Goal: Communication & Community: Answer question/provide support

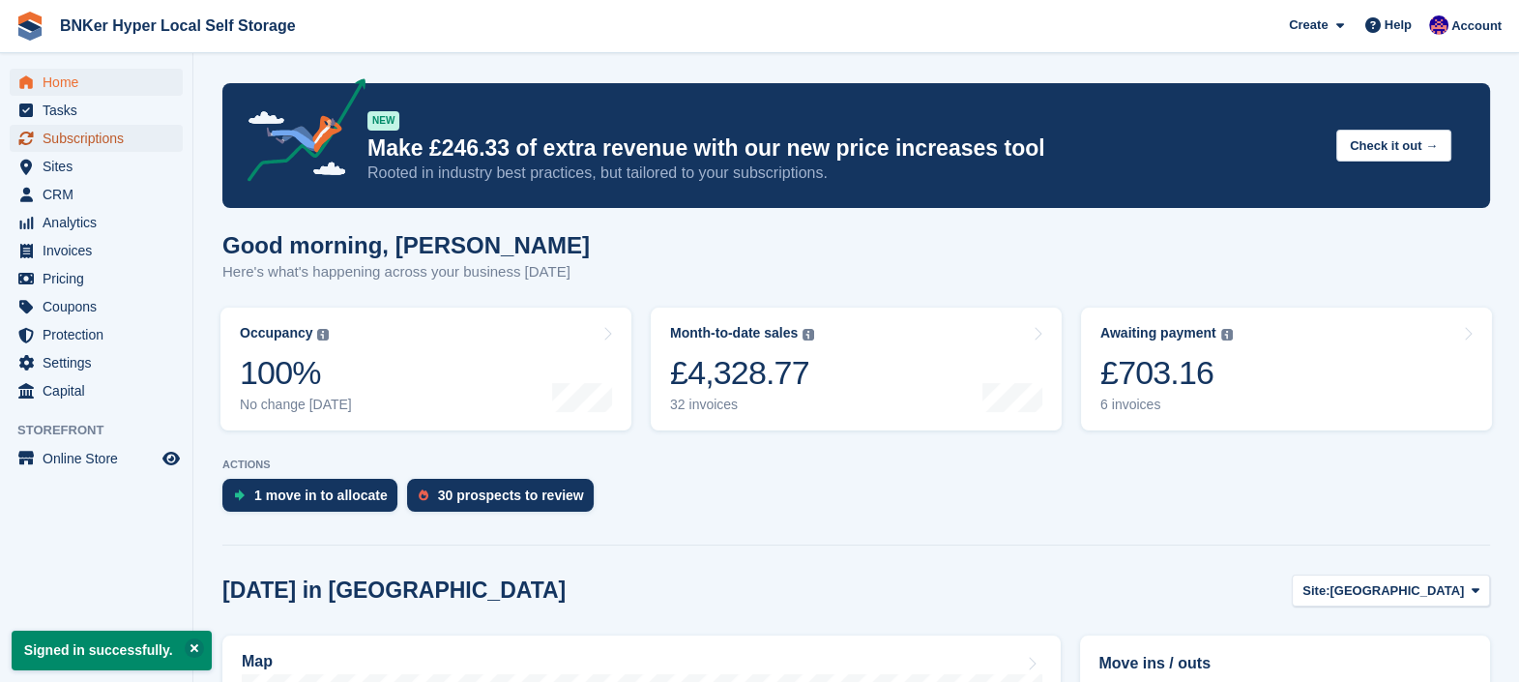
click at [53, 144] on span "Subscriptions" at bounding box center [101, 138] width 116 height 27
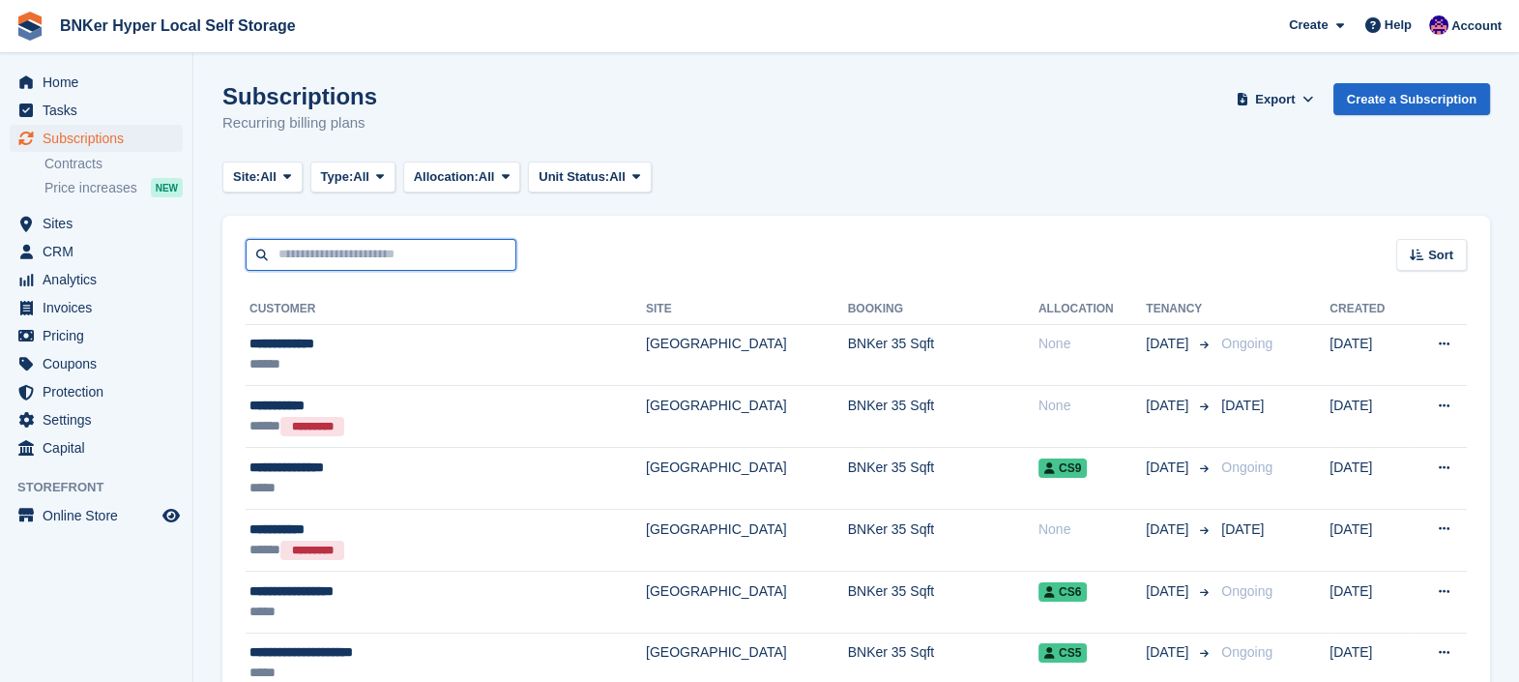
click at [404, 252] on input "text" at bounding box center [381, 255] width 271 height 32
type input "****"
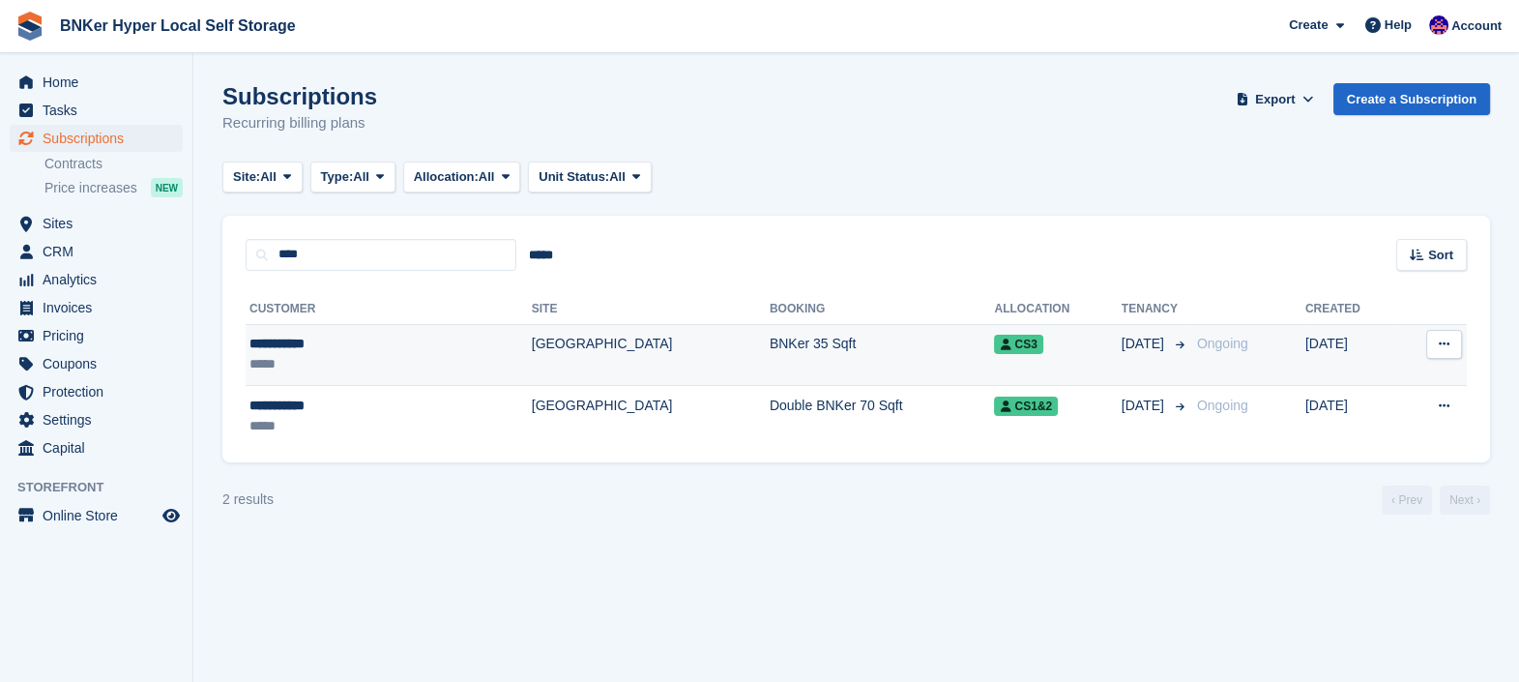
click at [338, 351] on div "**********" at bounding box center [331, 344] width 165 height 20
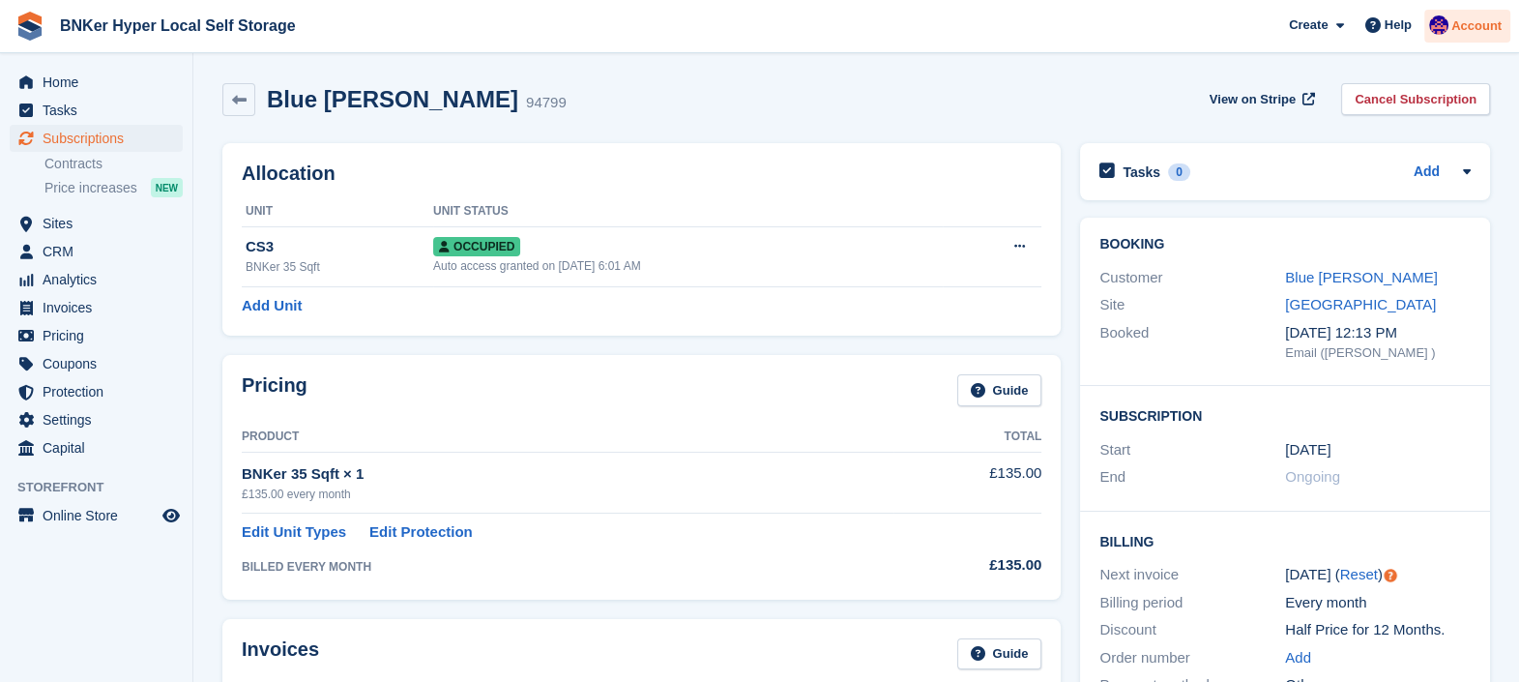
click at [1464, 27] on span "Account" at bounding box center [1476, 25] width 50 height 19
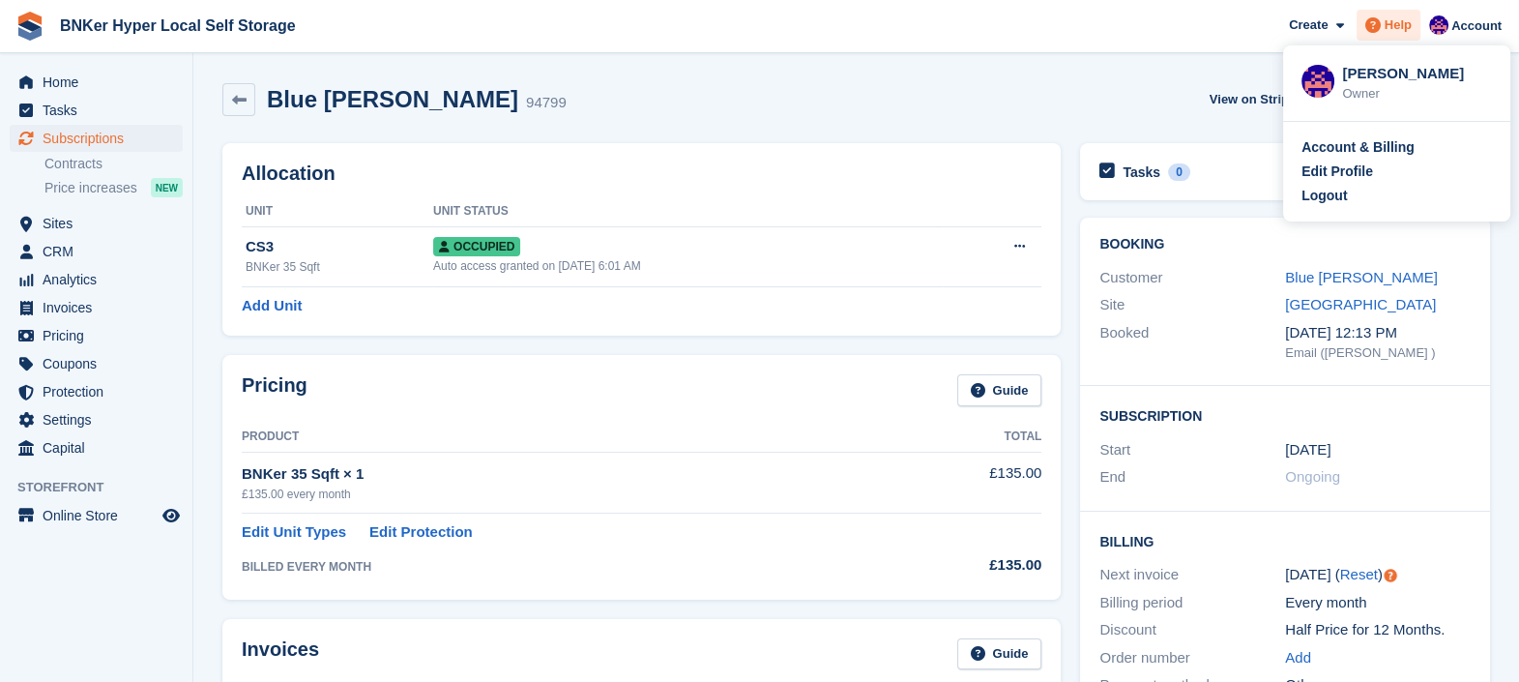
click at [1403, 28] on span "Help" at bounding box center [1397, 24] width 27 height 19
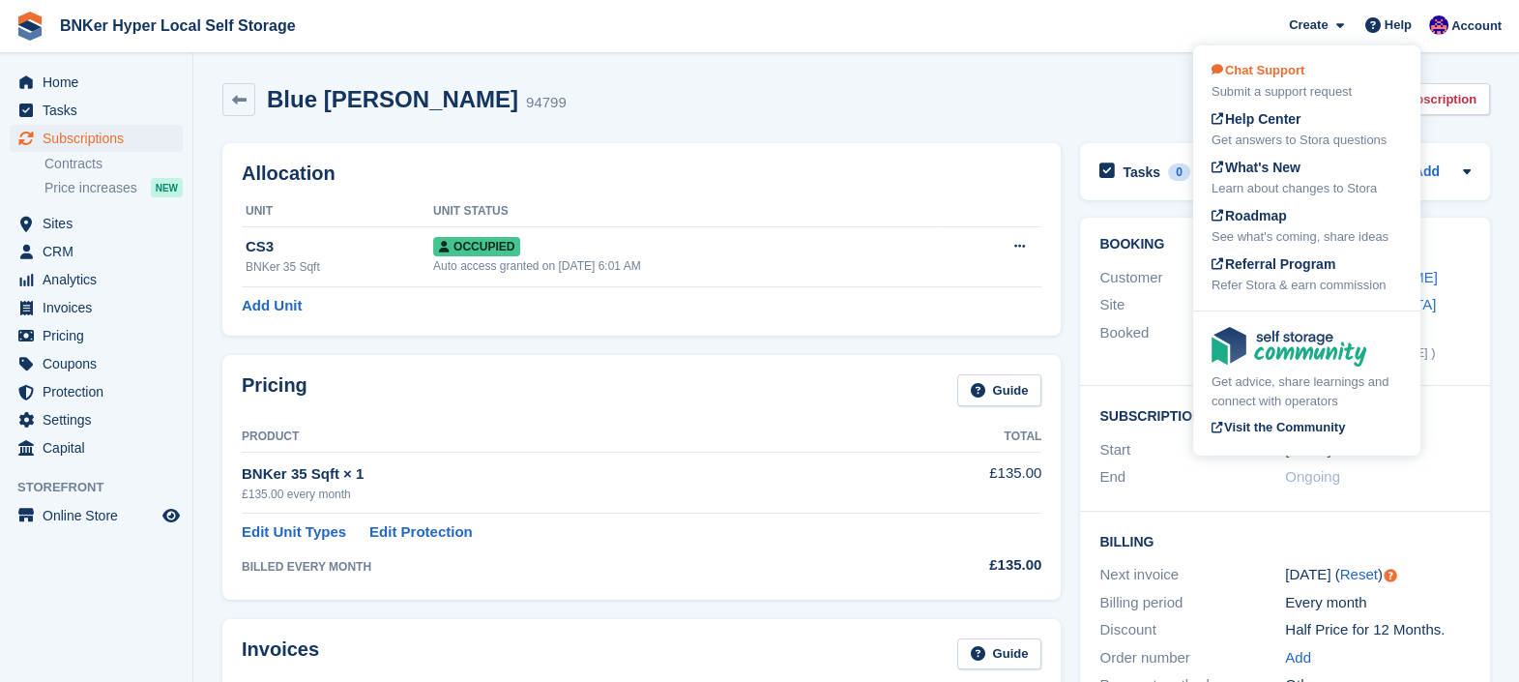
click at [1250, 61] on div "Chat Support Submit a support request" at bounding box center [1306, 81] width 190 height 41
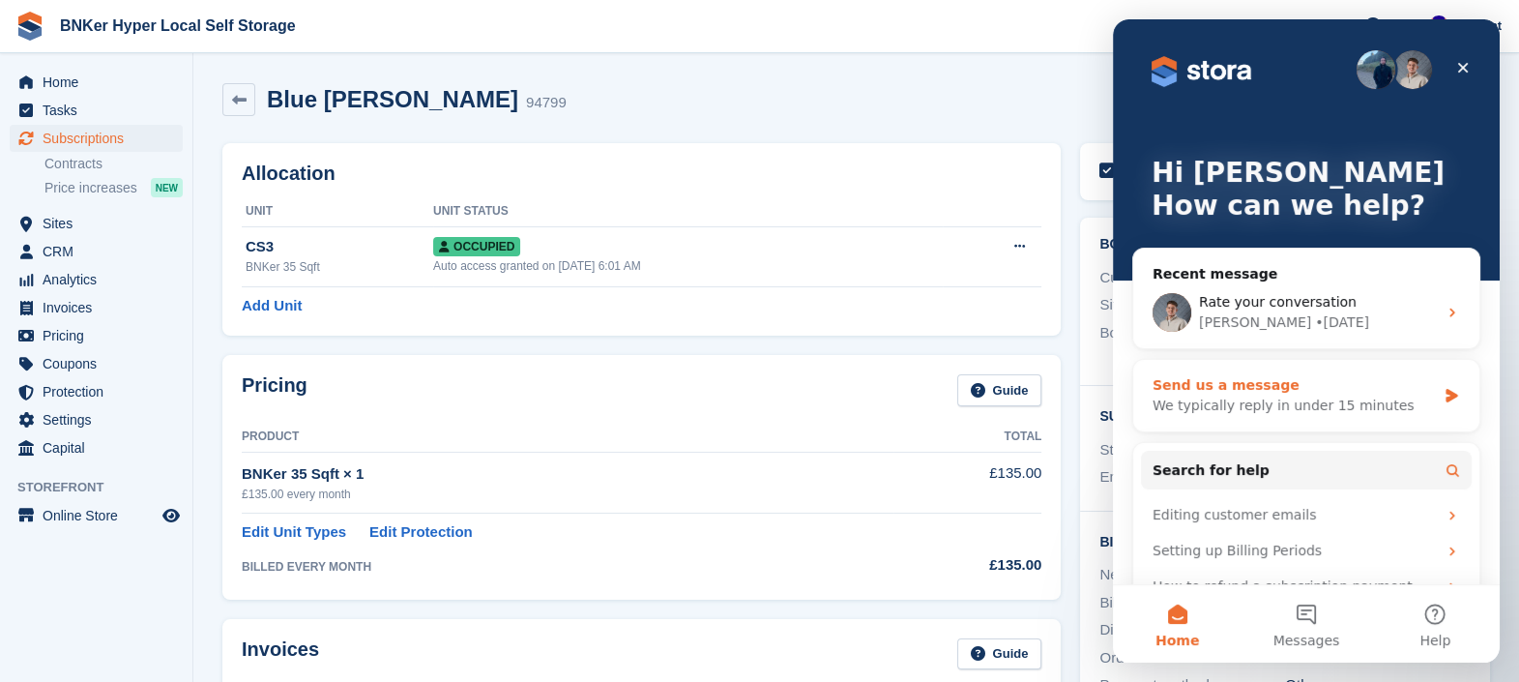
click at [1220, 388] on div "Send us a message" at bounding box center [1293, 385] width 283 height 20
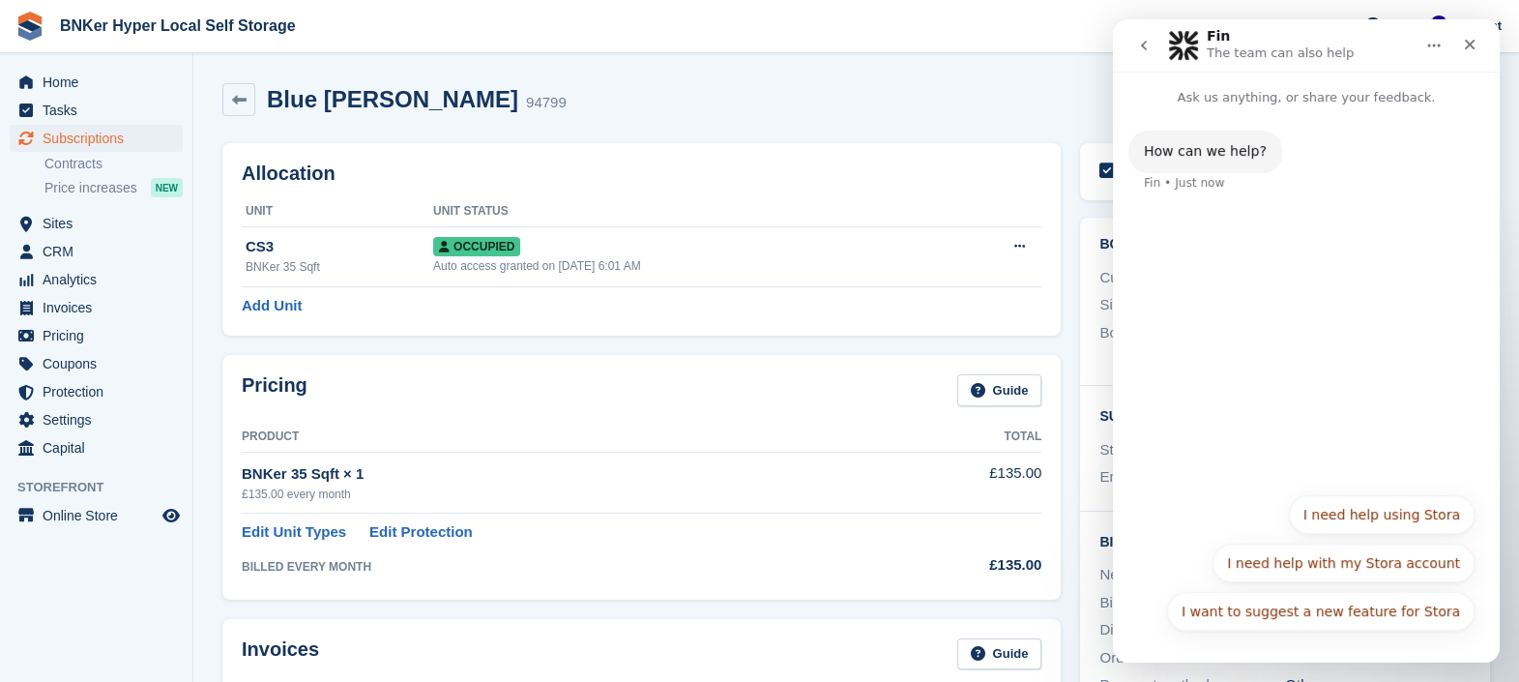
click at [1138, 41] on icon "go back" at bounding box center [1143, 45] width 15 height 15
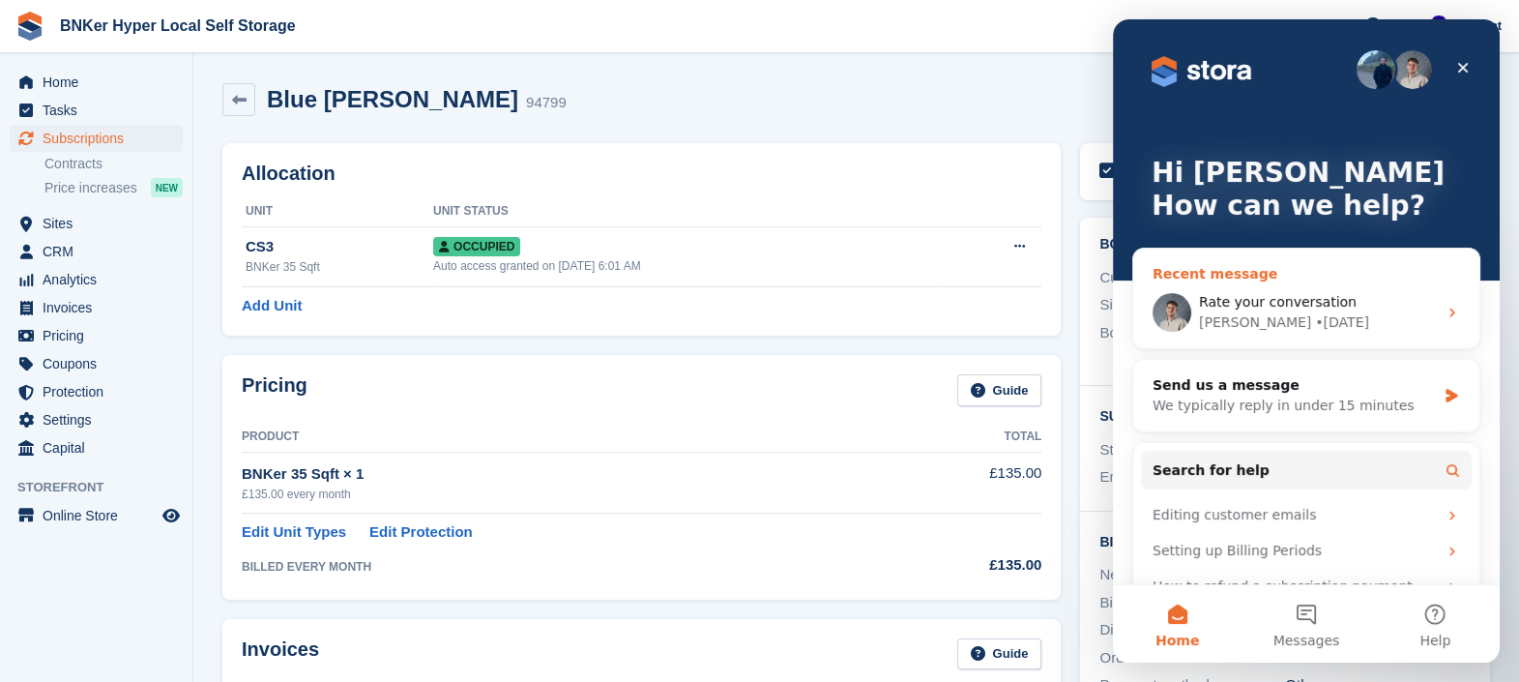
click at [1215, 316] on div "Bradley" at bounding box center [1255, 322] width 112 height 20
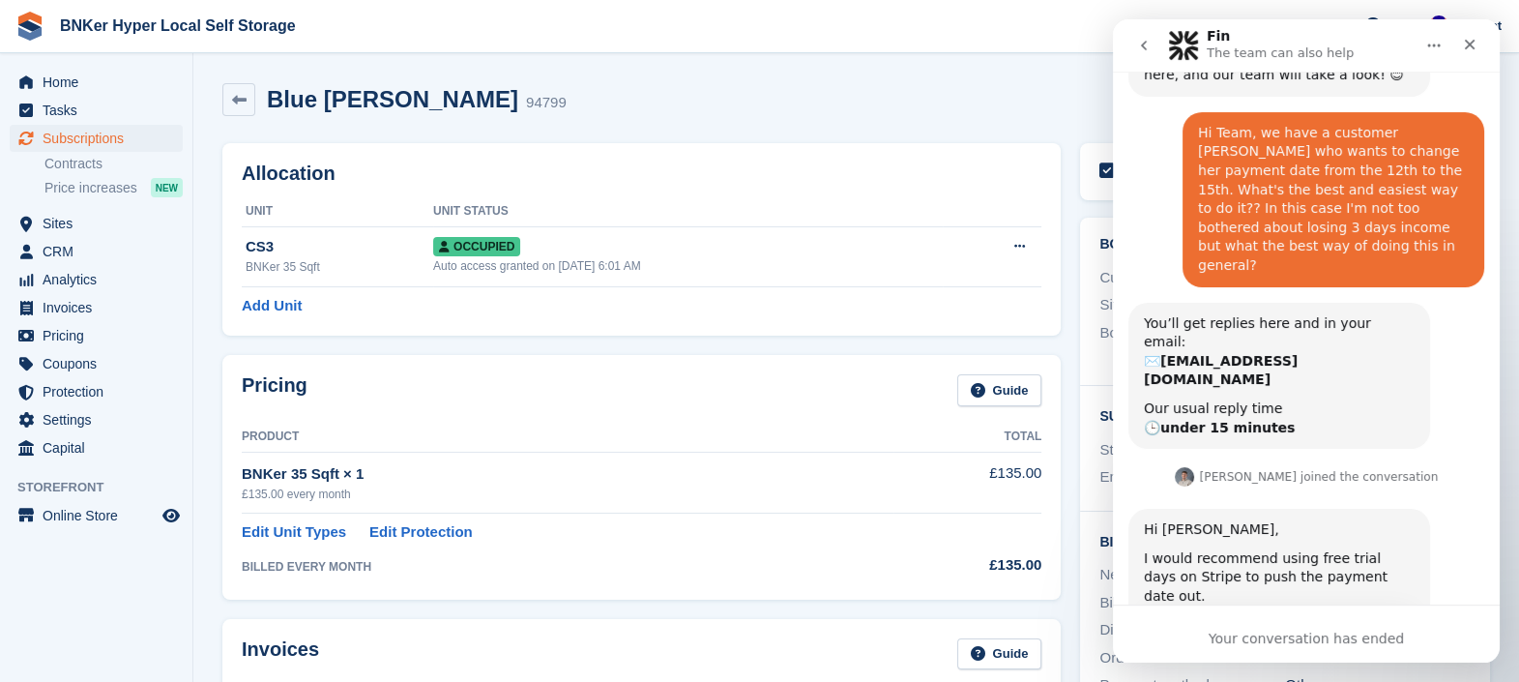
scroll to position [958, 0]
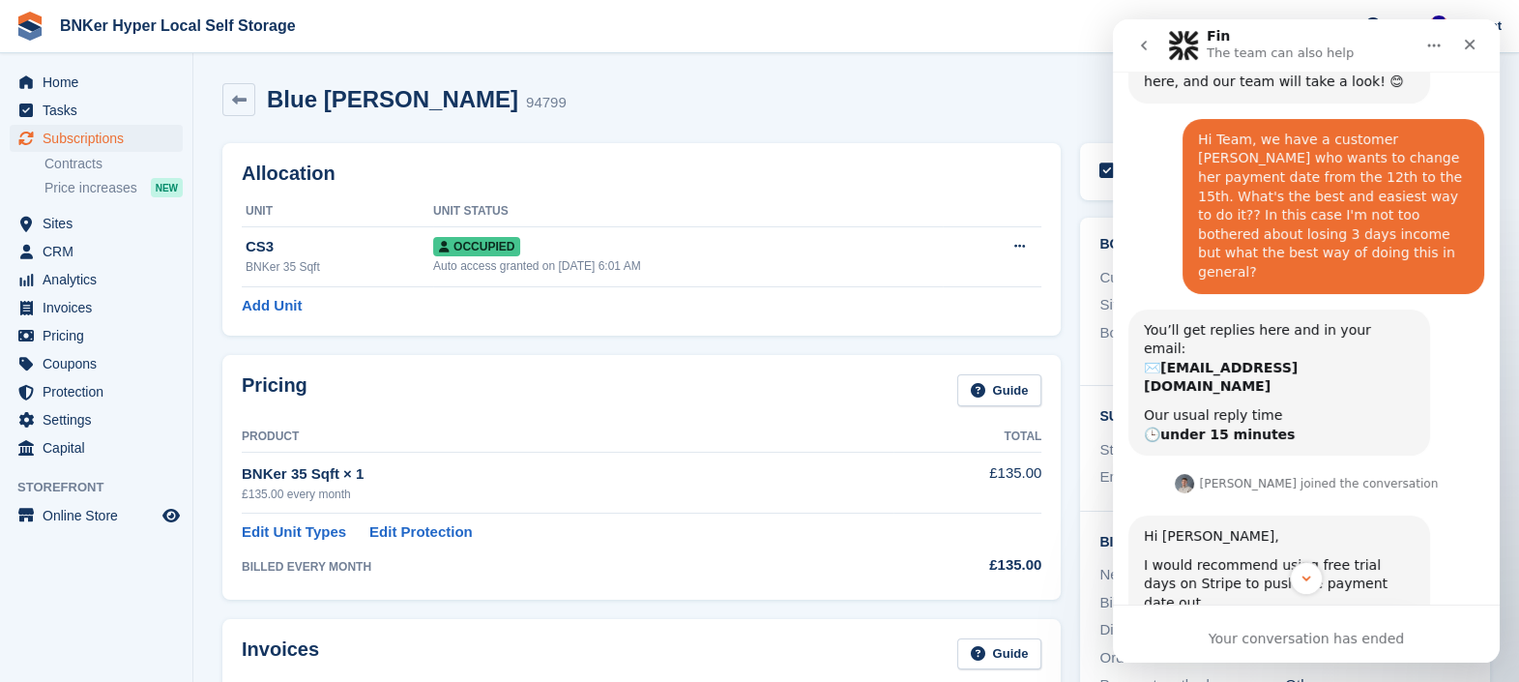
click at [1143, 36] on button "go back" at bounding box center [1143, 45] width 37 height 37
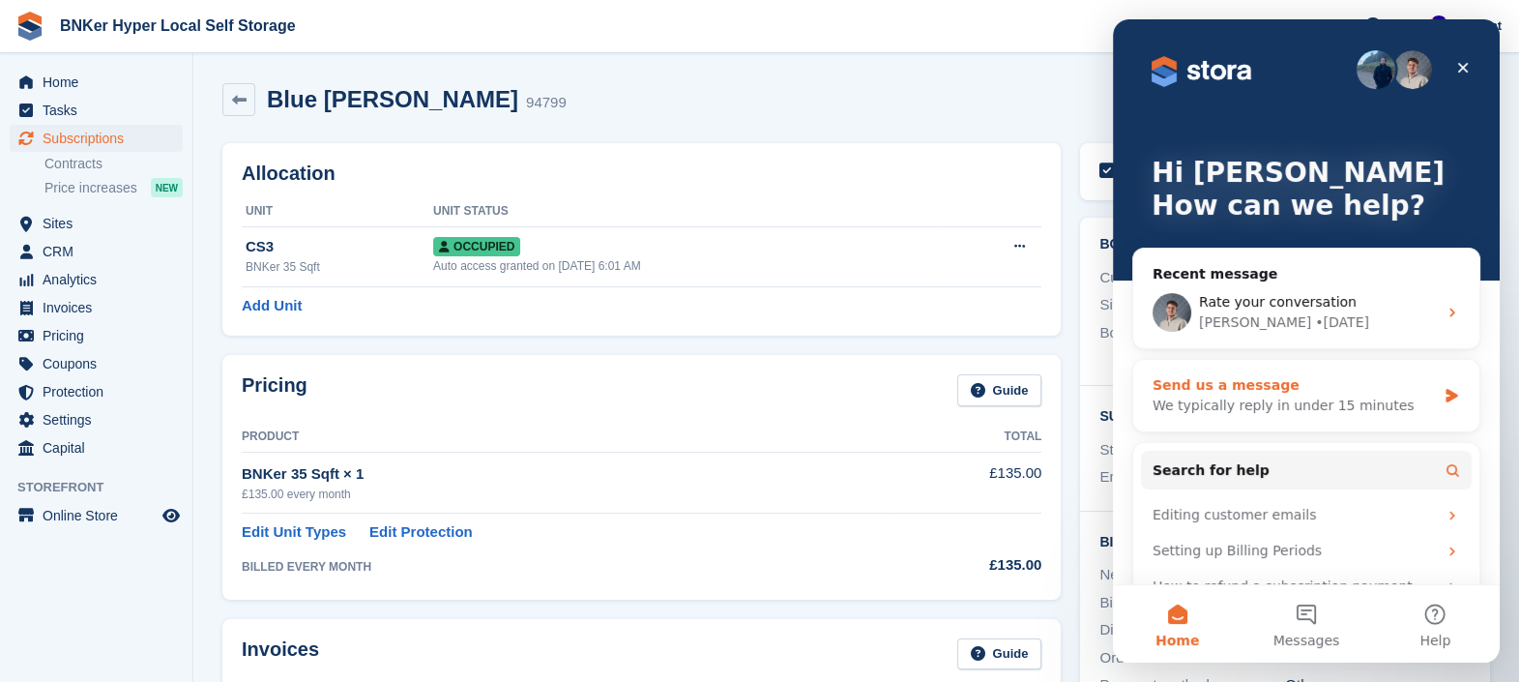
click at [1277, 401] on div "We typically reply in under 15 minutes" at bounding box center [1293, 405] width 283 height 20
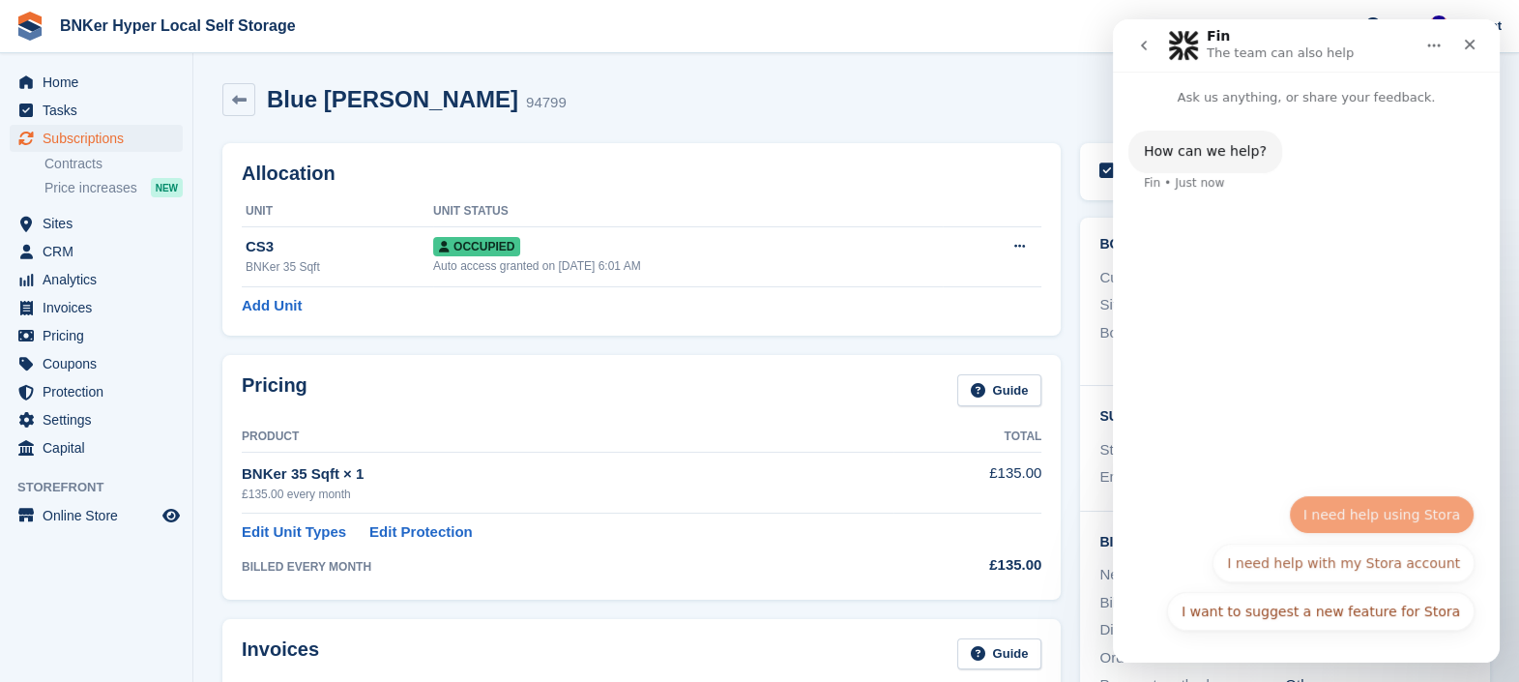
click at [1408, 510] on button "I need help using Stora" at bounding box center [1382, 514] width 186 height 39
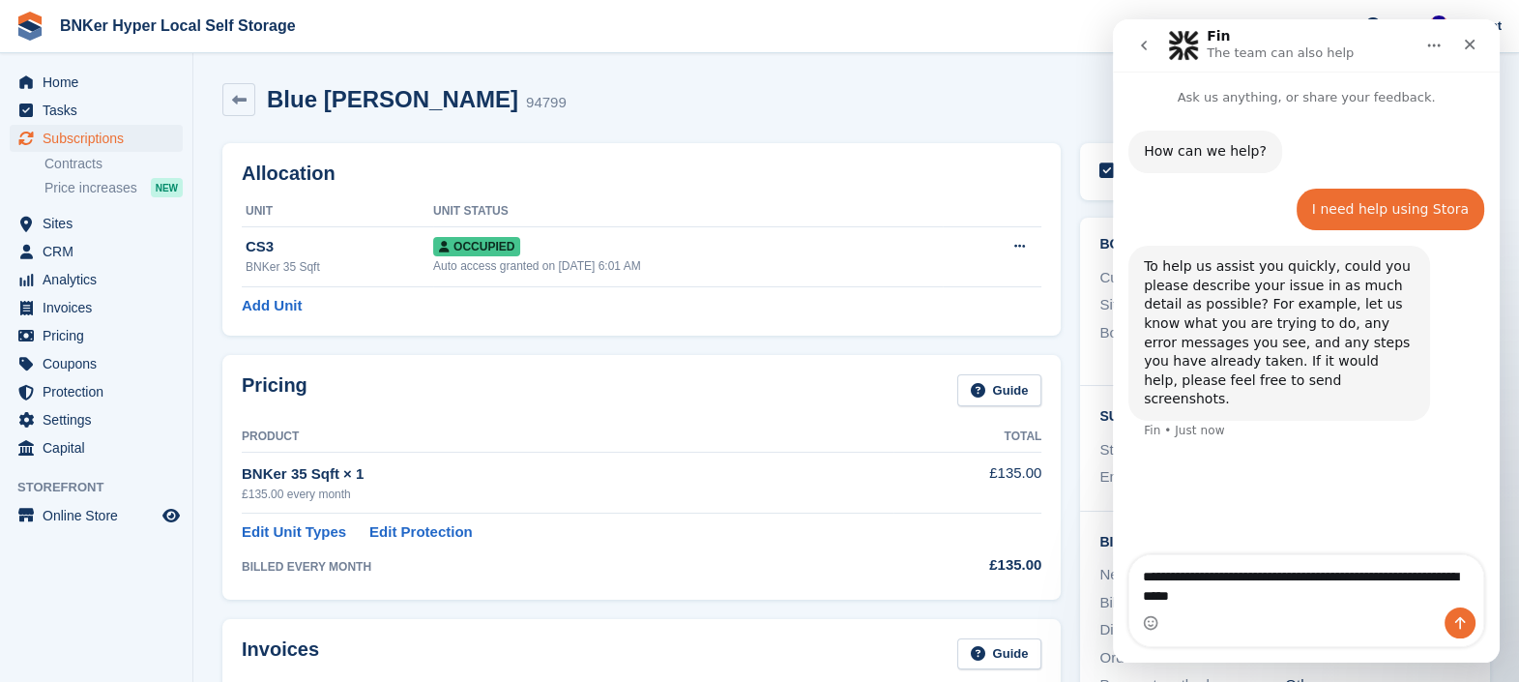
type textarea "**********"
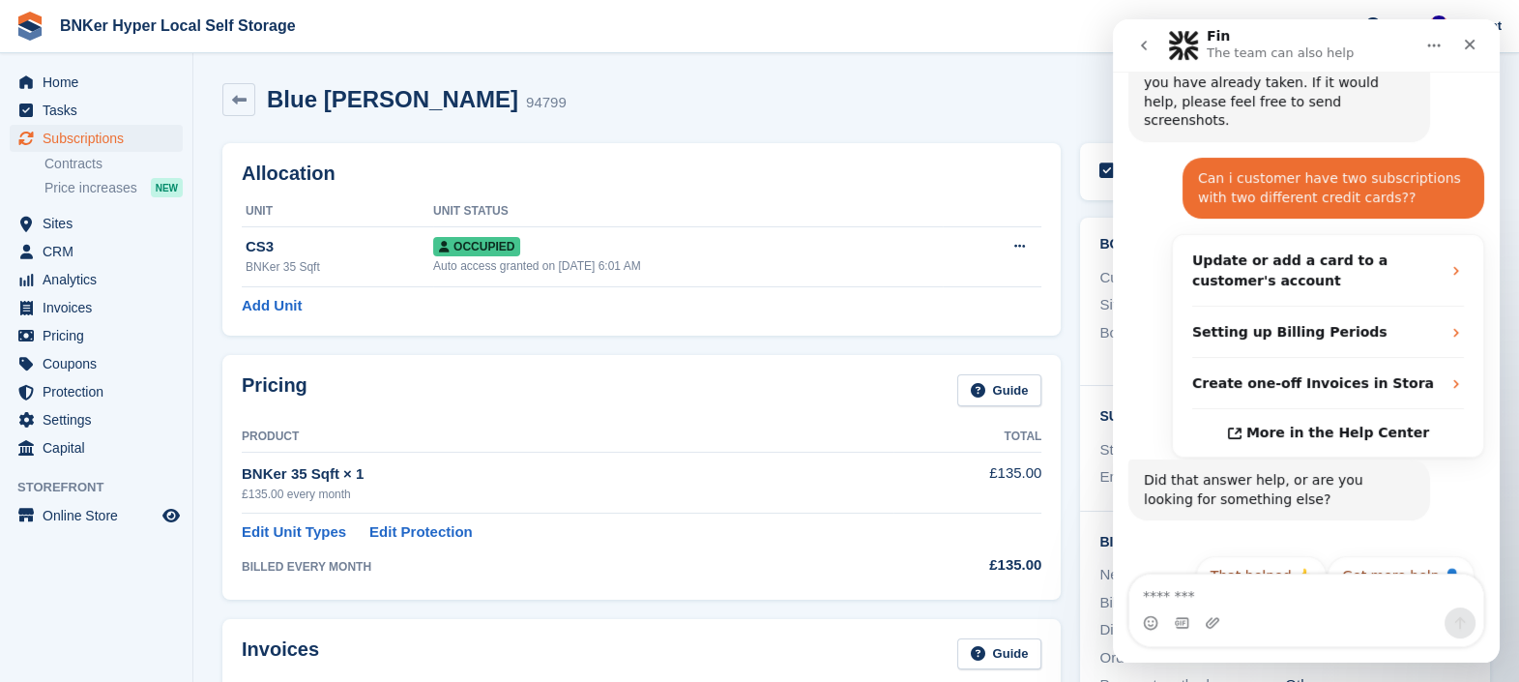
scroll to position [295, 0]
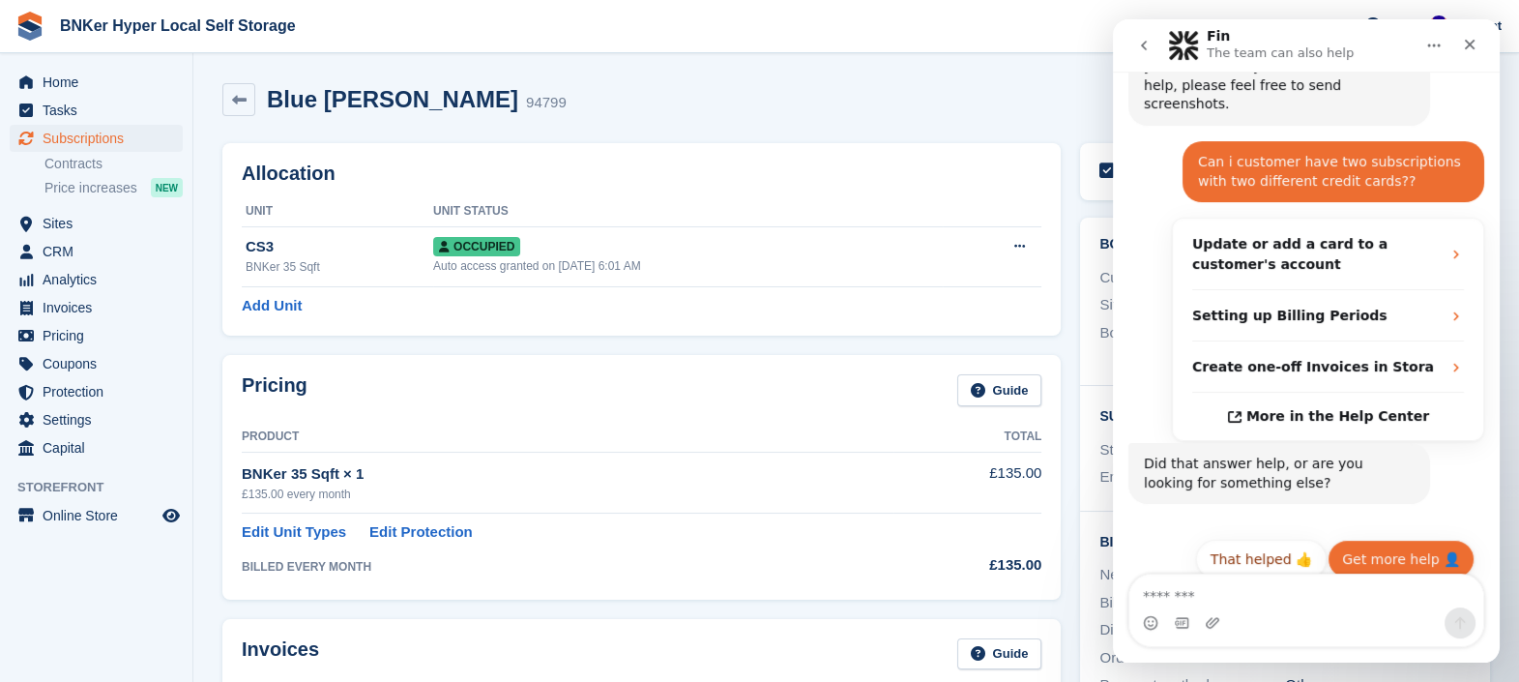
click at [1419, 539] on button "Get more help 👤" at bounding box center [1400, 558] width 147 height 39
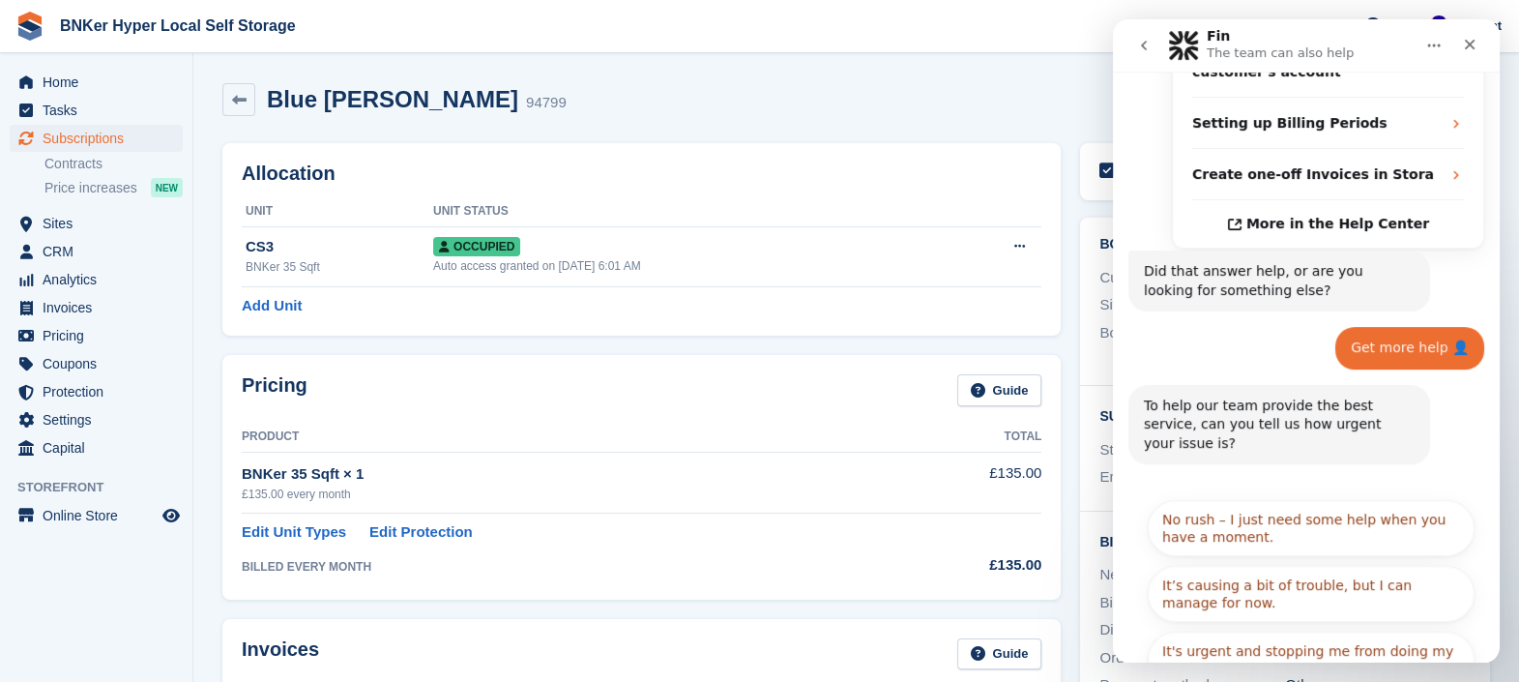
scroll to position [488, 0]
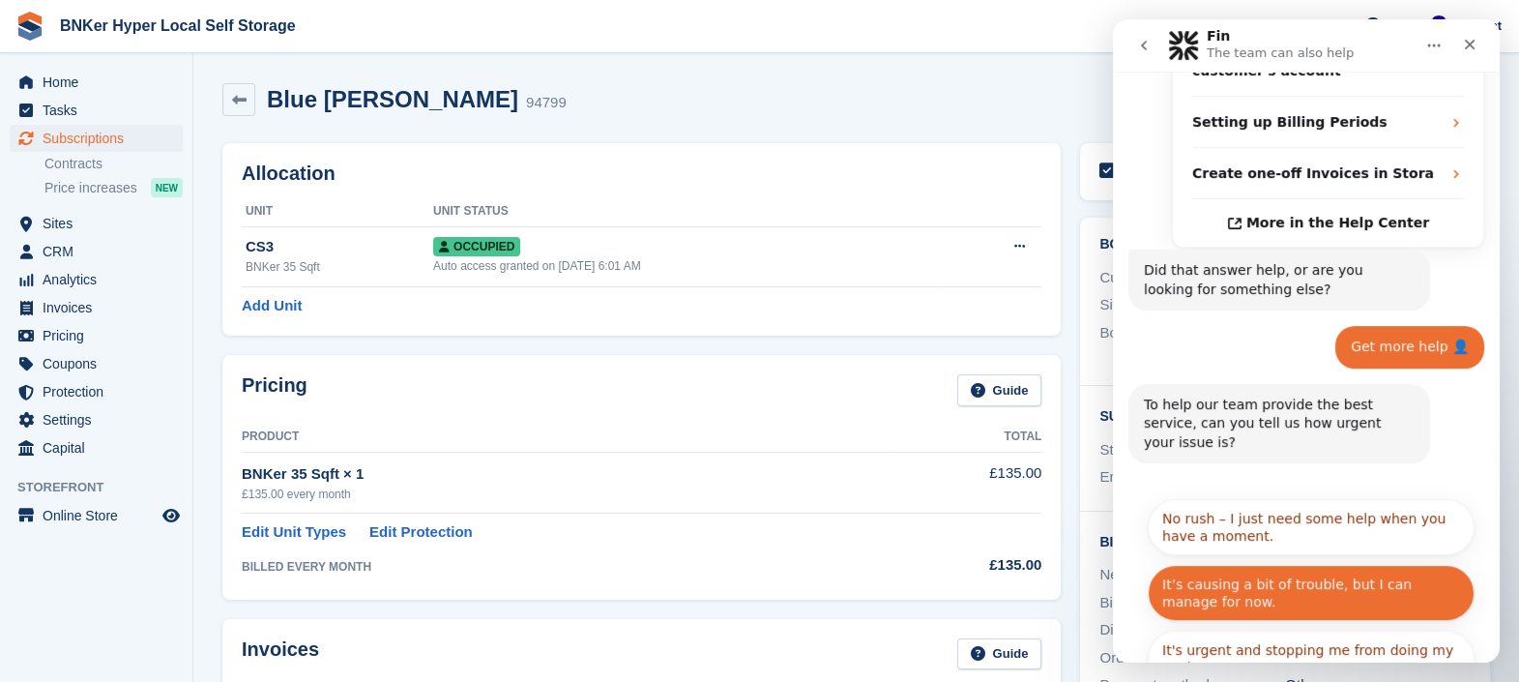
click at [1323, 565] on button "It’s causing a bit of trouble, but I can manage for now." at bounding box center [1311, 593] width 327 height 56
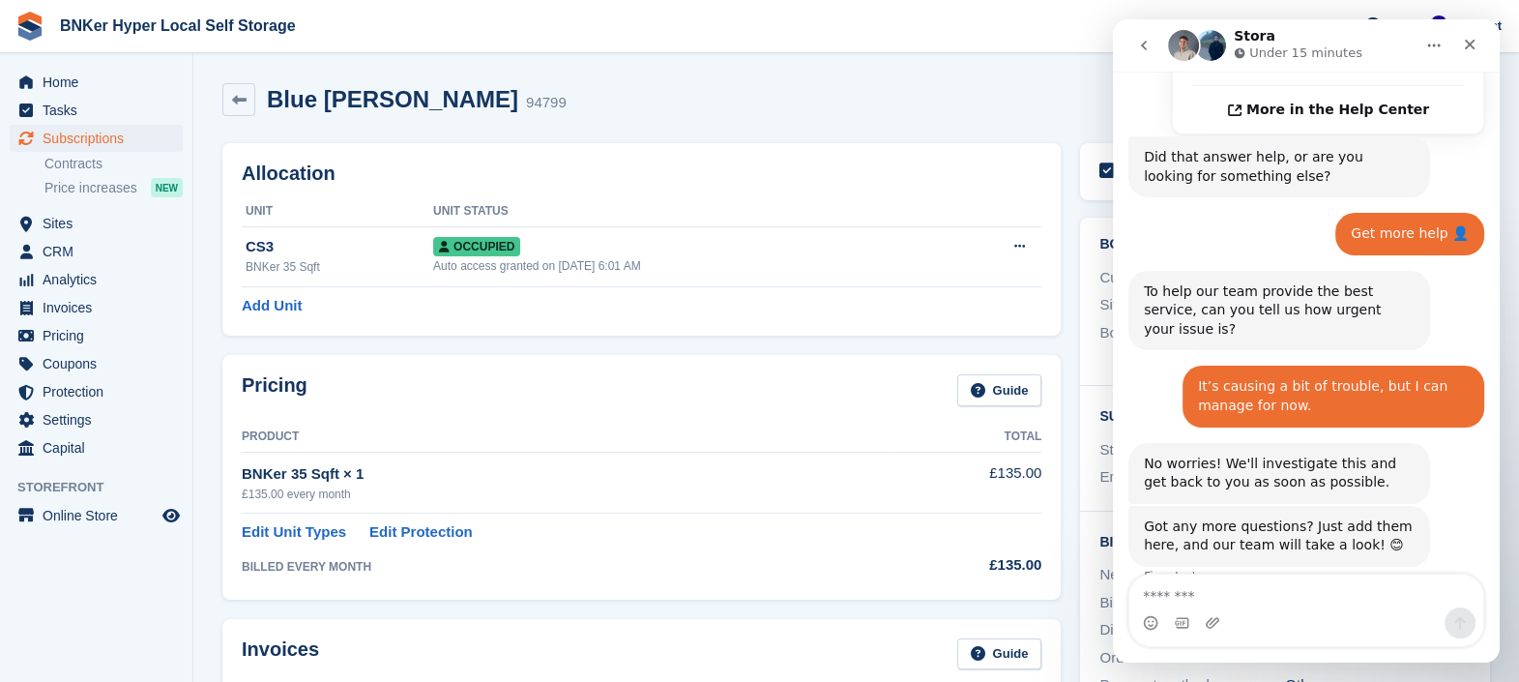
scroll to position [649, 0]
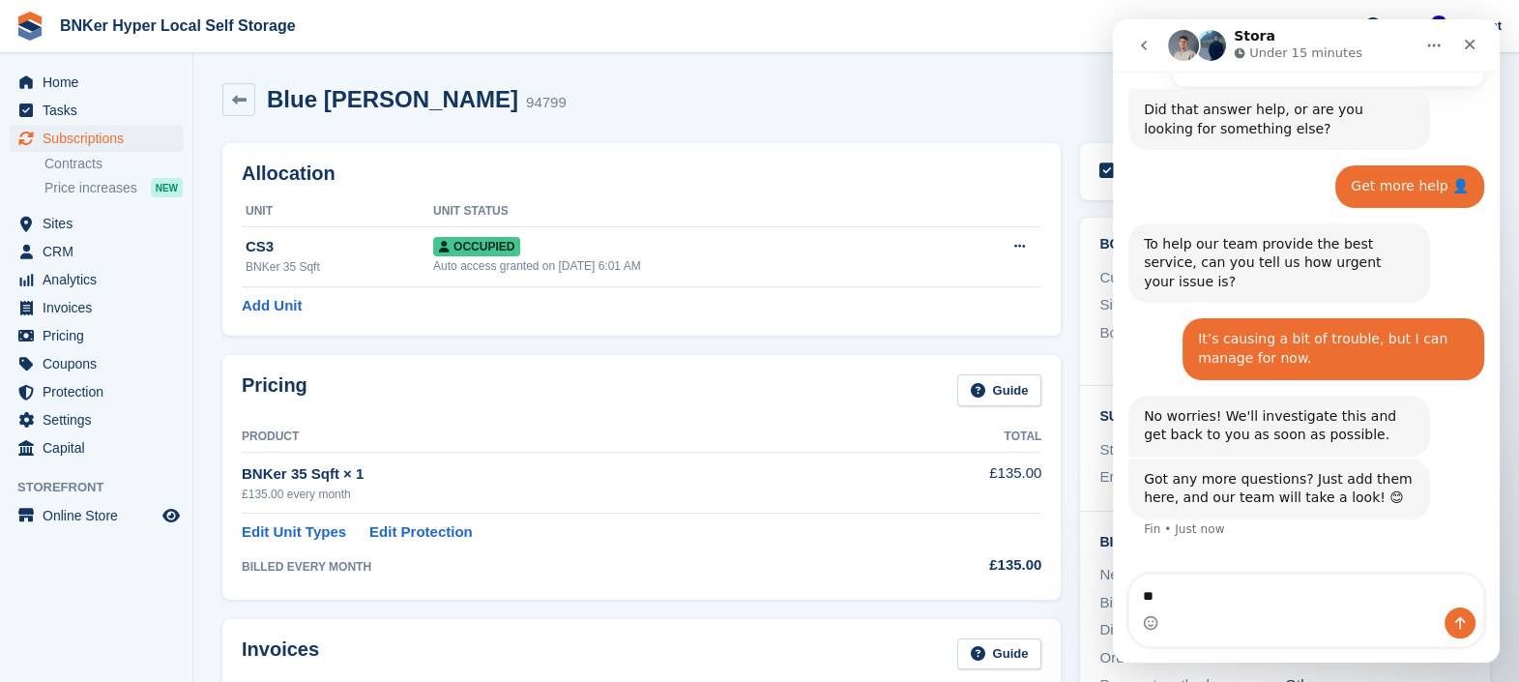
type textarea "*"
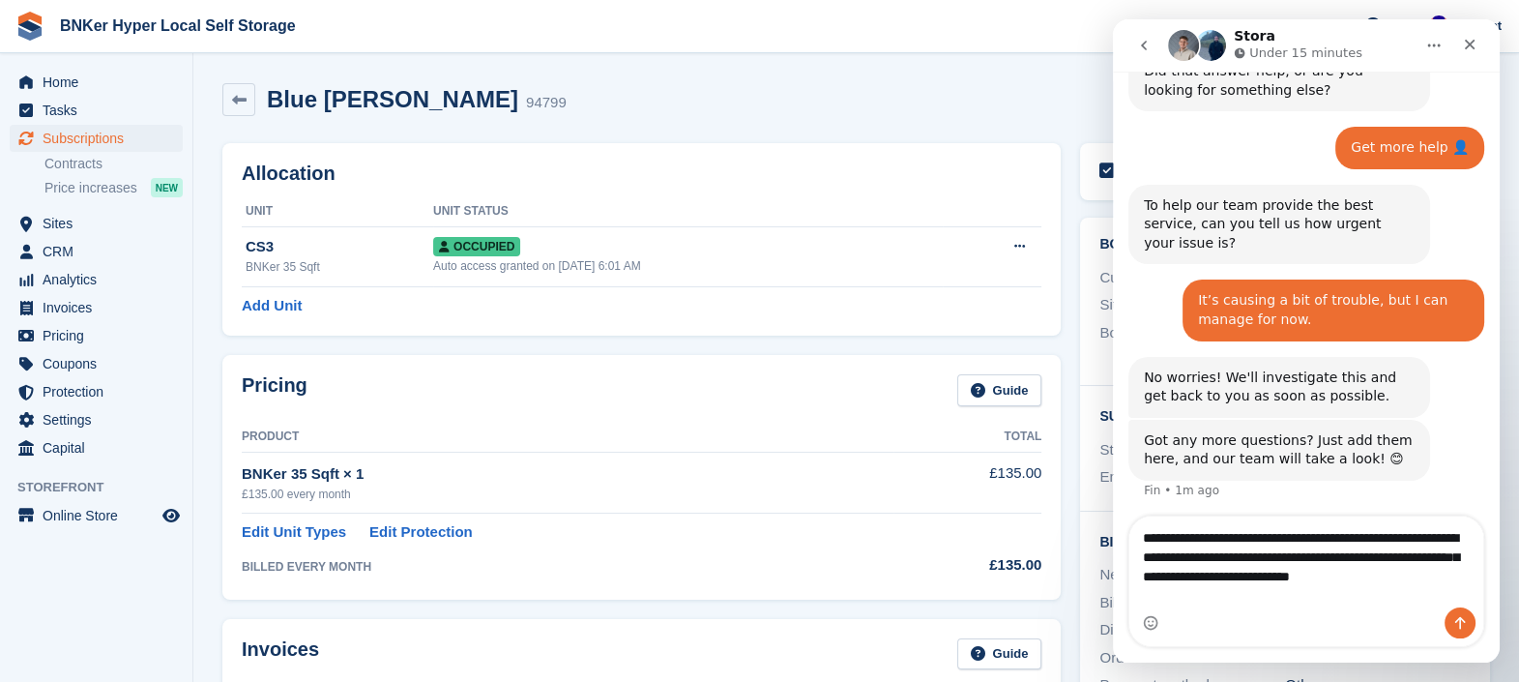
scroll to position [707, 0]
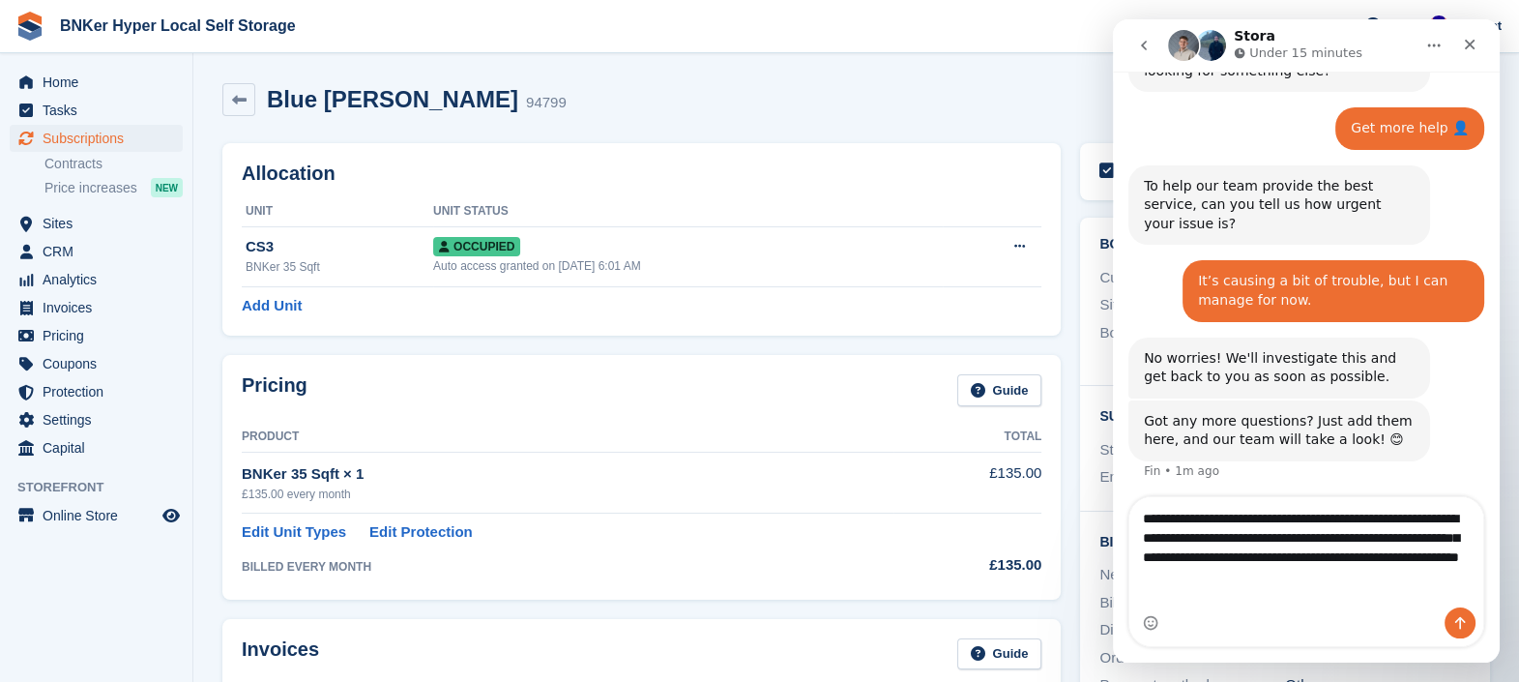
type textarea "**********"
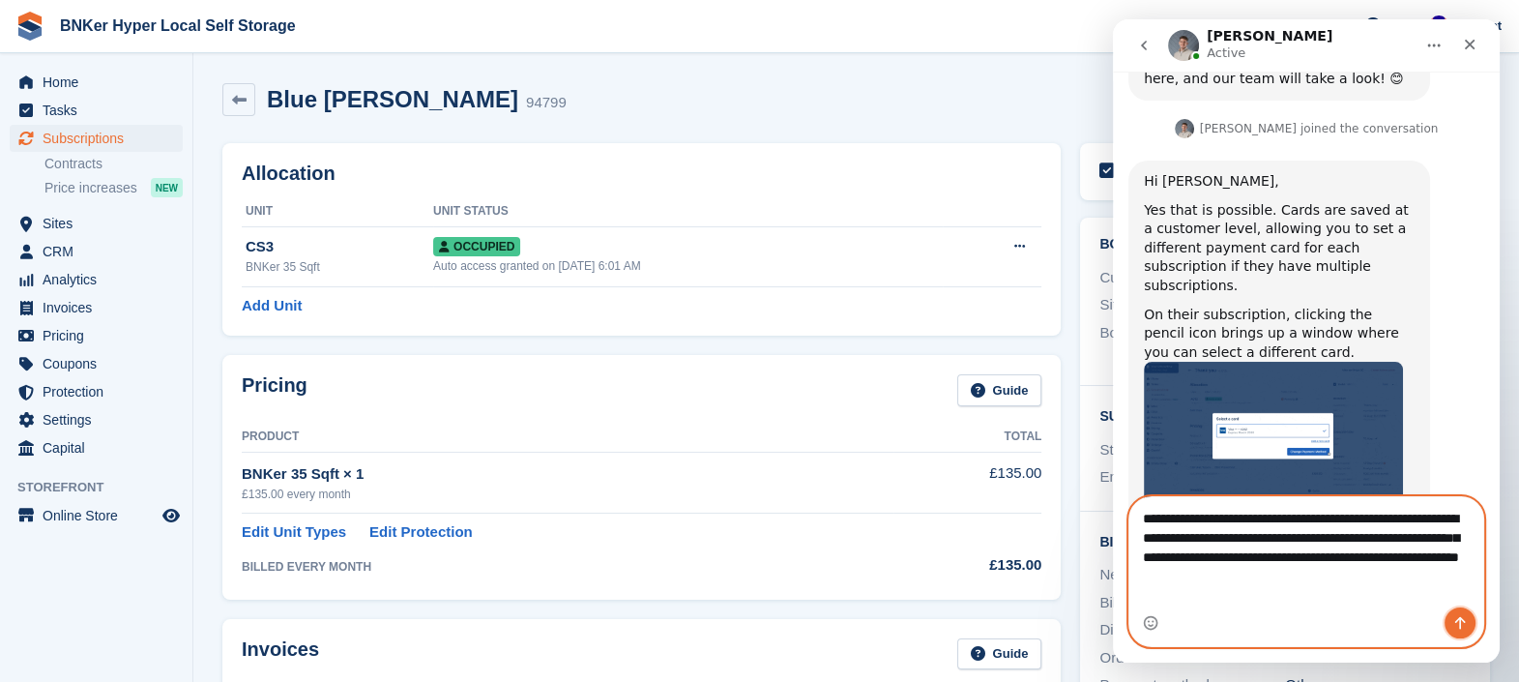
scroll to position [1066, 0]
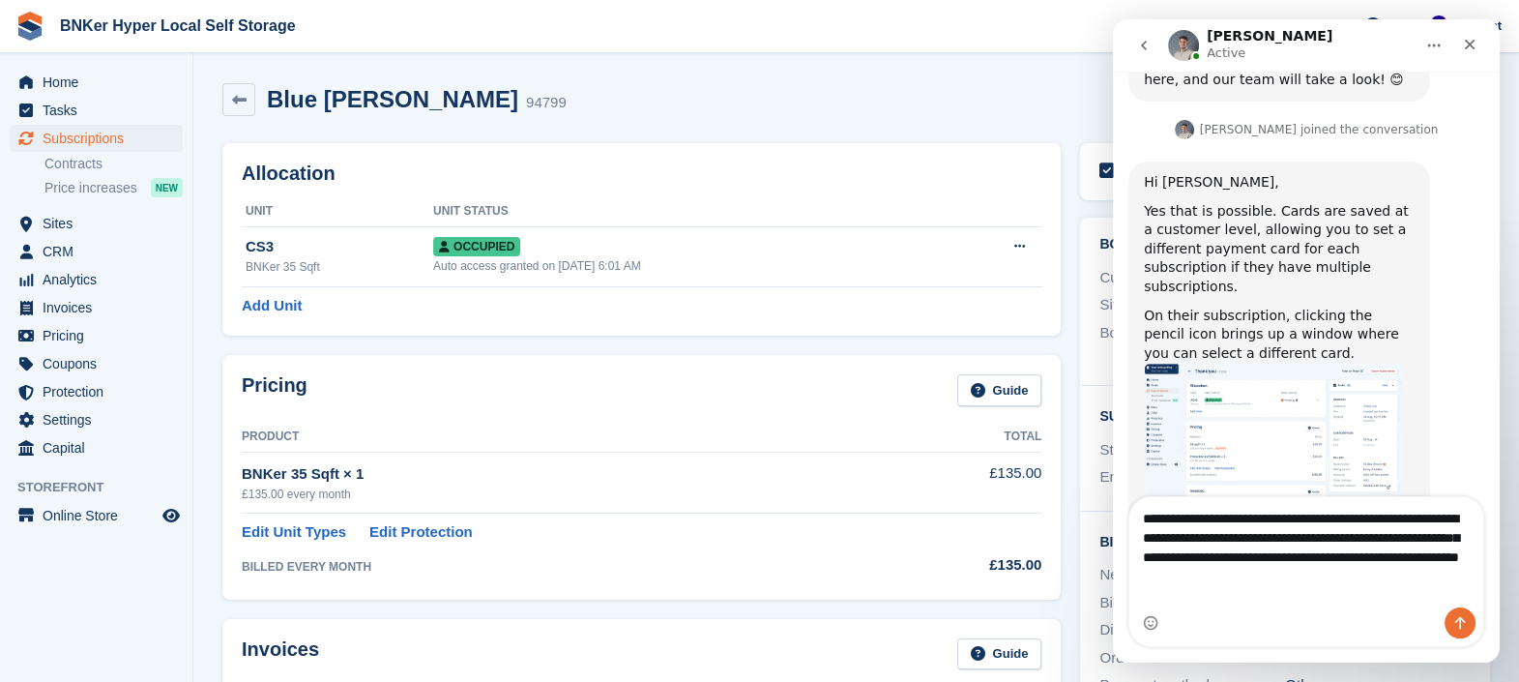
drag, startPoint x: 57, startPoint y: 532, endPoint x: 1097, endPoint y: 551, distance: 1040.5
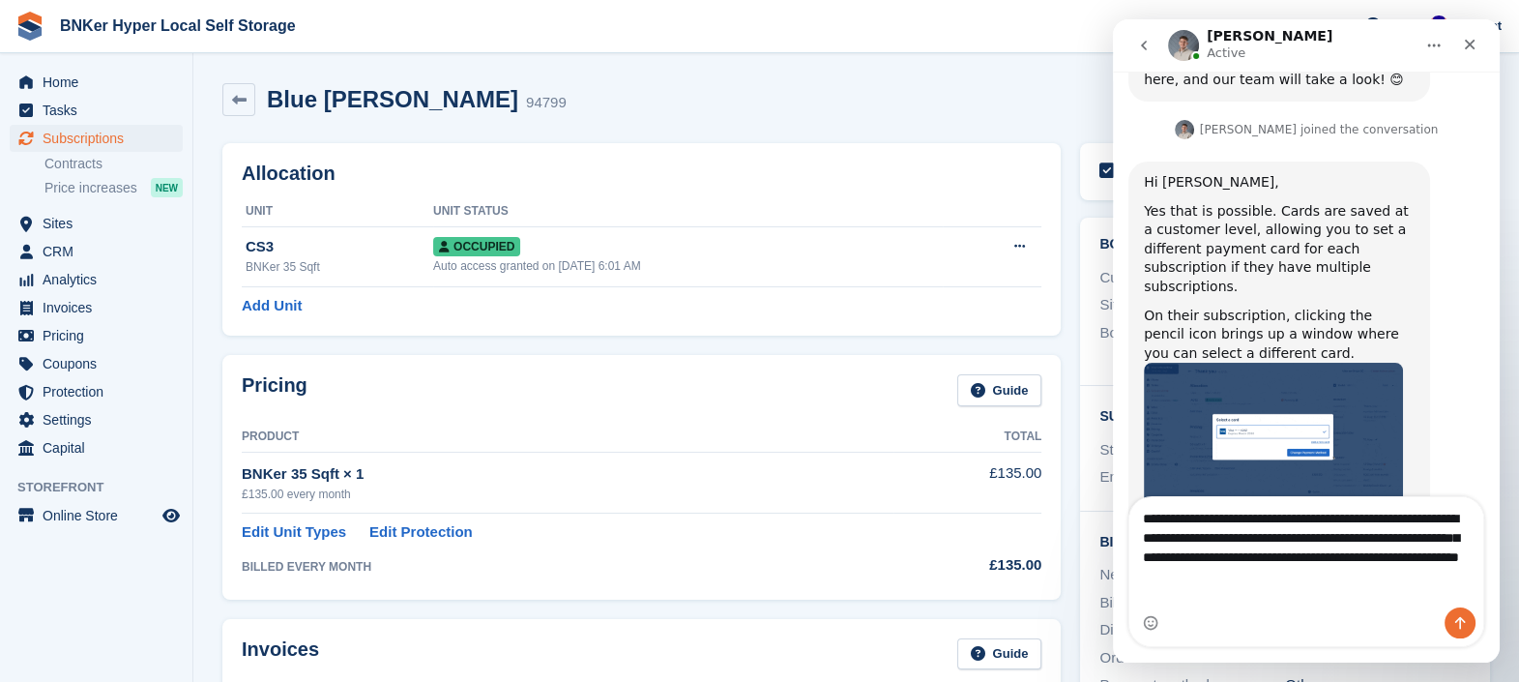
scroll to position [1065, 0]
click at [1287, 386] on img "Bradley says…" at bounding box center [1273, 443] width 259 height 159
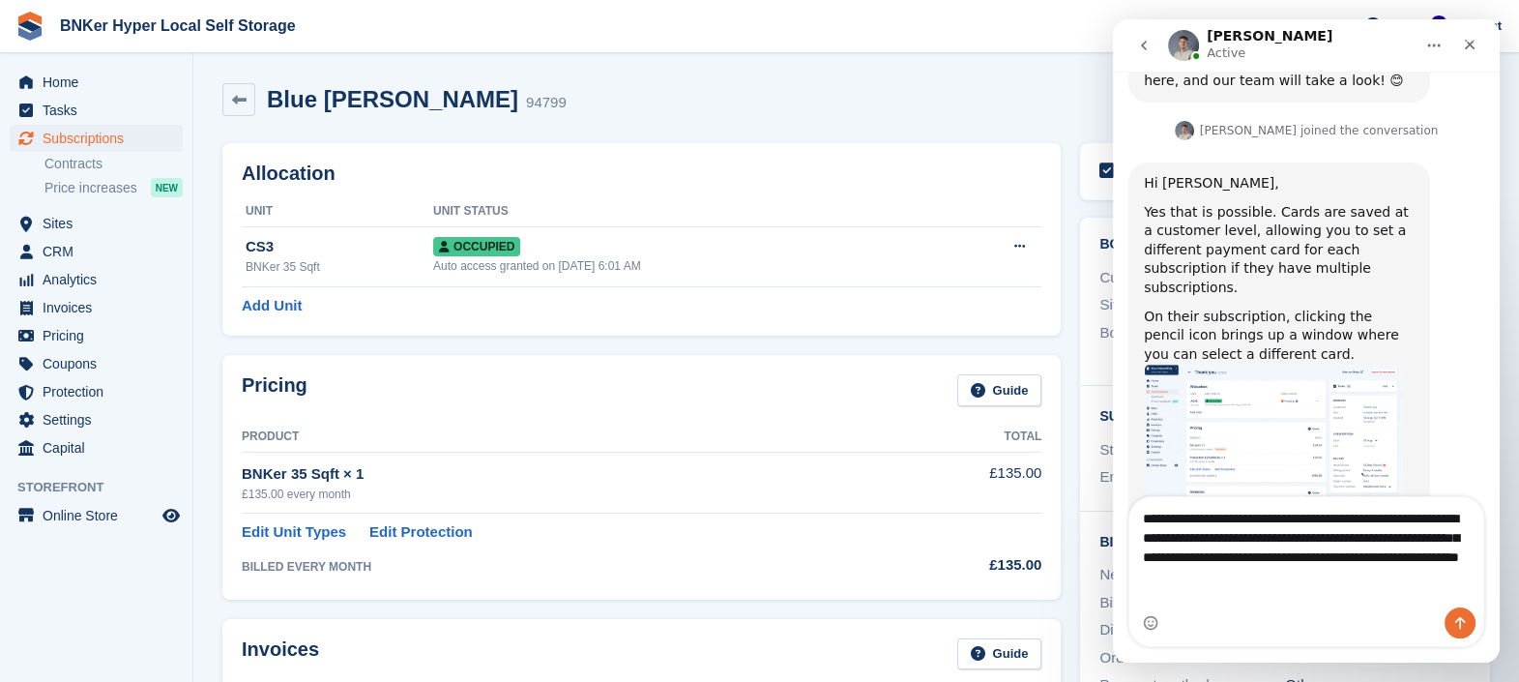
scroll to position [0, 0]
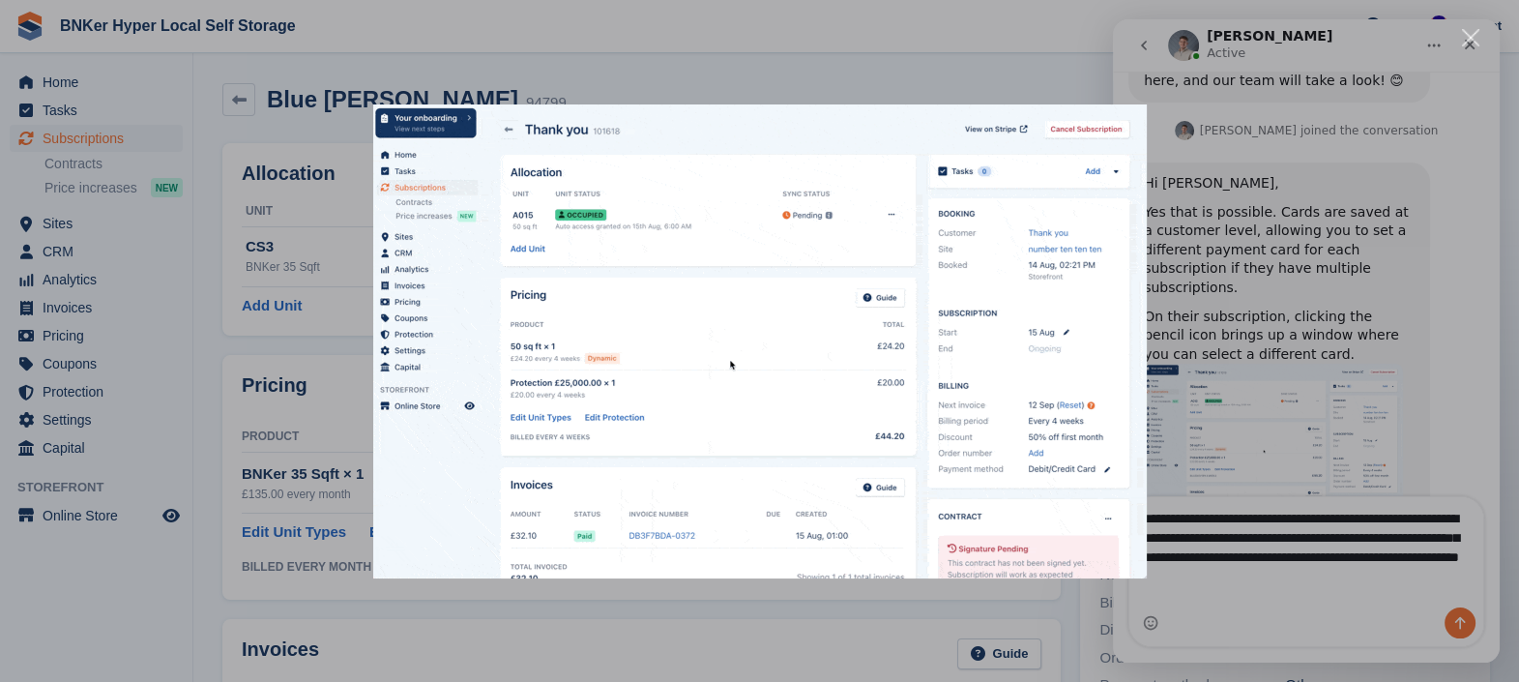
click at [301, 141] on div "Intercom messenger" at bounding box center [759, 341] width 1519 height 682
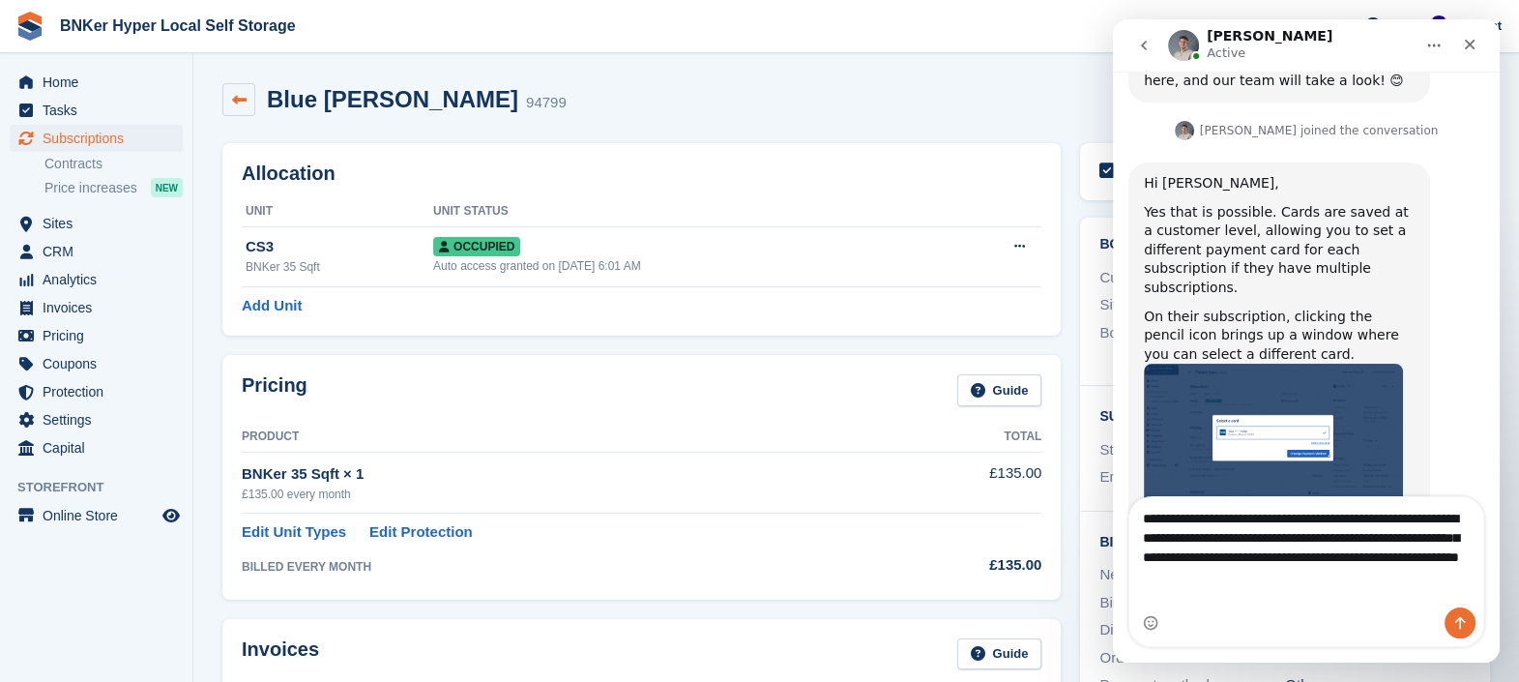
click at [249, 110] on link at bounding box center [238, 99] width 33 height 33
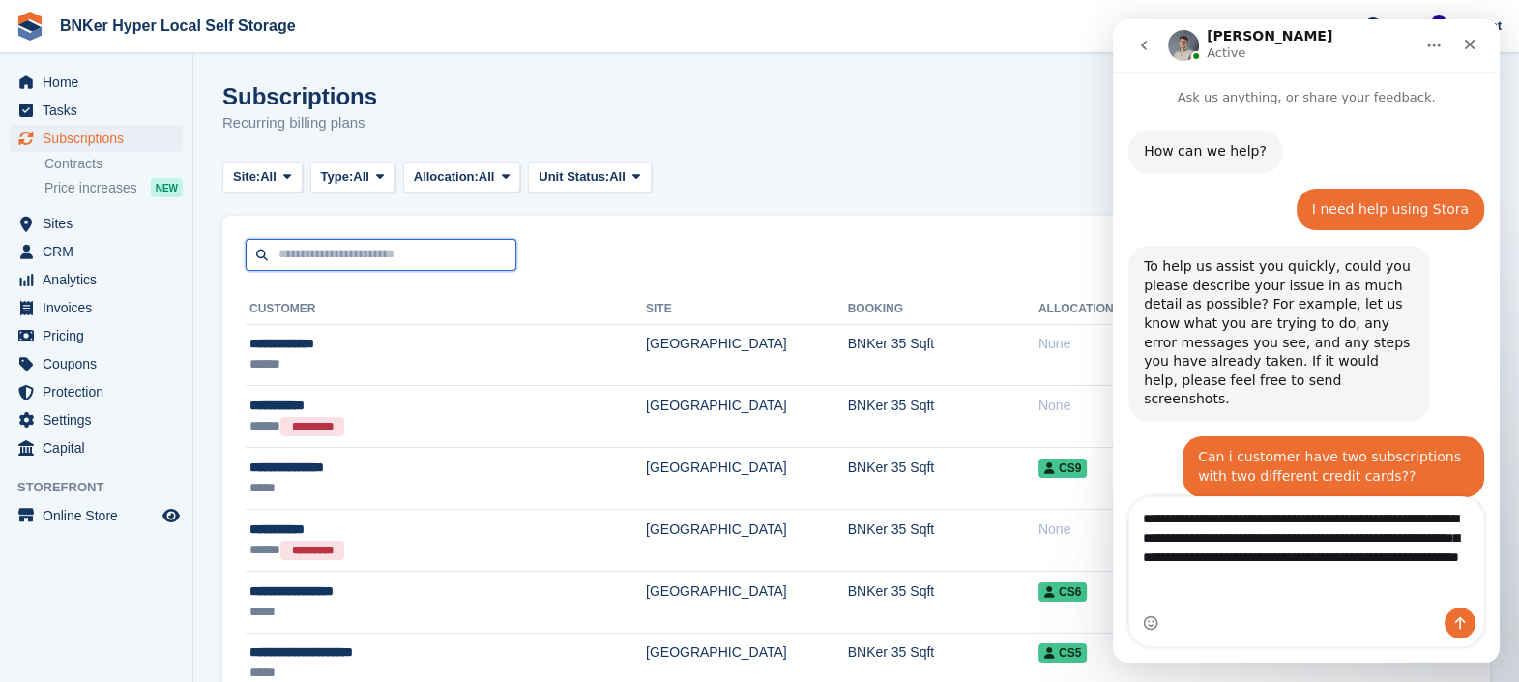
click at [343, 258] on input "text" at bounding box center [381, 255] width 271 height 32
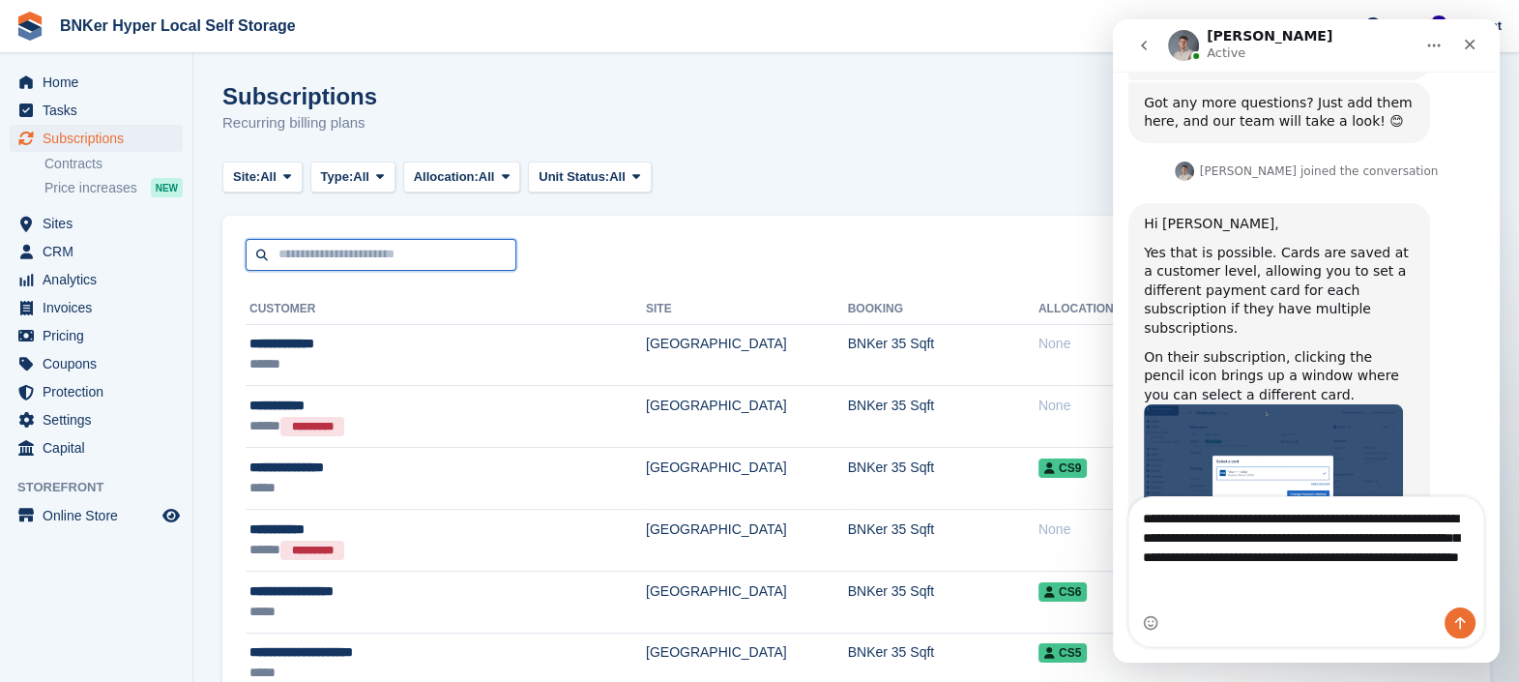
scroll to position [1065, 0]
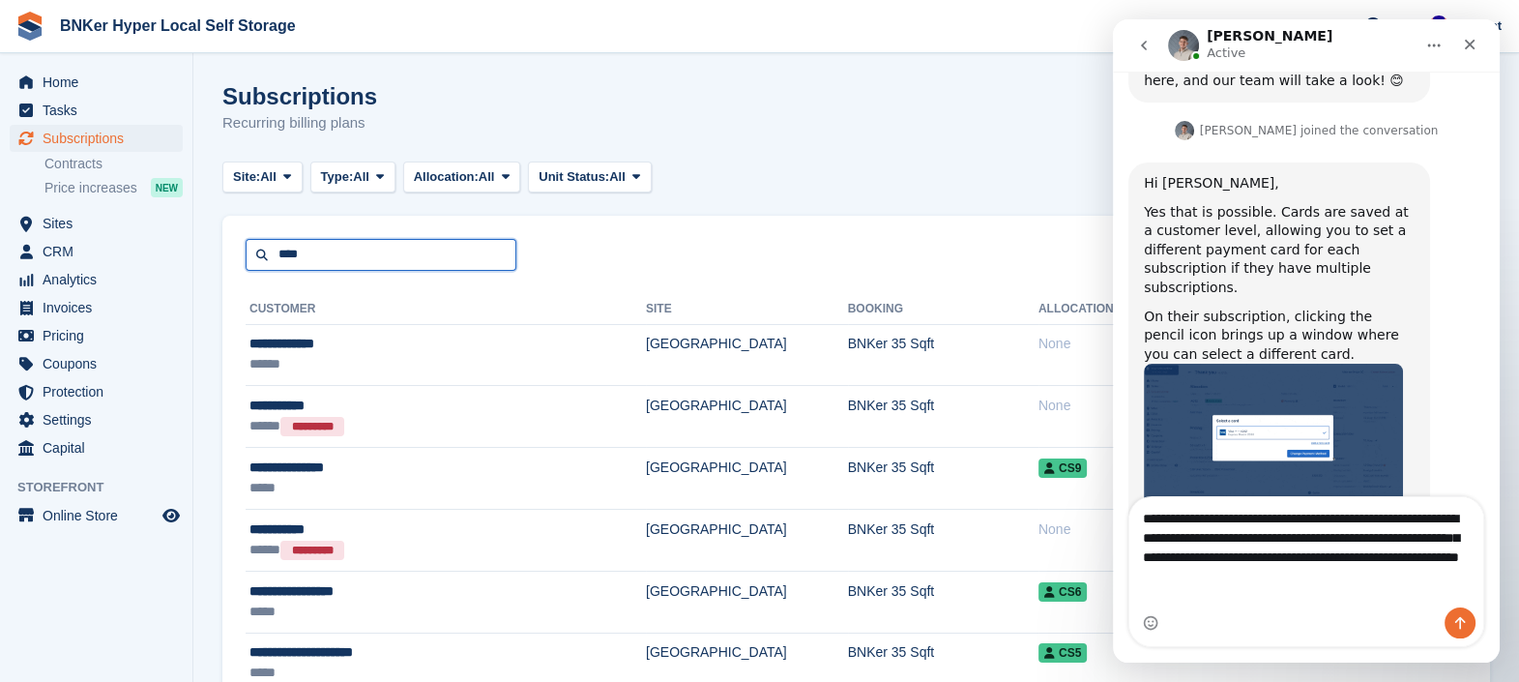
type input "****"
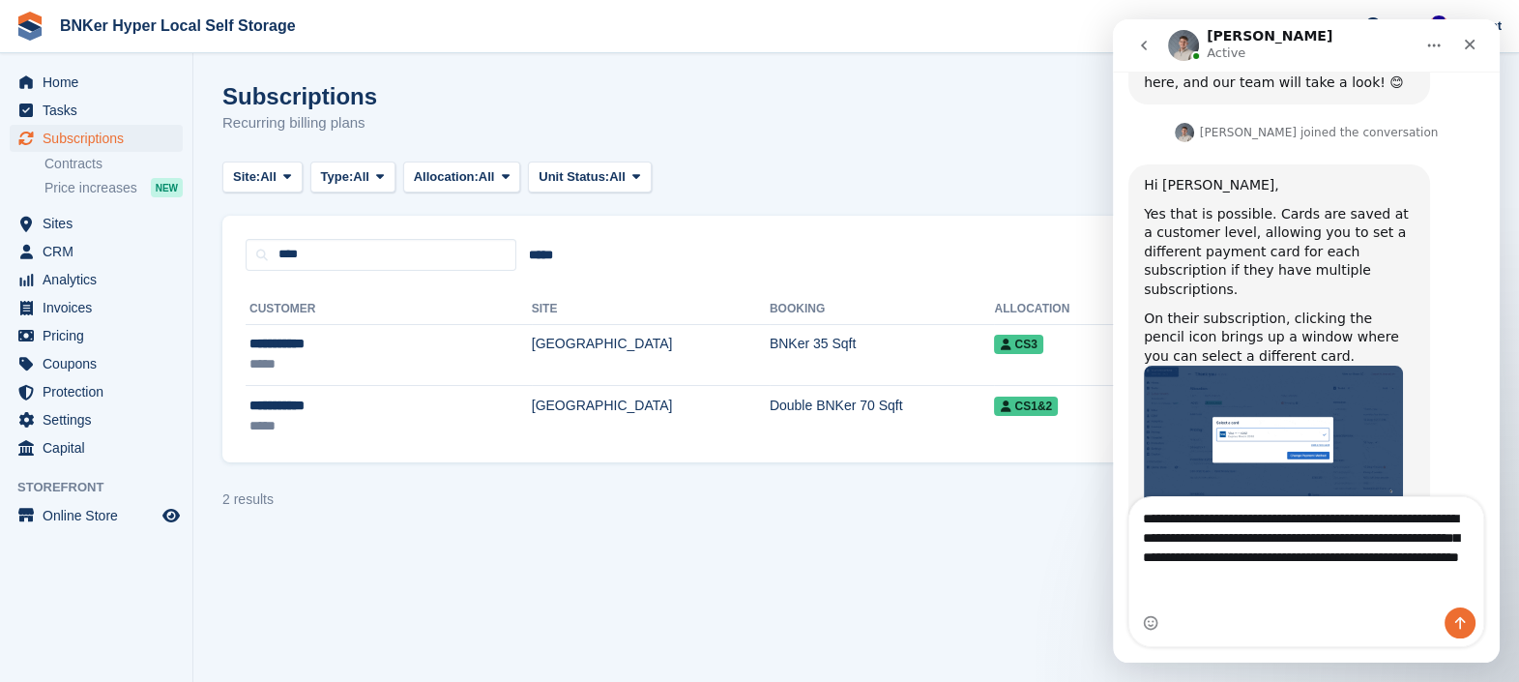
scroll to position [1065, 0]
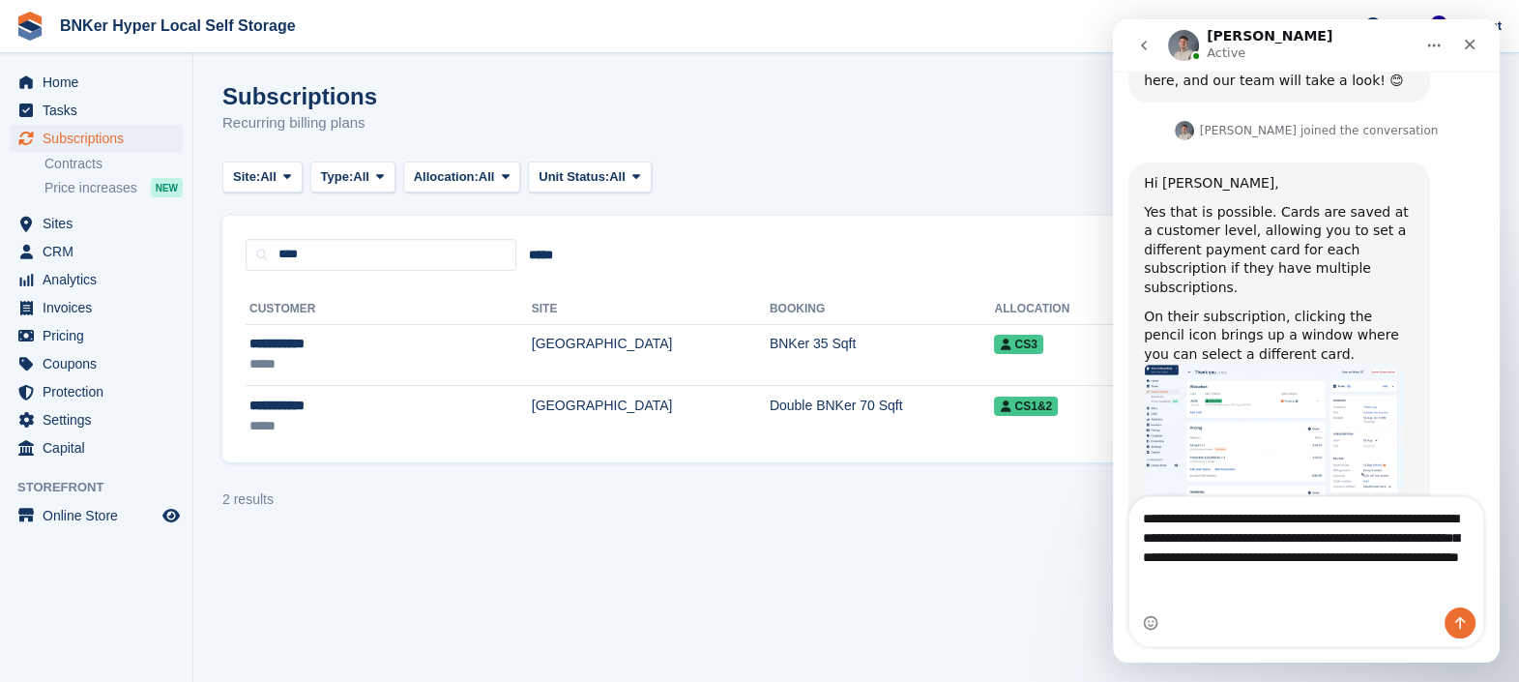
drag, startPoint x: 1397, startPoint y: 608, endPoint x: 1187, endPoint y: 575, distance: 212.4
click at [1187, 575] on div "**********" at bounding box center [1306, 571] width 354 height 149
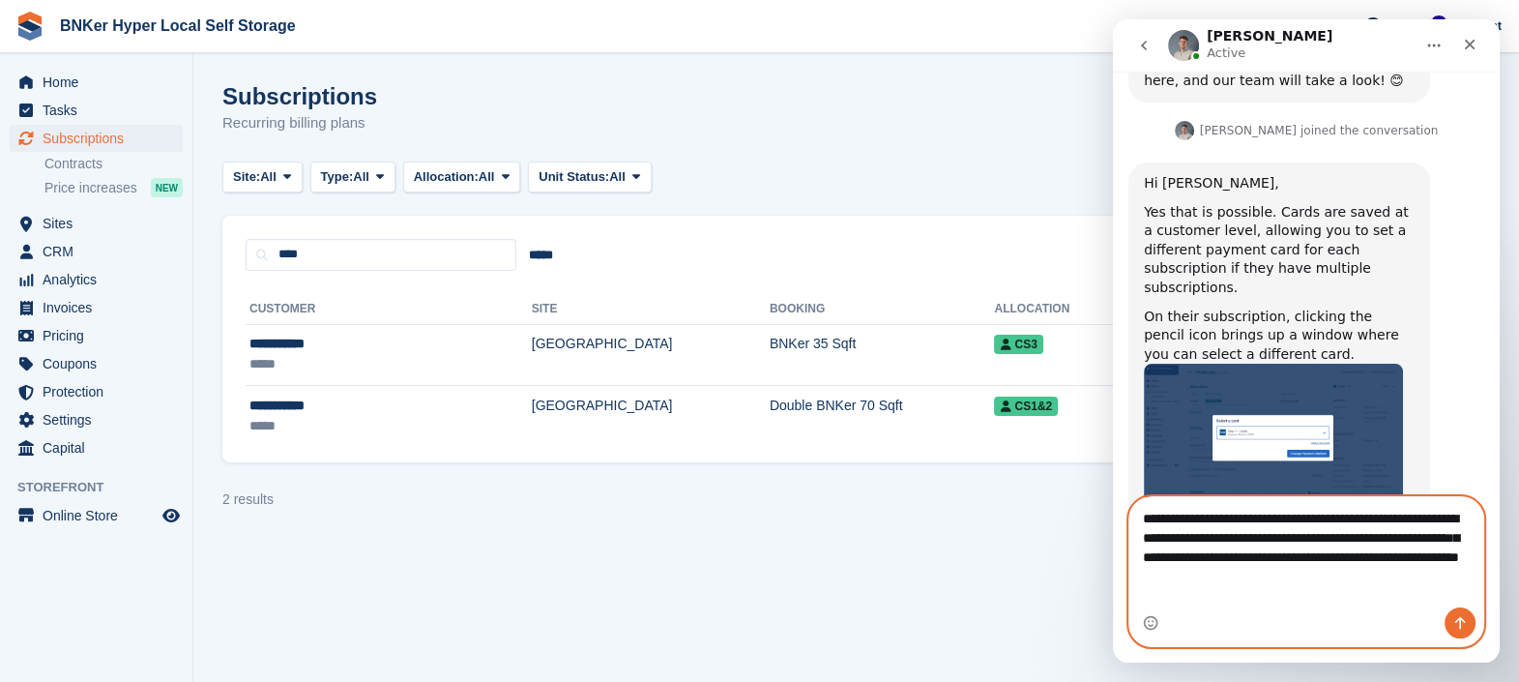
drag, startPoint x: 1384, startPoint y: 599, endPoint x: 1115, endPoint y: 527, distance: 278.4
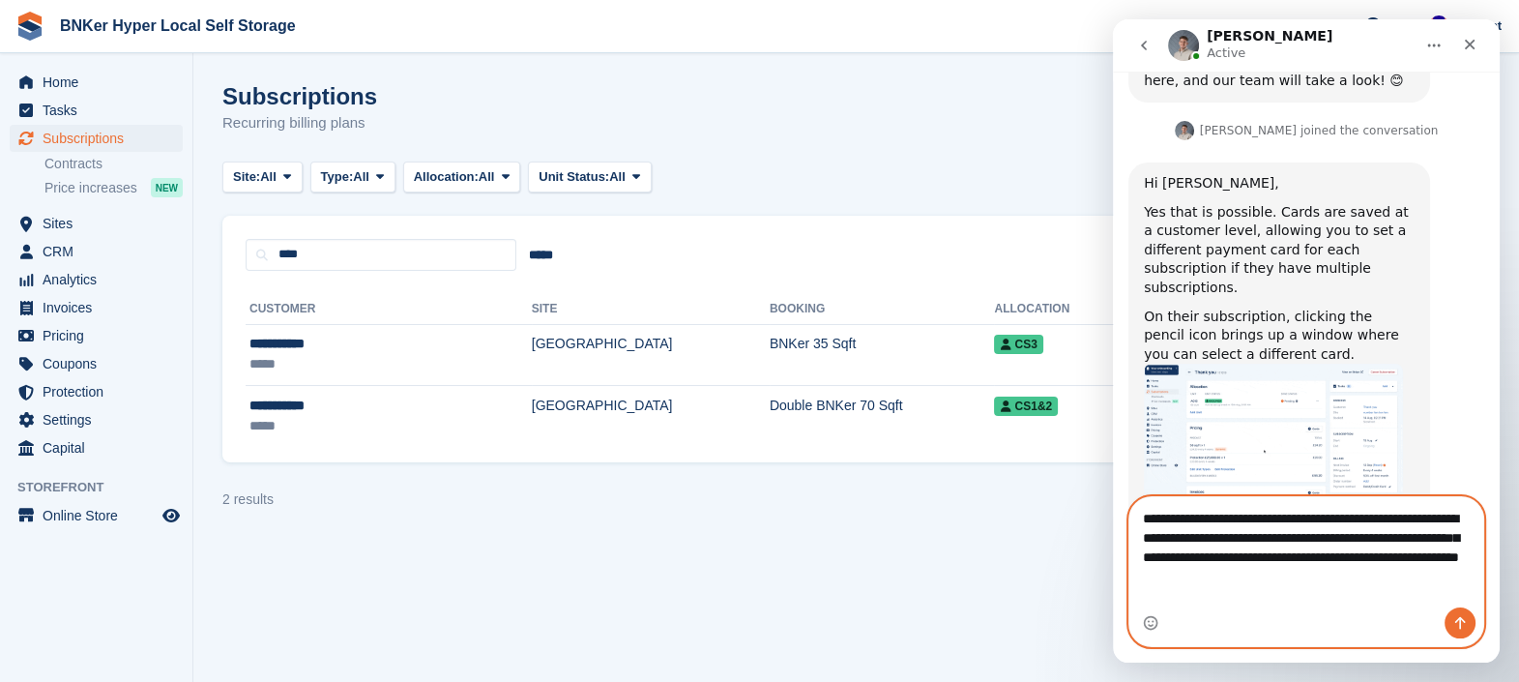
click at [1115, 527] on div "**********" at bounding box center [1306, 571] width 387 height 151
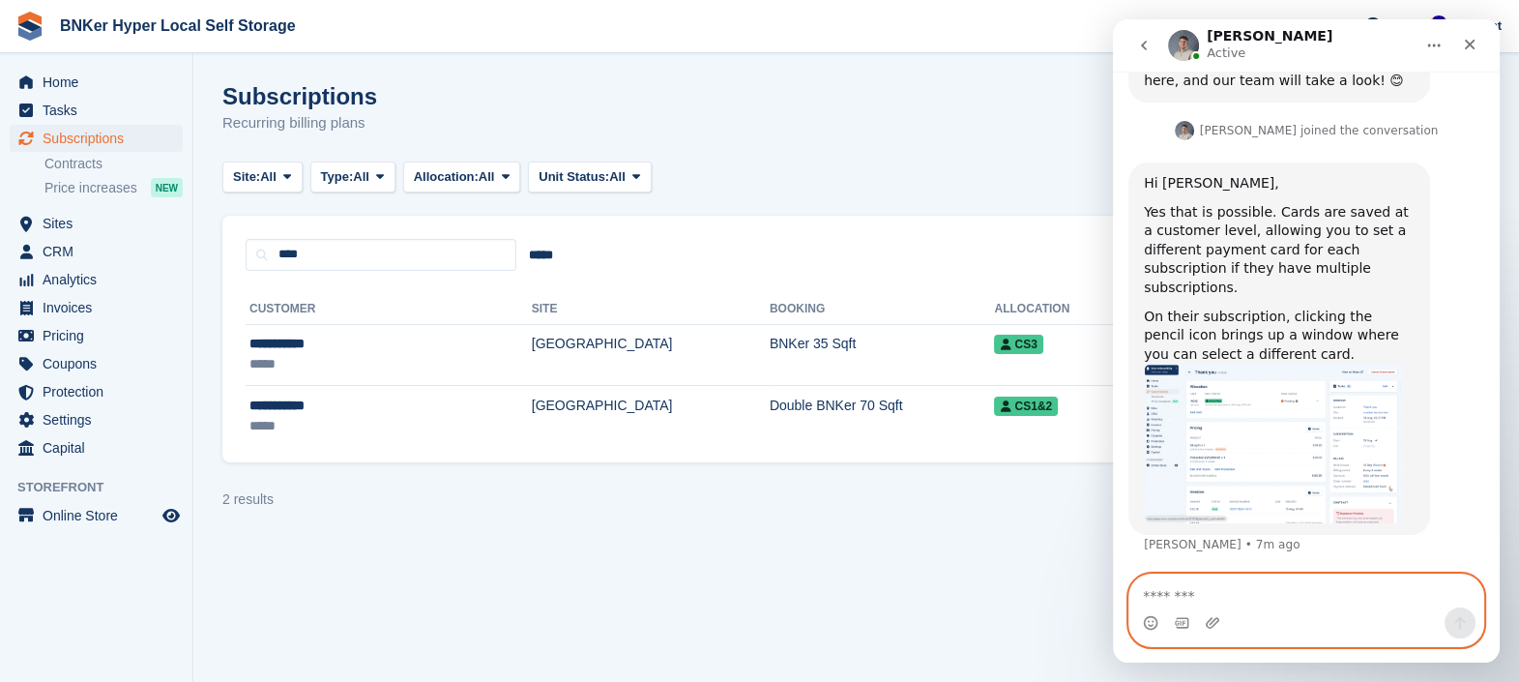
scroll to position [1008, 0]
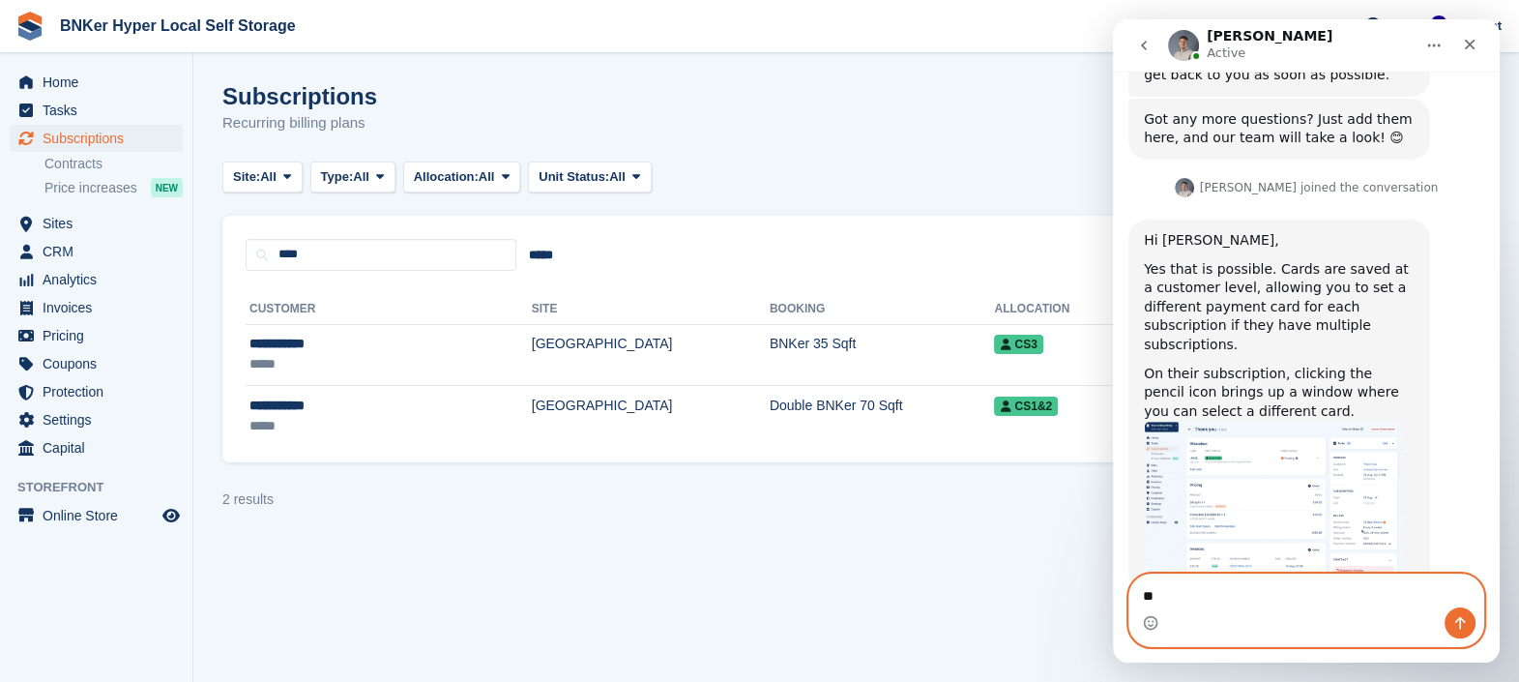
type textarea "*"
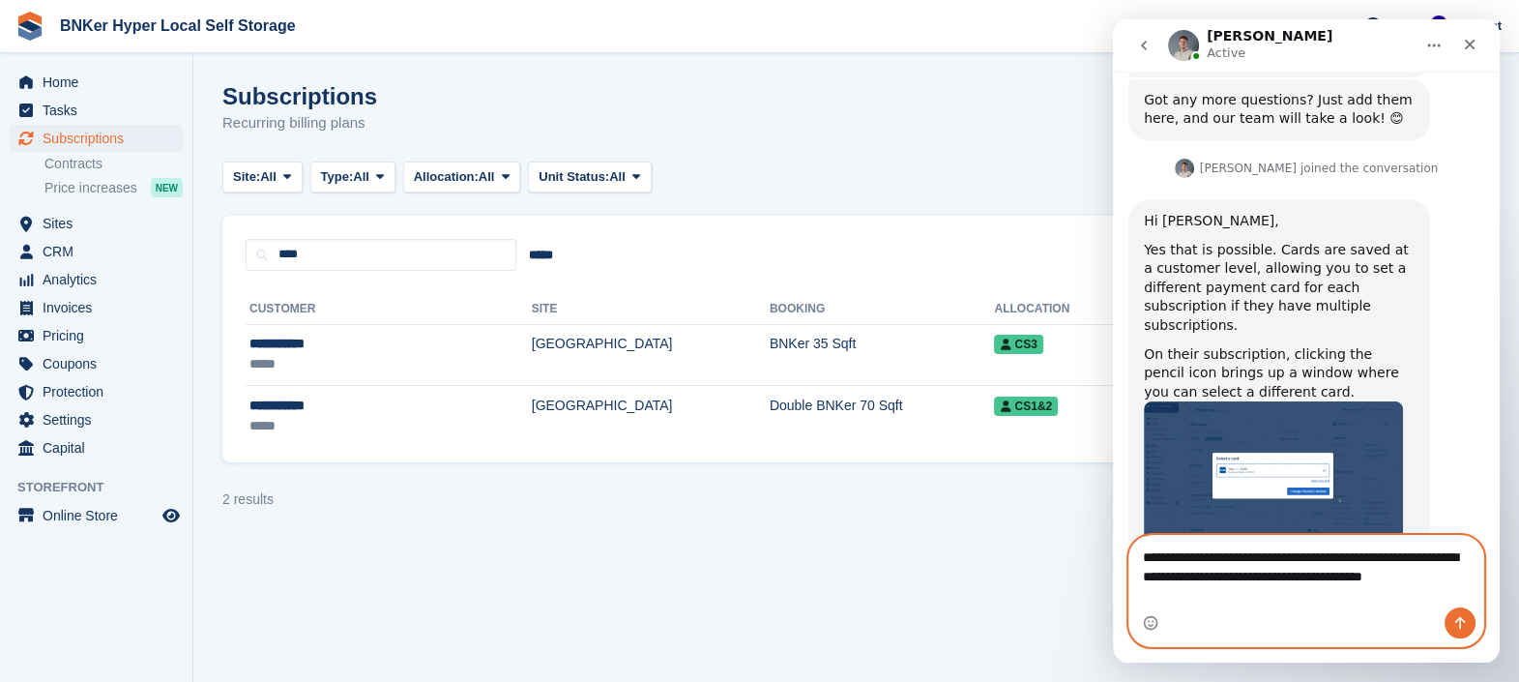
scroll to position [1047, 0]
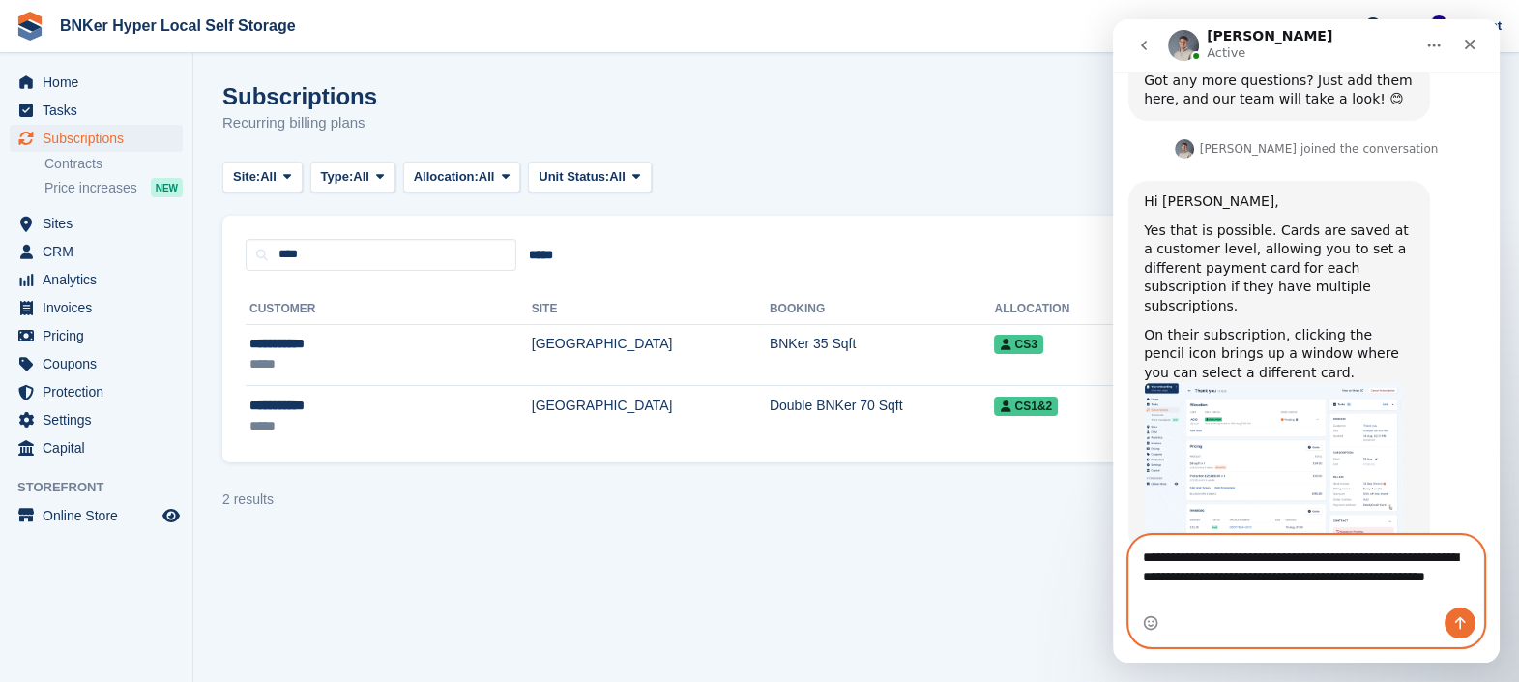
type textarea "**********"
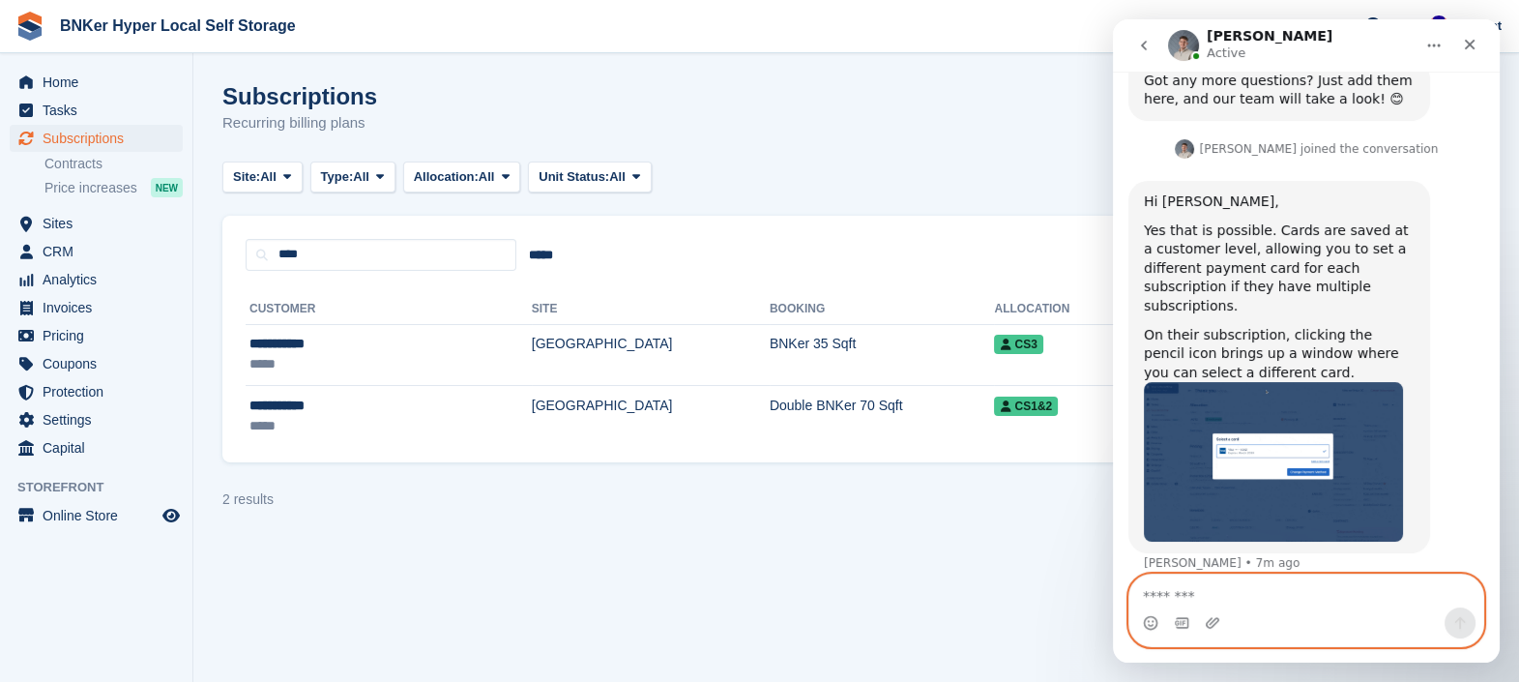
scroll to position [1103, 0]
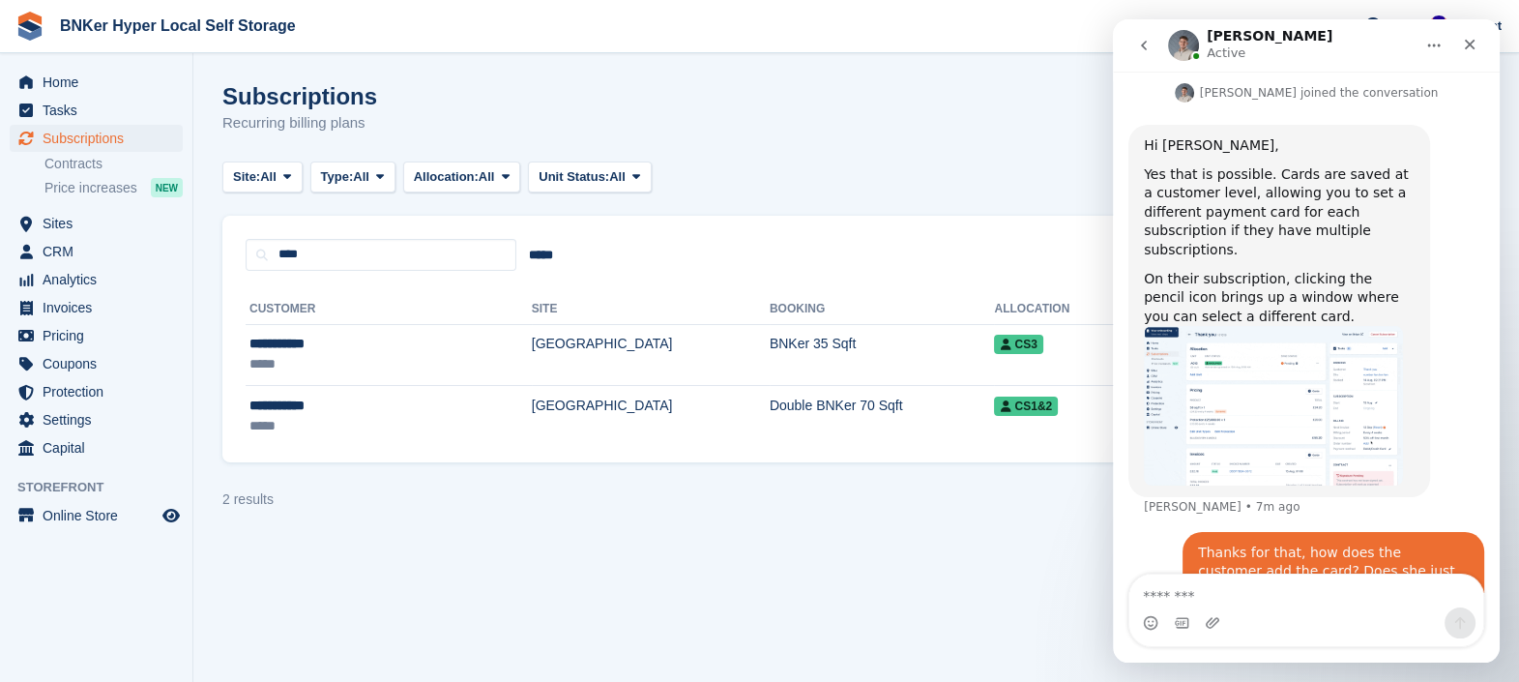
click at [565, 532] on section "Subscriptions Recurring billing plans Export Export Subscriptions Export a CSV …" at bounding box center [856, 341] width 1326 height 682
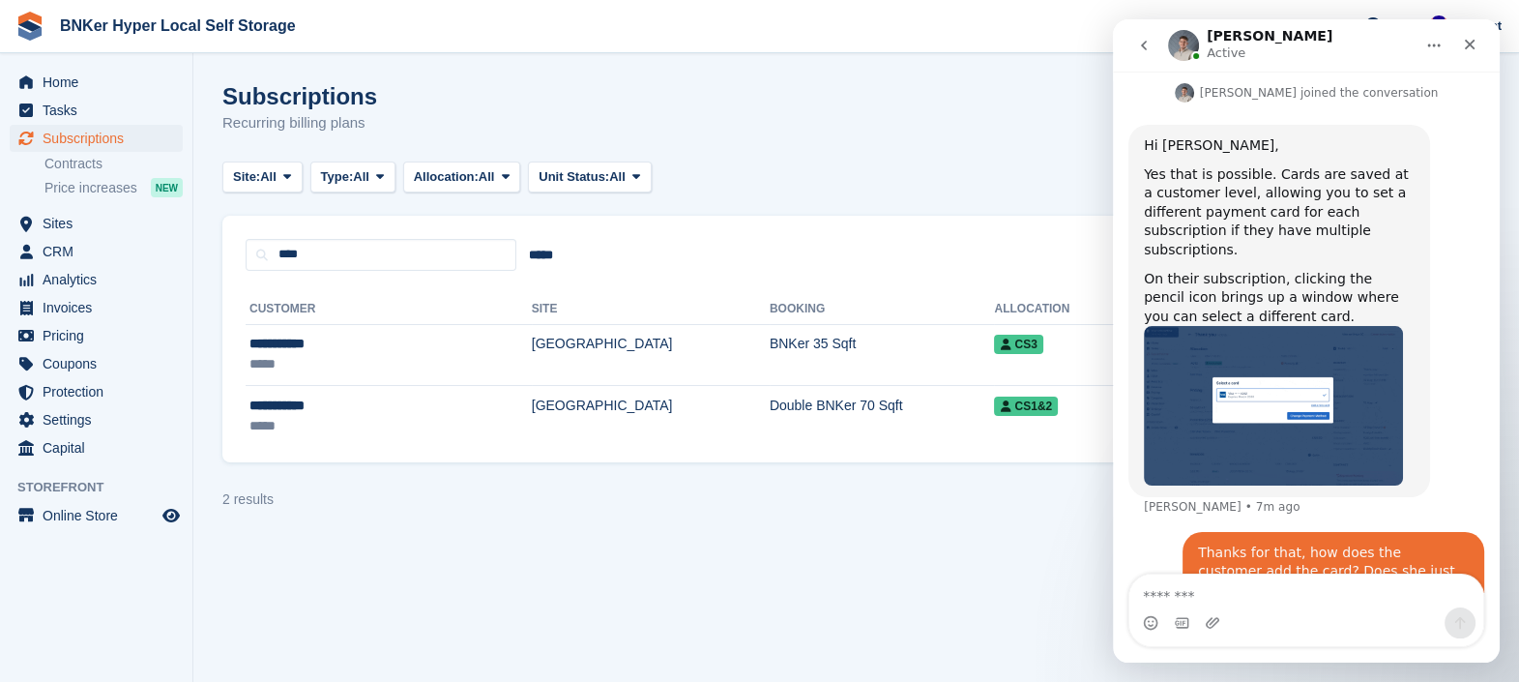
click at [686, 515] on section "Subscriptions Recurring billing plans Export Export Subscriptions Export a CSV …" at bounding box center [856, 341] width 1326 height 682
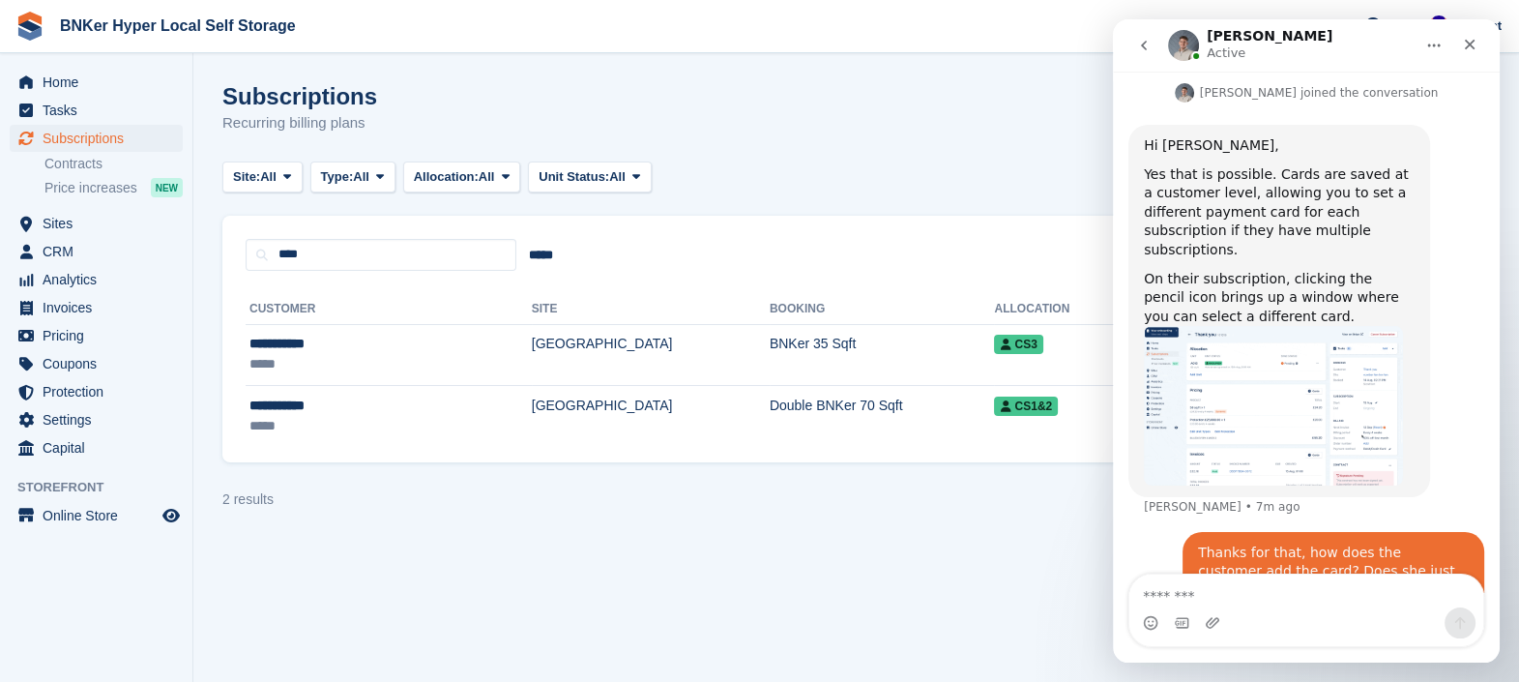
click at [987, 614] on section "Subscriptions Recurring billing plans Export Export Subscriptions Export a CSV …" at bounding box center [856, 341] width 1326 height 682
click at [1142, 54] on button "go back" at bounding box center [1143, 45] width 37 height 37
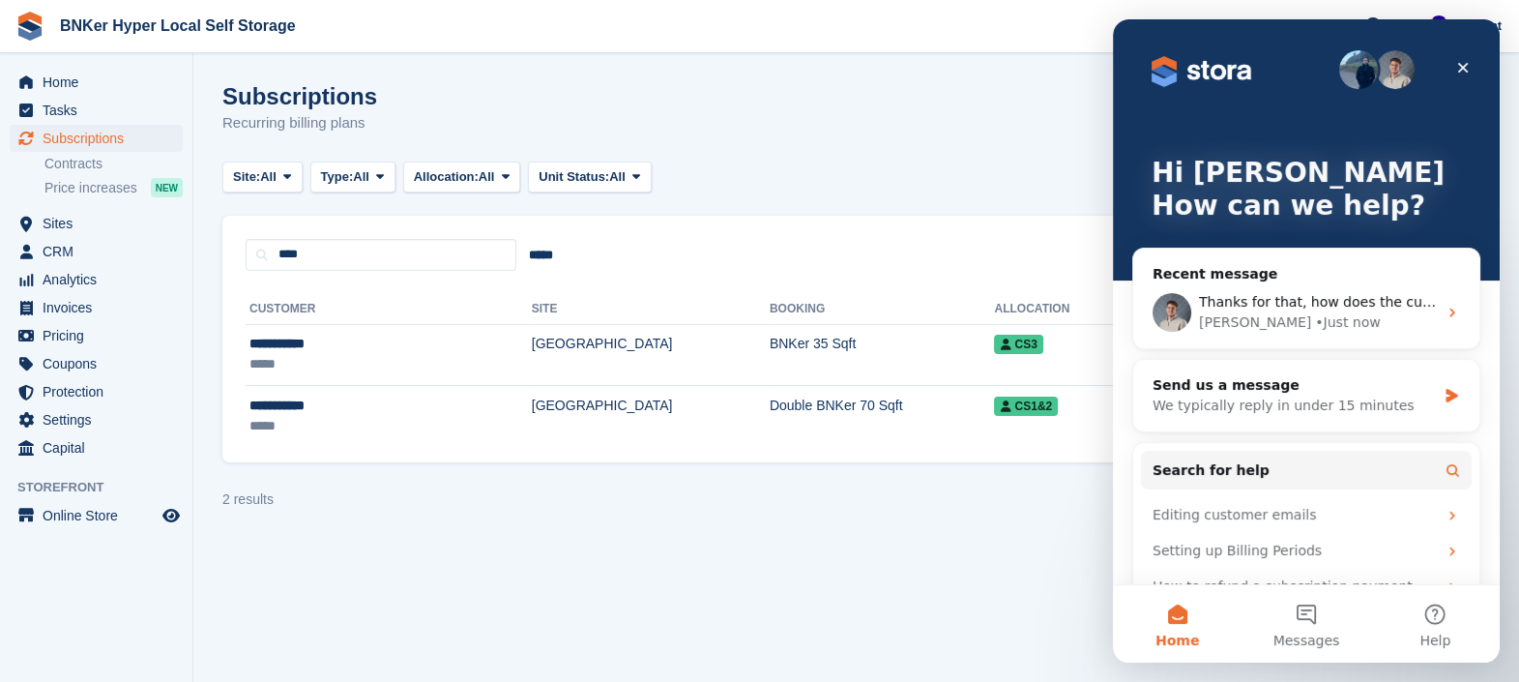
scroll to position [0, 0]
click at [1001, 583] on section "Subscriptions Recurring billing plans Export Export Subscriptions Export a CSV …" at bounding box center [856, 341] width 1326 height 682
click at [55, 244] on span "CRM" at bounding box center [101, 251] width 116 height 27
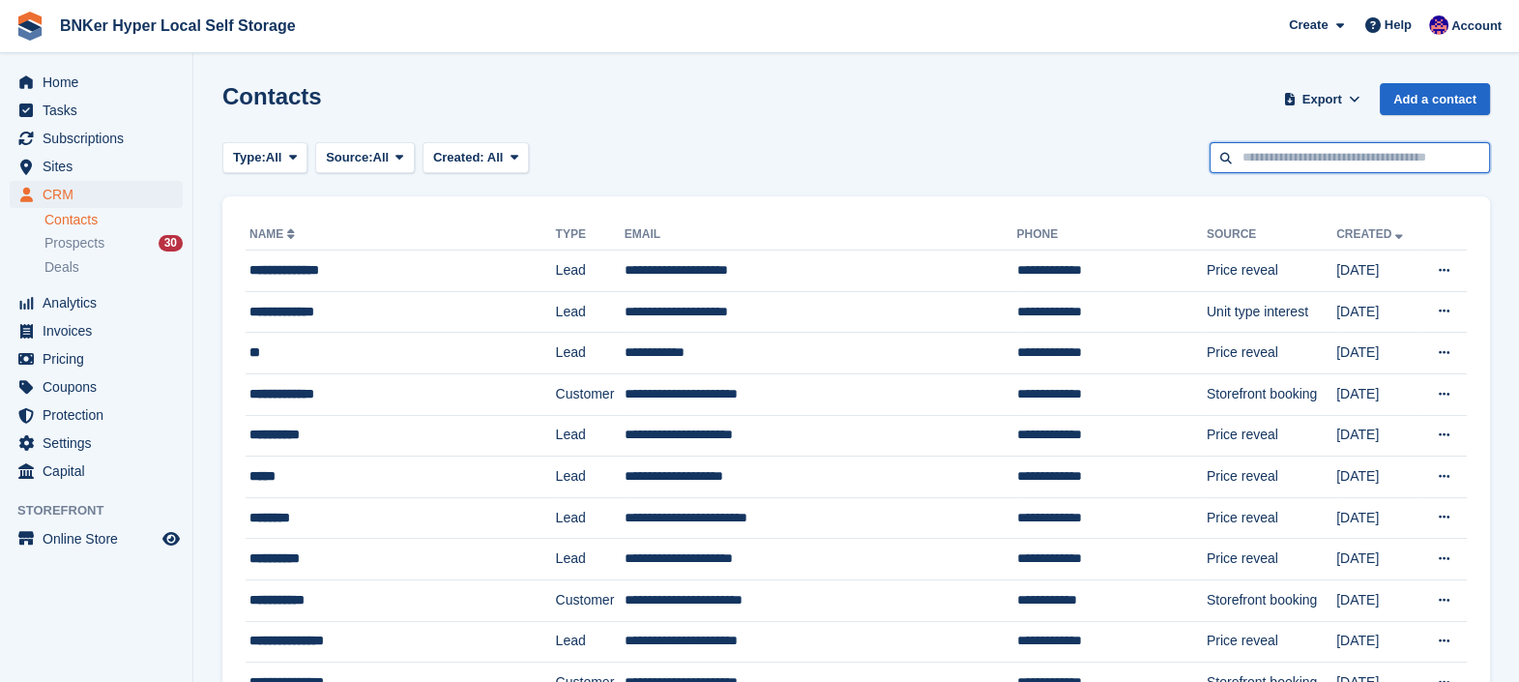
click at [1319, 155] on input "text" at bounding box center [1349, 158] width 280 height 32
type input "****"
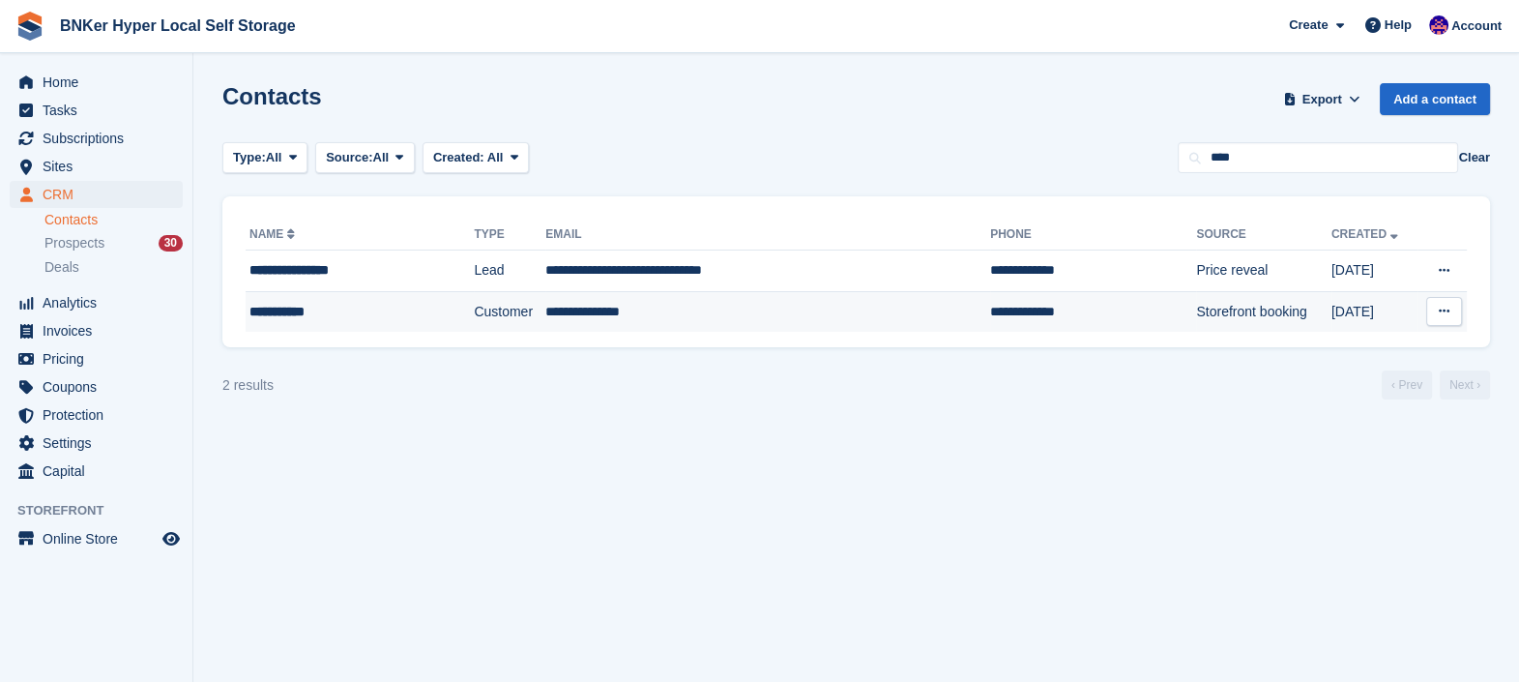
click at [290, 315] on div "**********" at bounding box center [341, 312] width 184 height 20
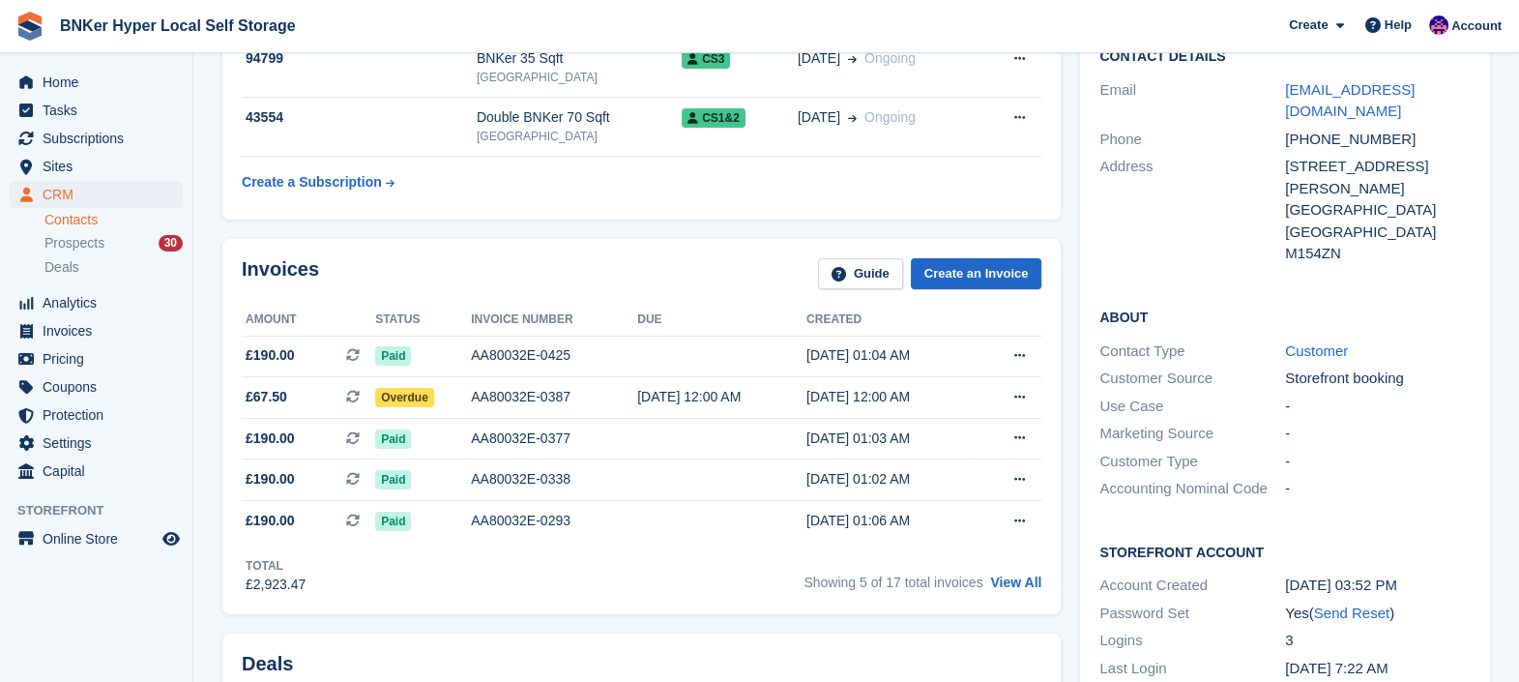
scroll to position [125, 0]
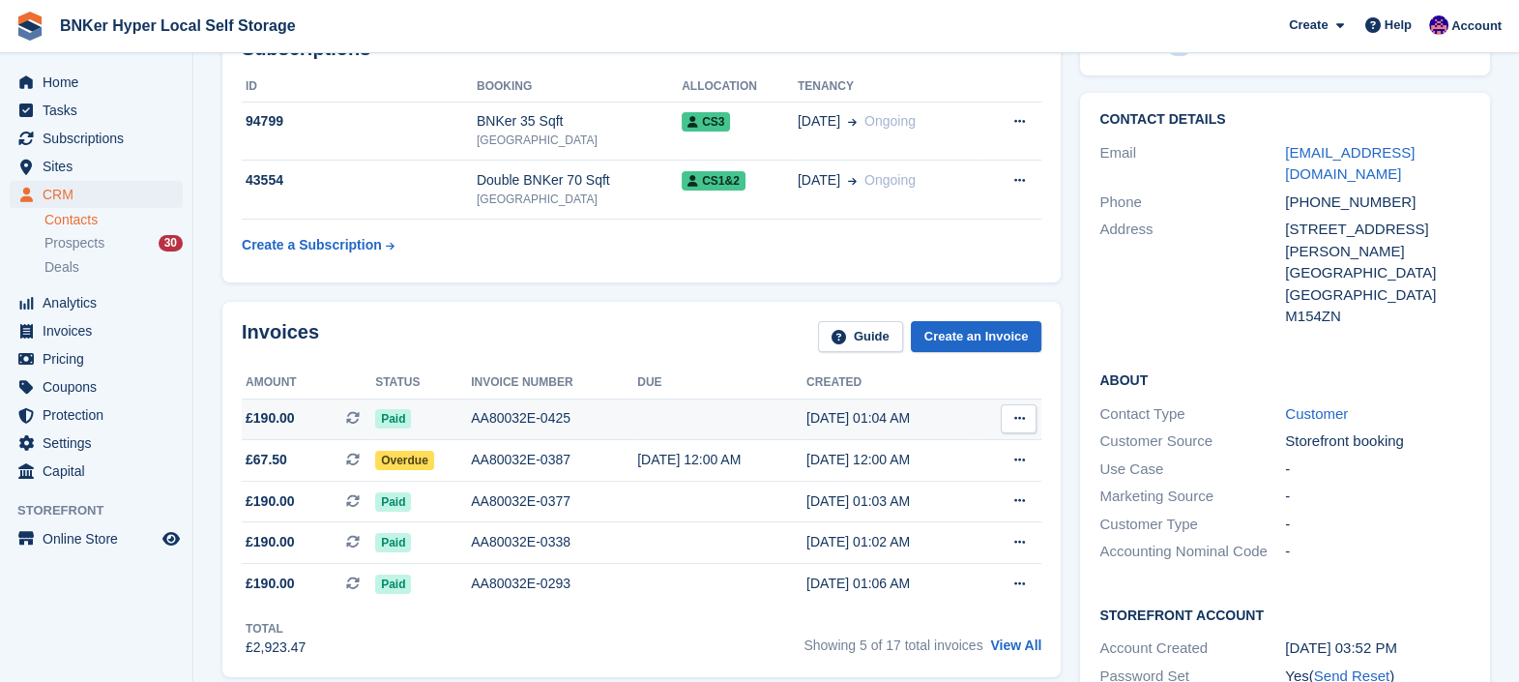
click at [1025, 422] on button at bounding box center [1019, 418] width 36 height 29
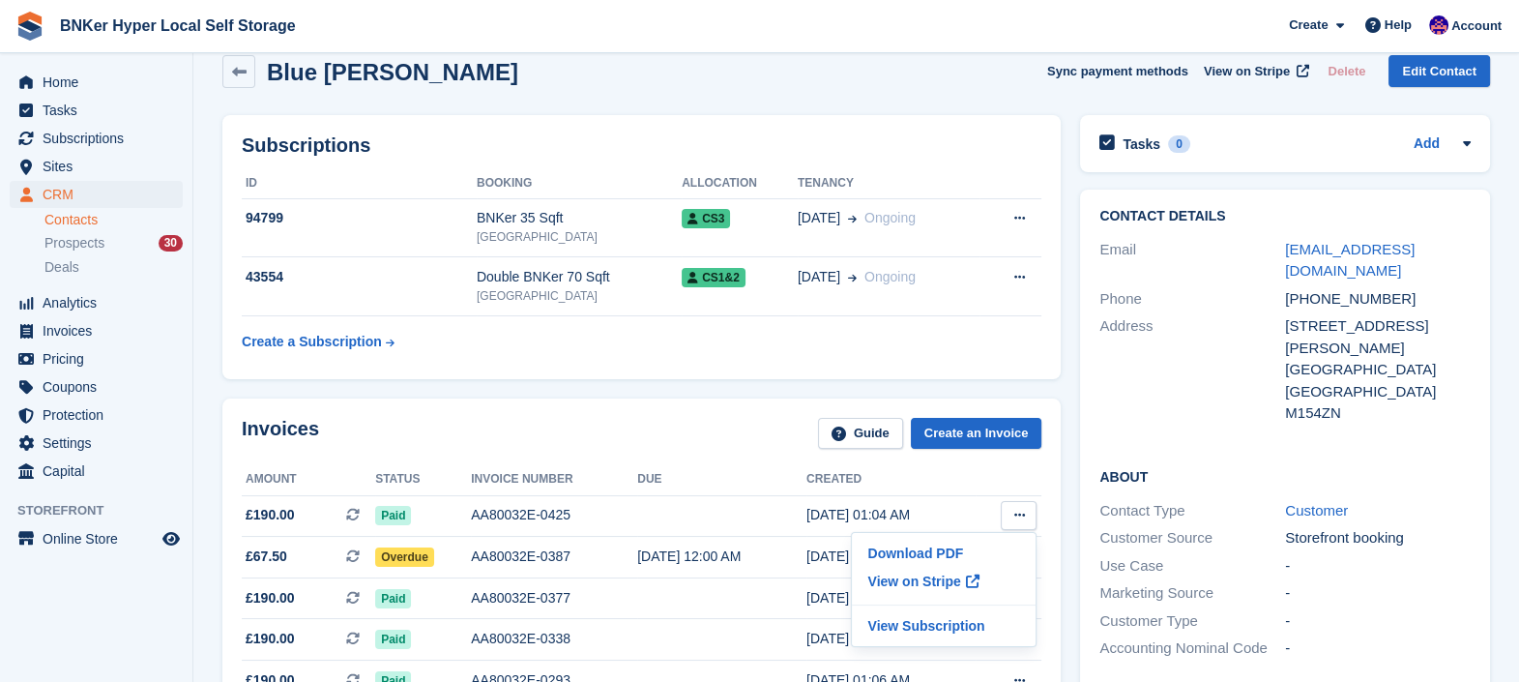
scroll to position [19, 0]
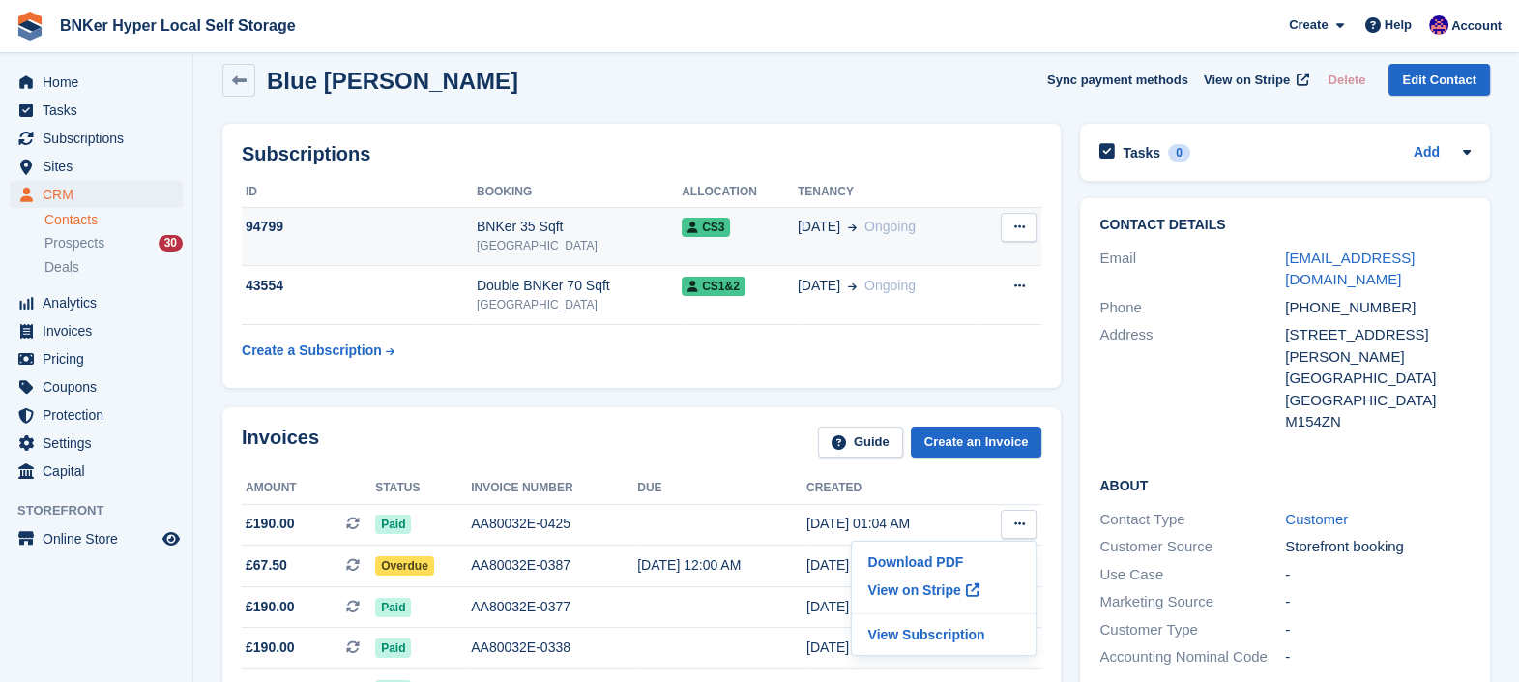
click at [1016, 225] on icon at bounding box center [1018, 226] width 11 height 13
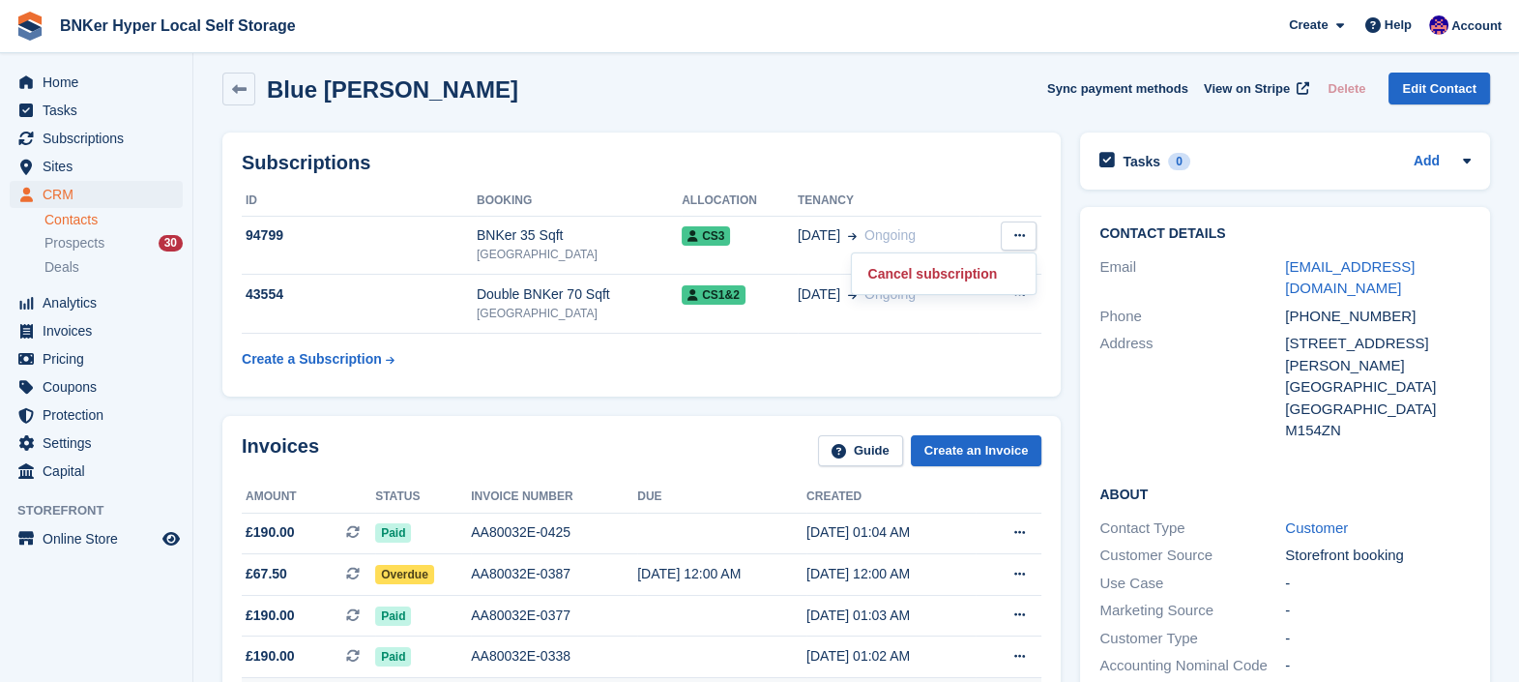
scroll to position [9, 0]
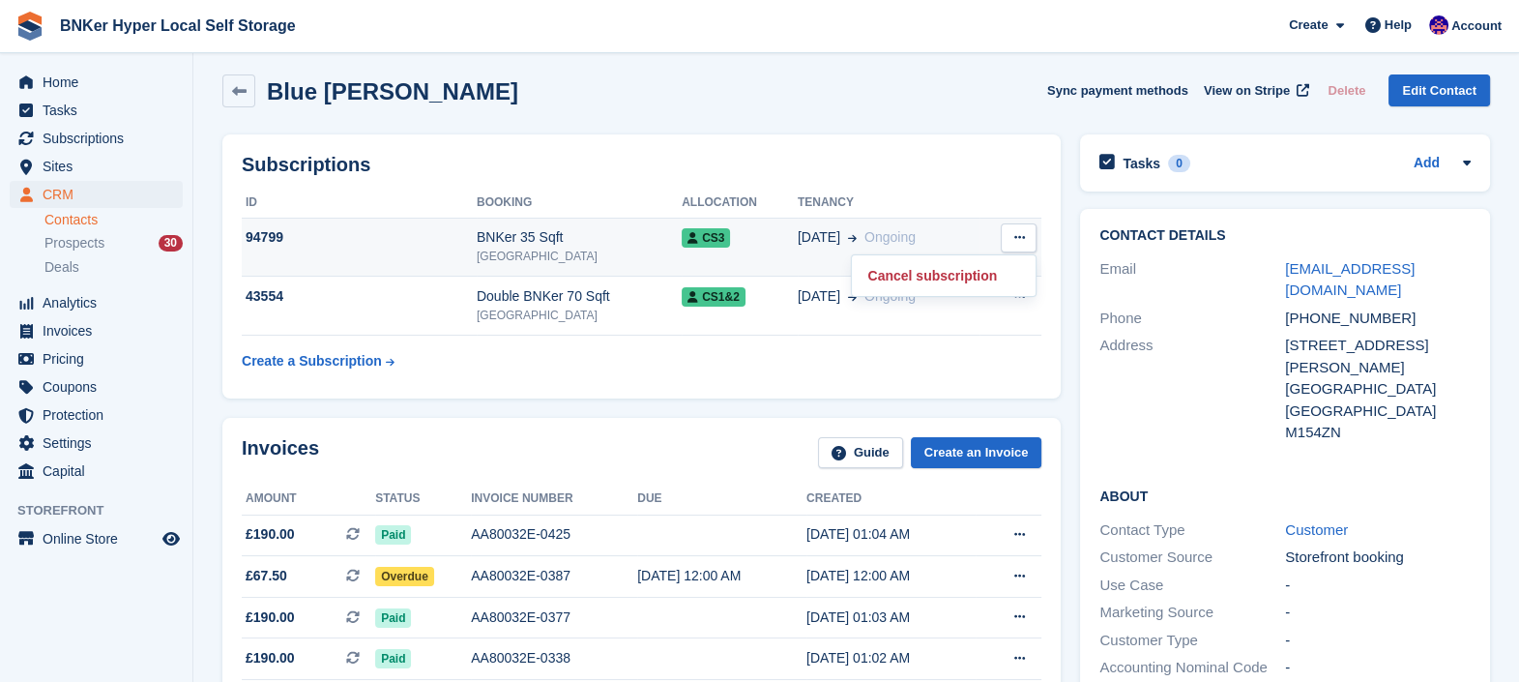
click at [536, 218] on td "BNKer 35 Sqft Crown Street" at bounding box center [579, 247] width 205 height 59
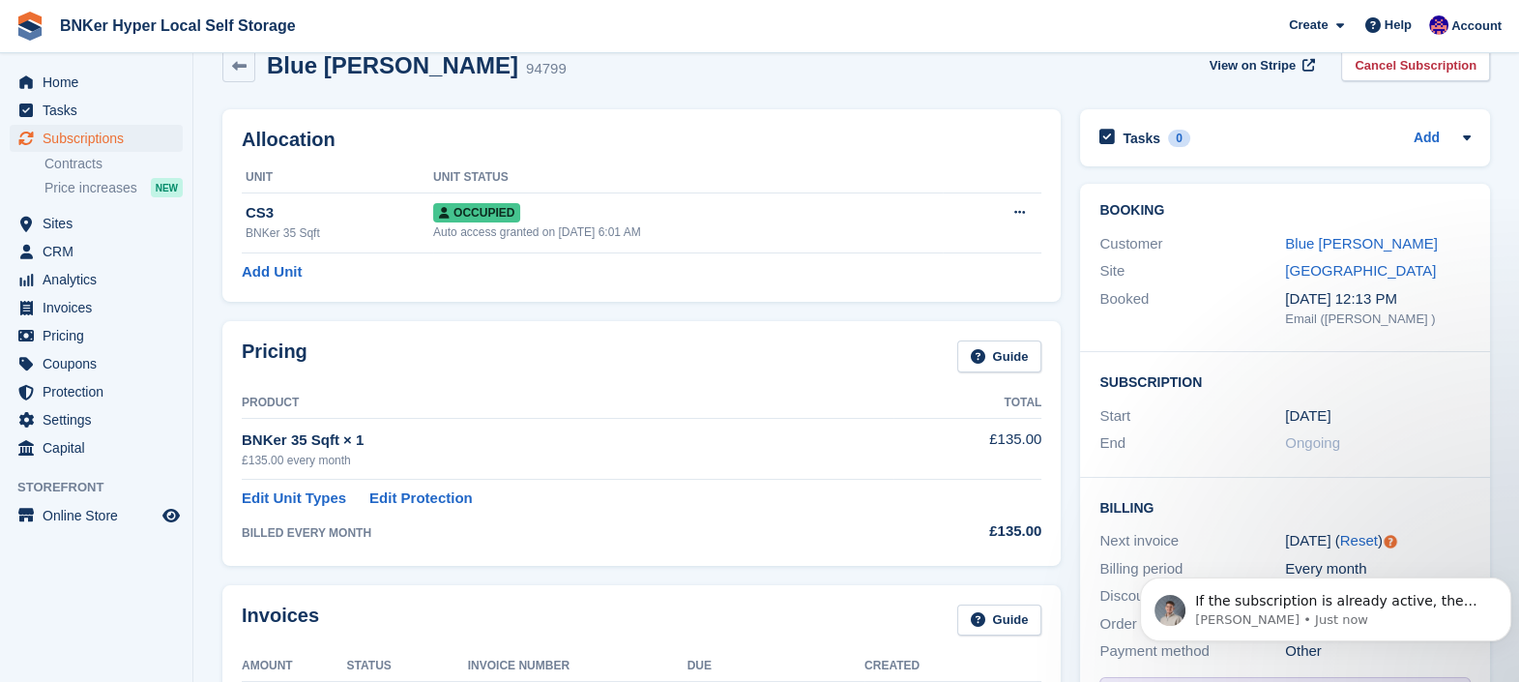
scroll to position [10, 0]
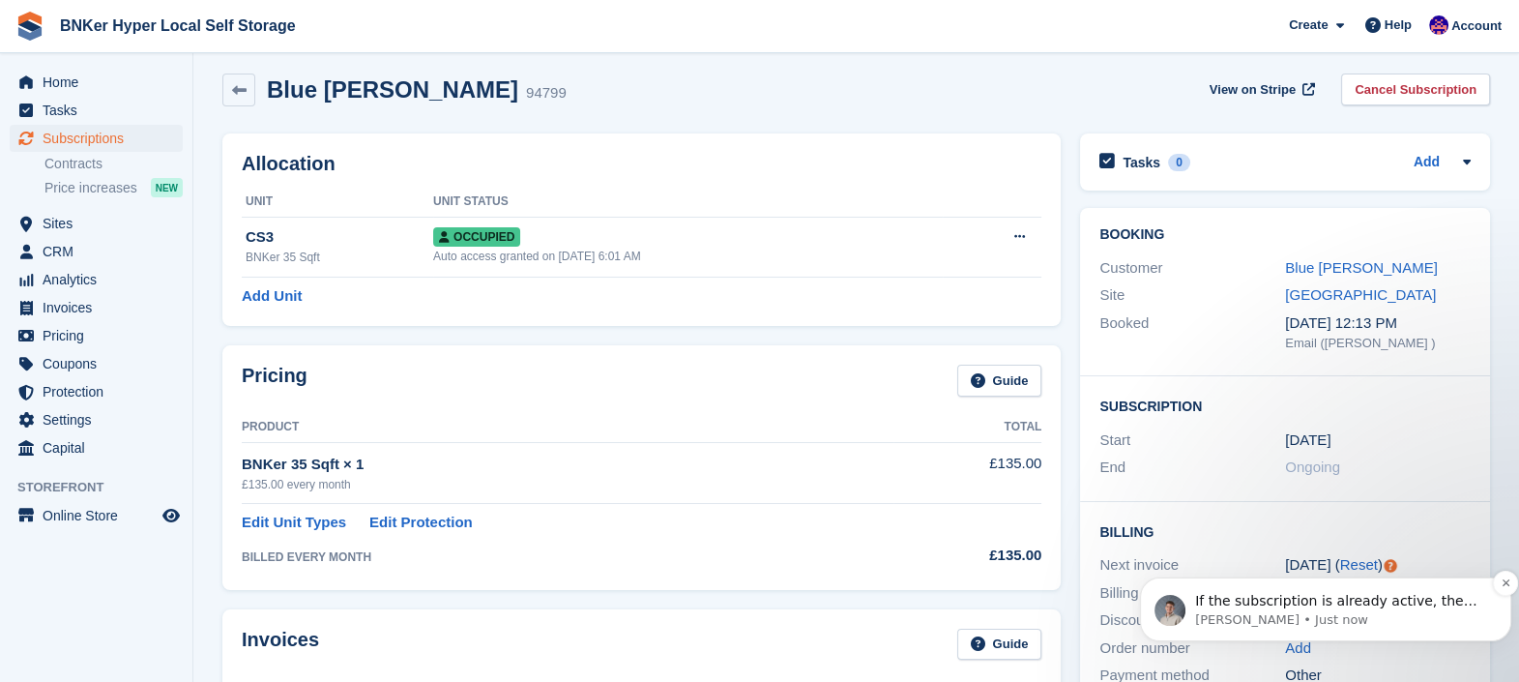
click at [1304, 620] on p "Bradley • Just now" at bounding box center [1341, 619] width 292 height 17
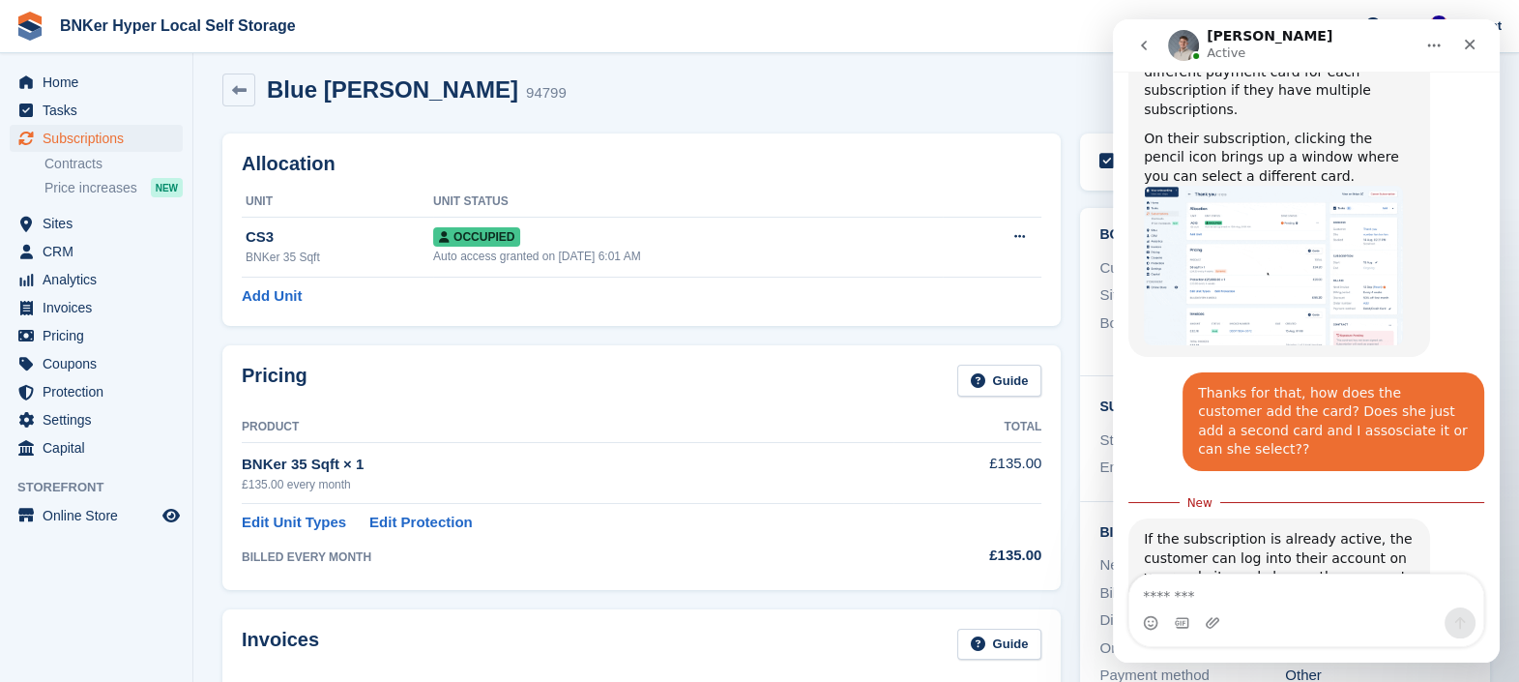
scroll to position [1249, 0]
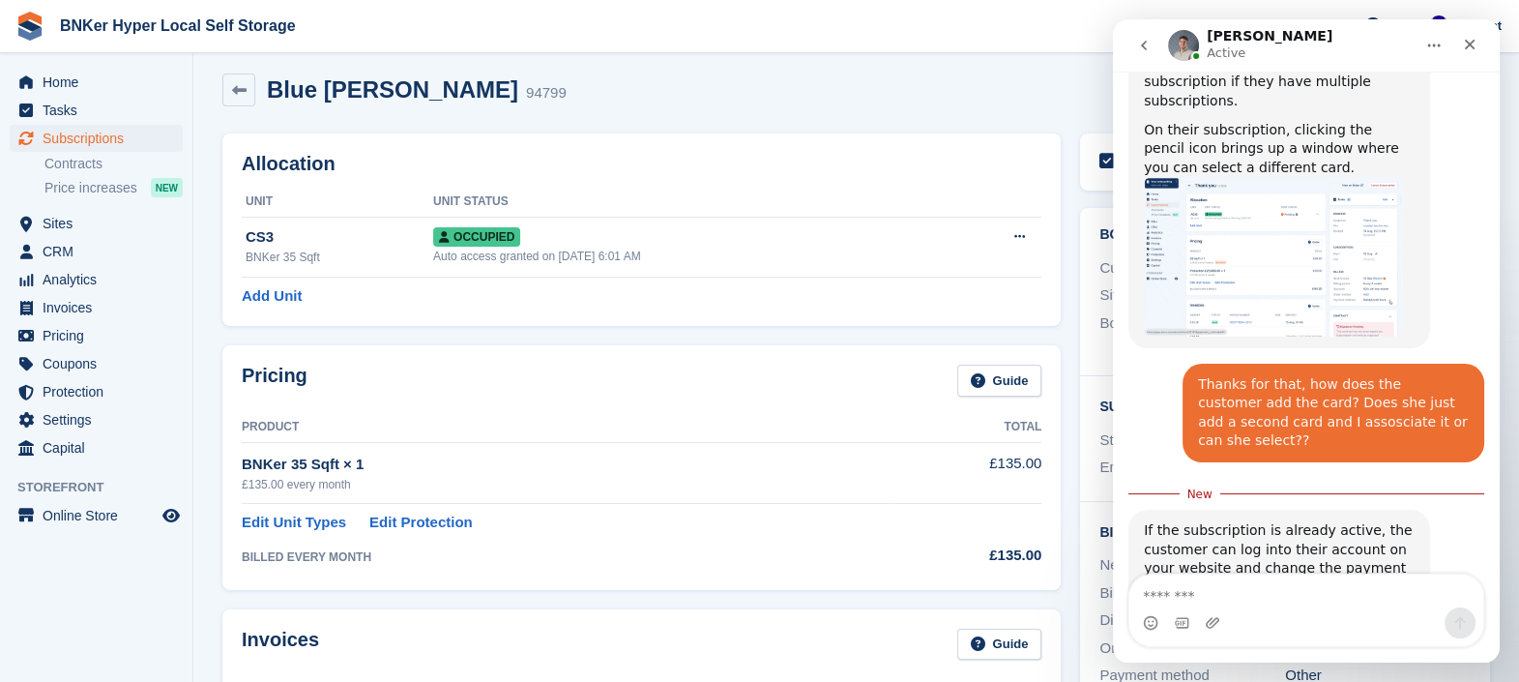
click at [1320, 198] on img "Bradley says…" at bounding box center [1273, 256] width 259 height 159
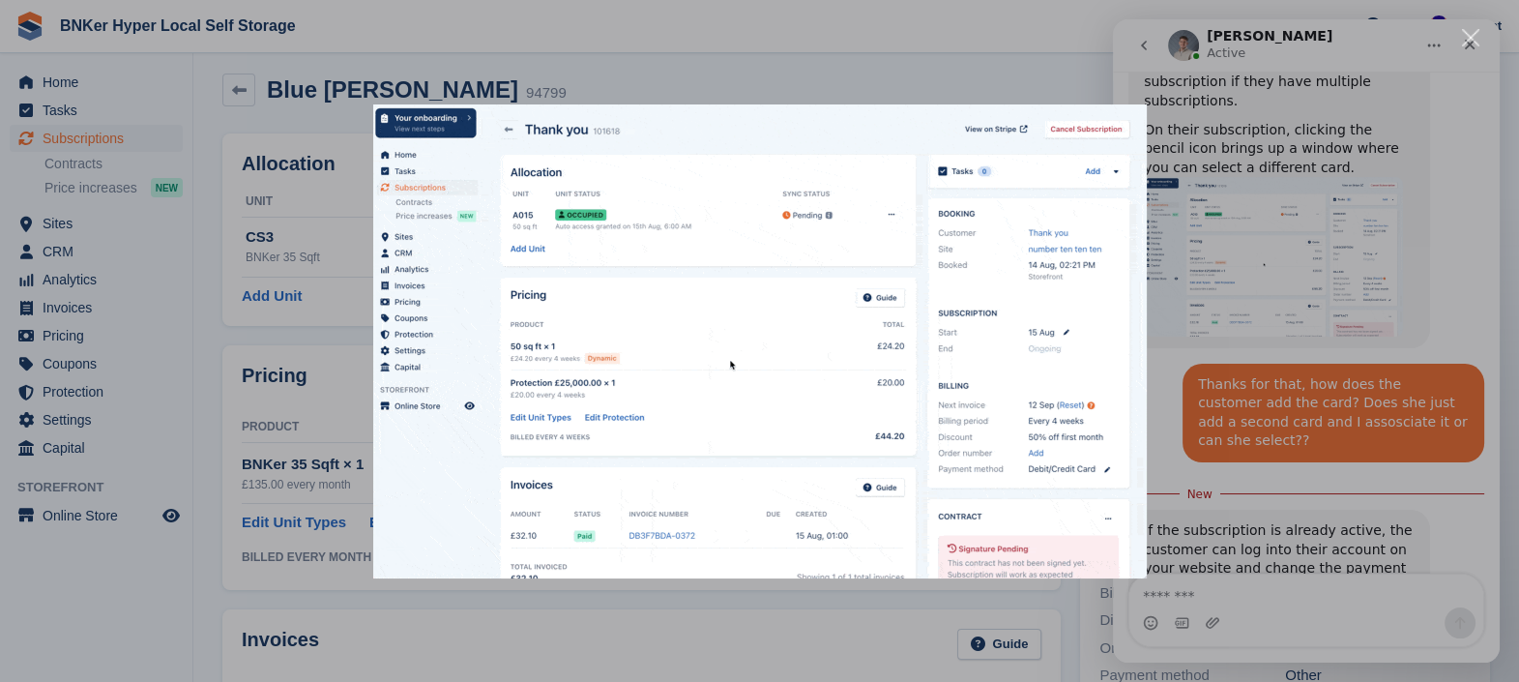
click at [1100, 52] on div "Intercom messenger" at bounding box center [759, 341] width 1519 height 682
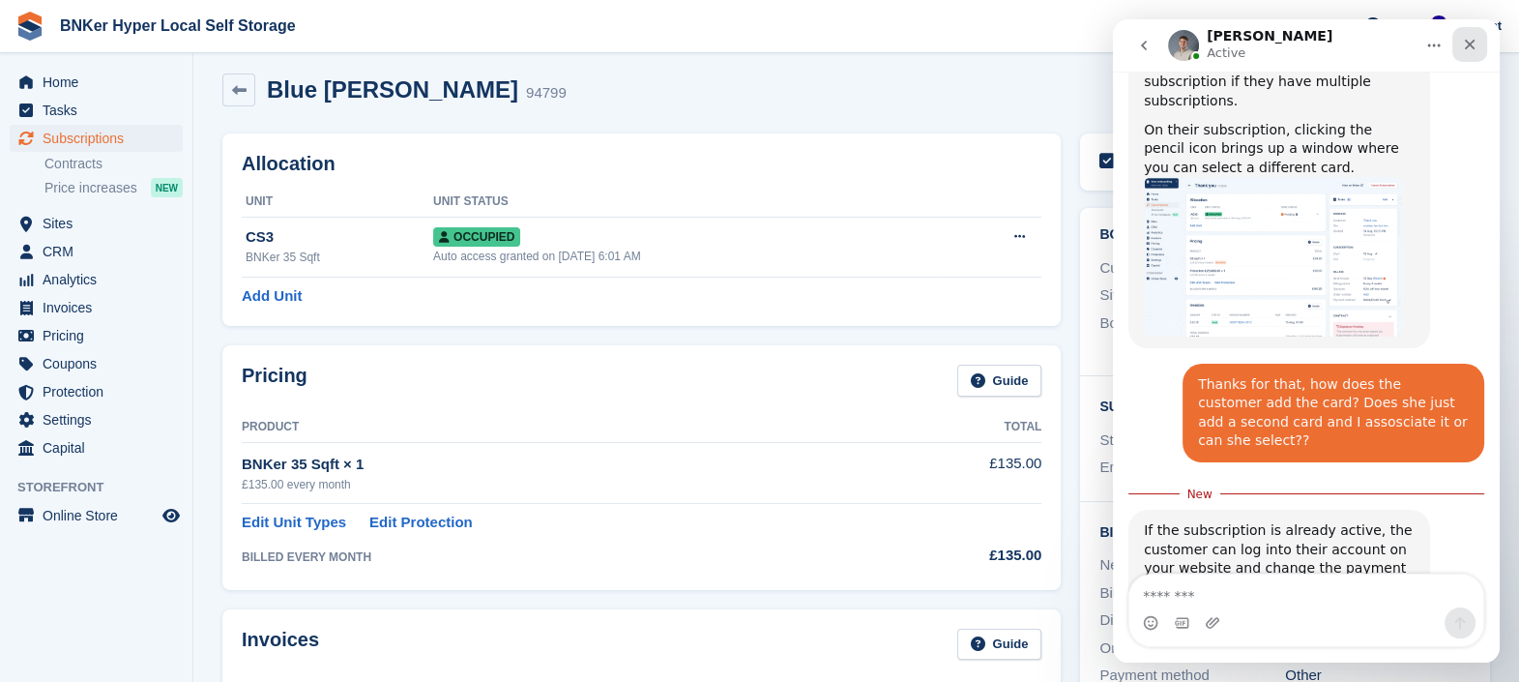
click at [1475, 47] on icon "Close" at bounding box center [1469, 44] width 15 height 15
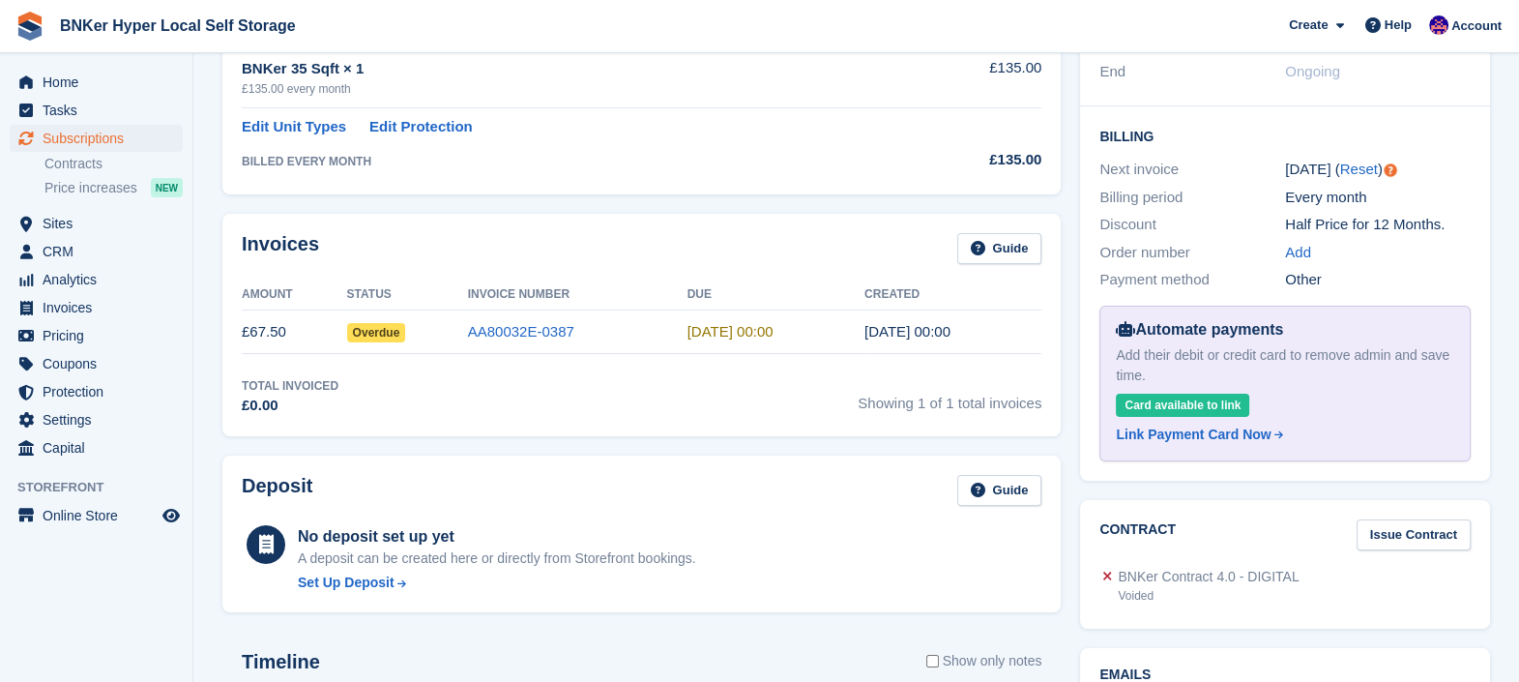
scroll to position [407, 0]
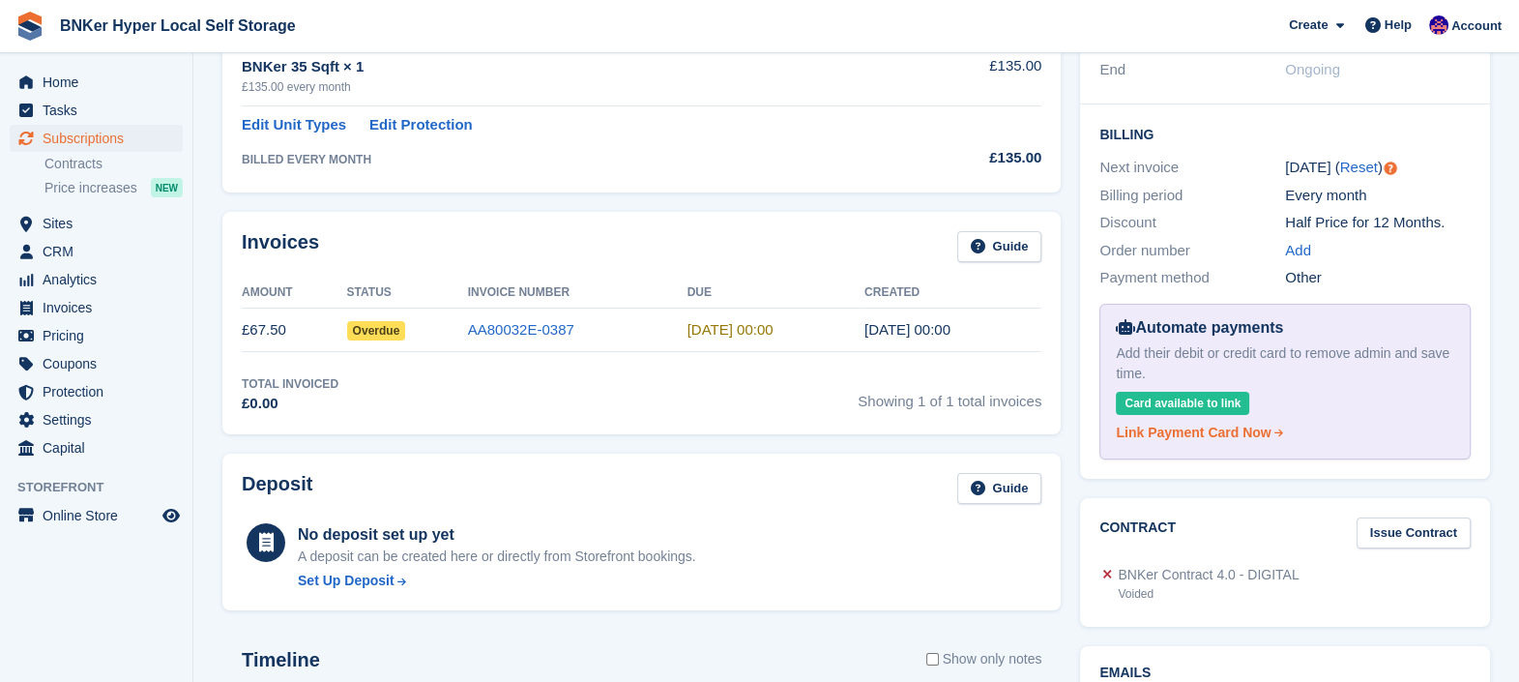
click at [1273, 427] on icon at bounding box center [1279, 432] width 13 height 10
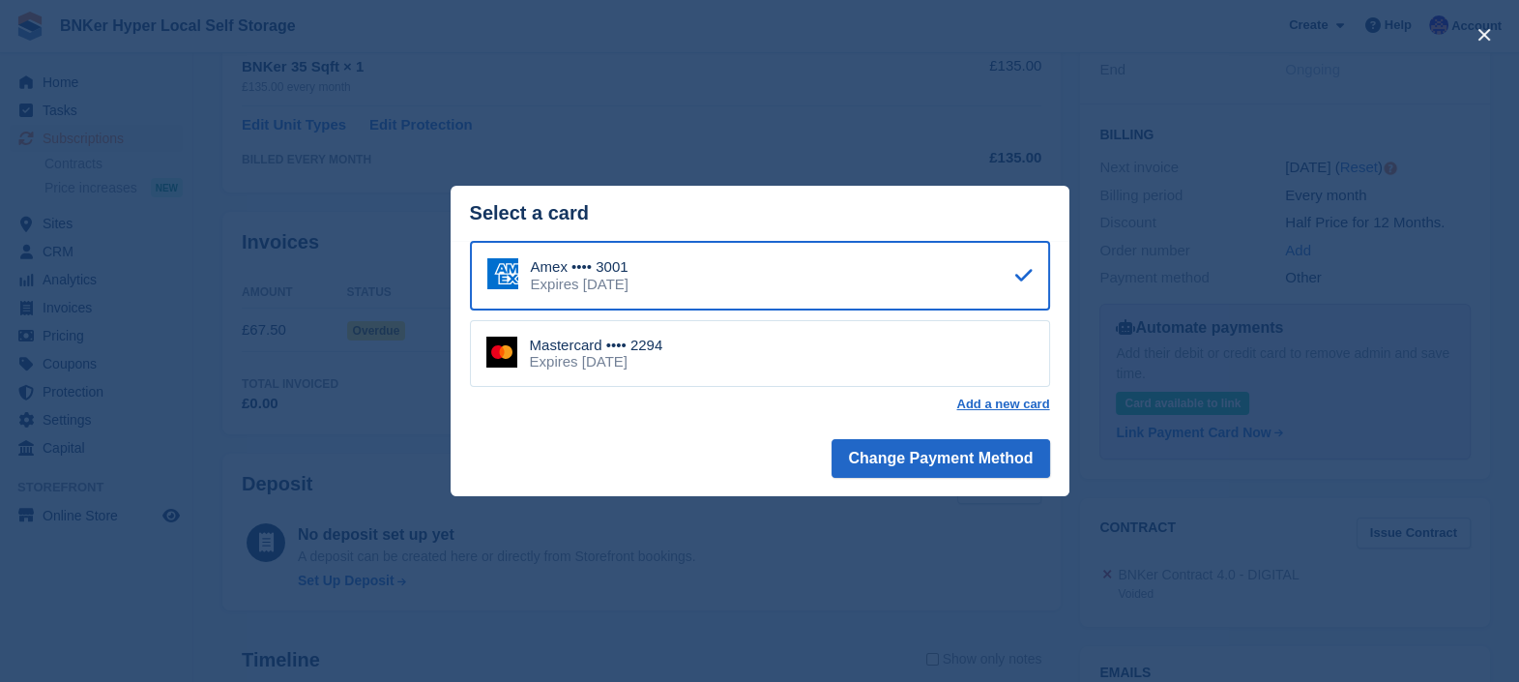
click at [880, 131] on div "close" at bounding box center [759, 341] width 1519 height 682
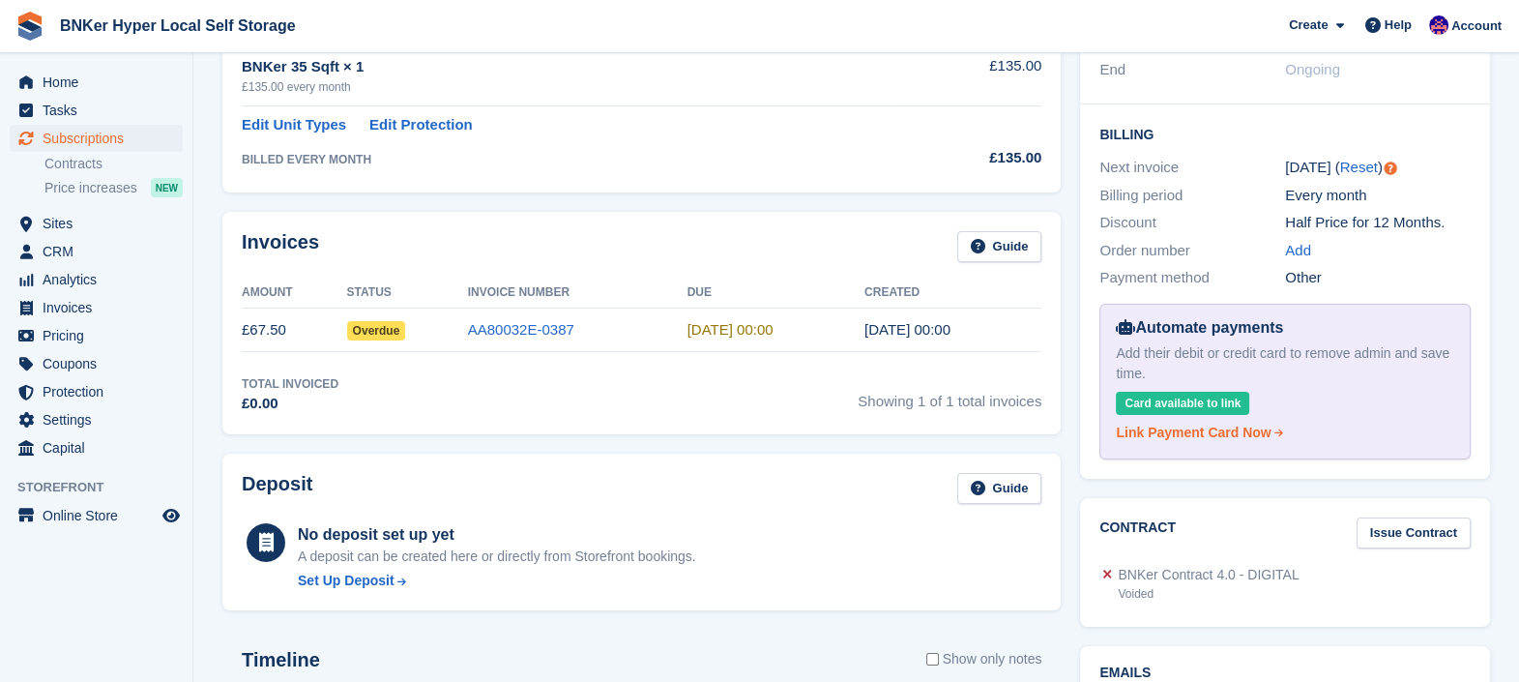
click at [1273, 435] on icon at bounding box center [1279, 432] width 13 height 10
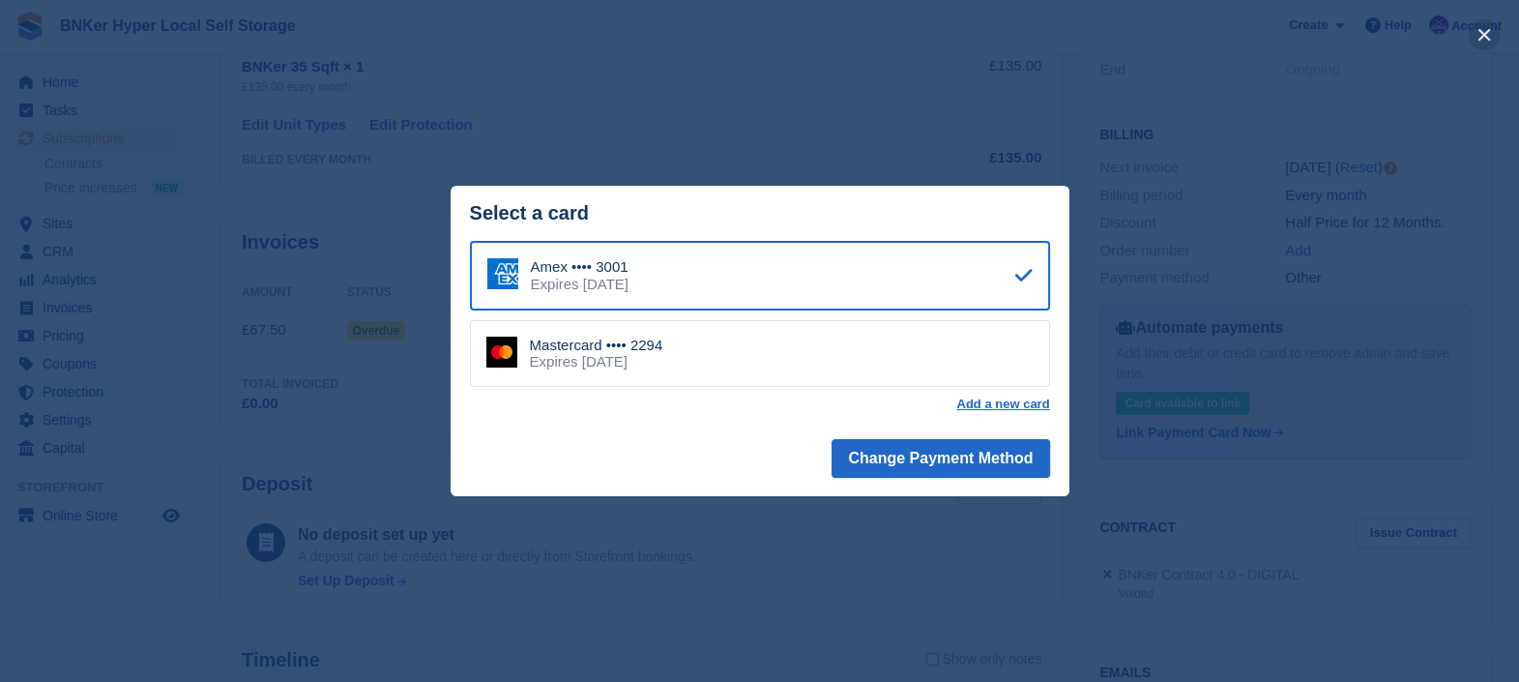
click at [1495, 40] on button "close" at bounding box center [1484, 34] width 31 height 31
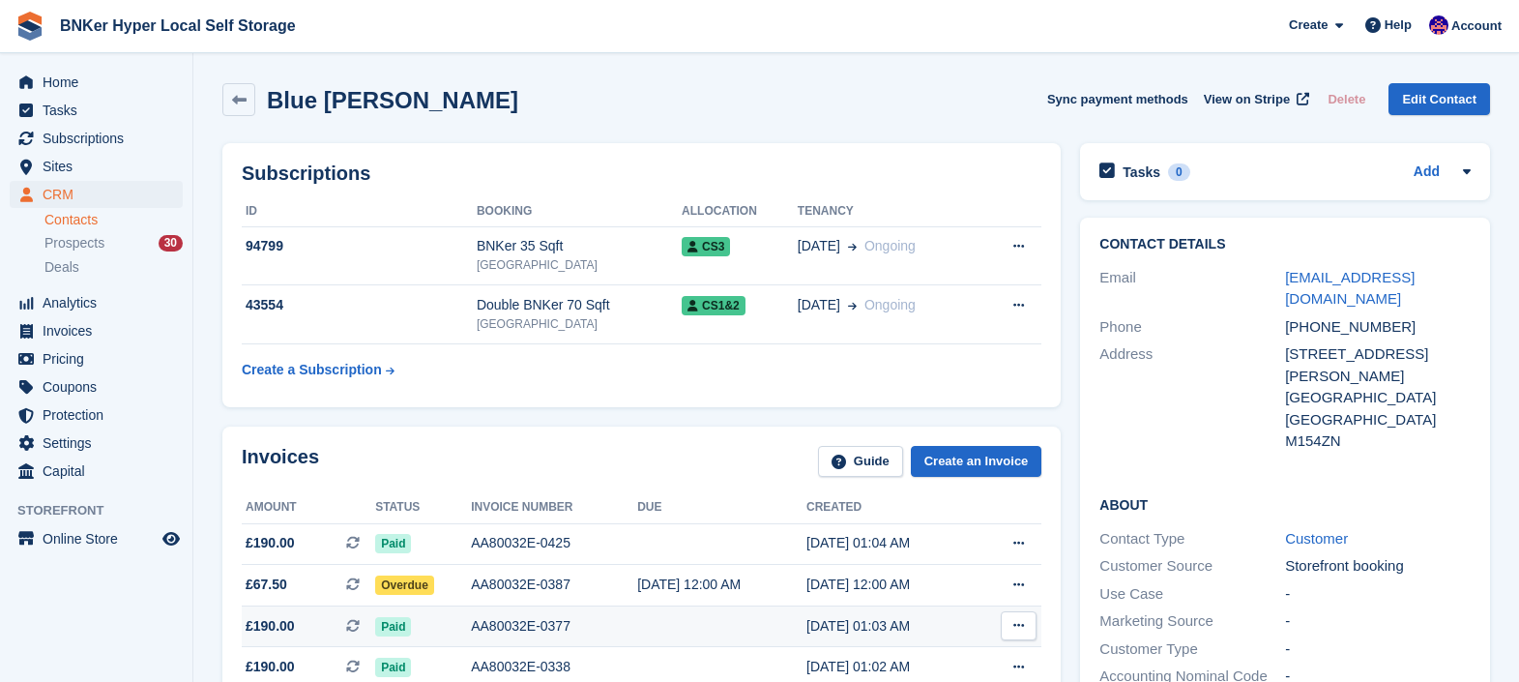
scroll to position [9, 0]
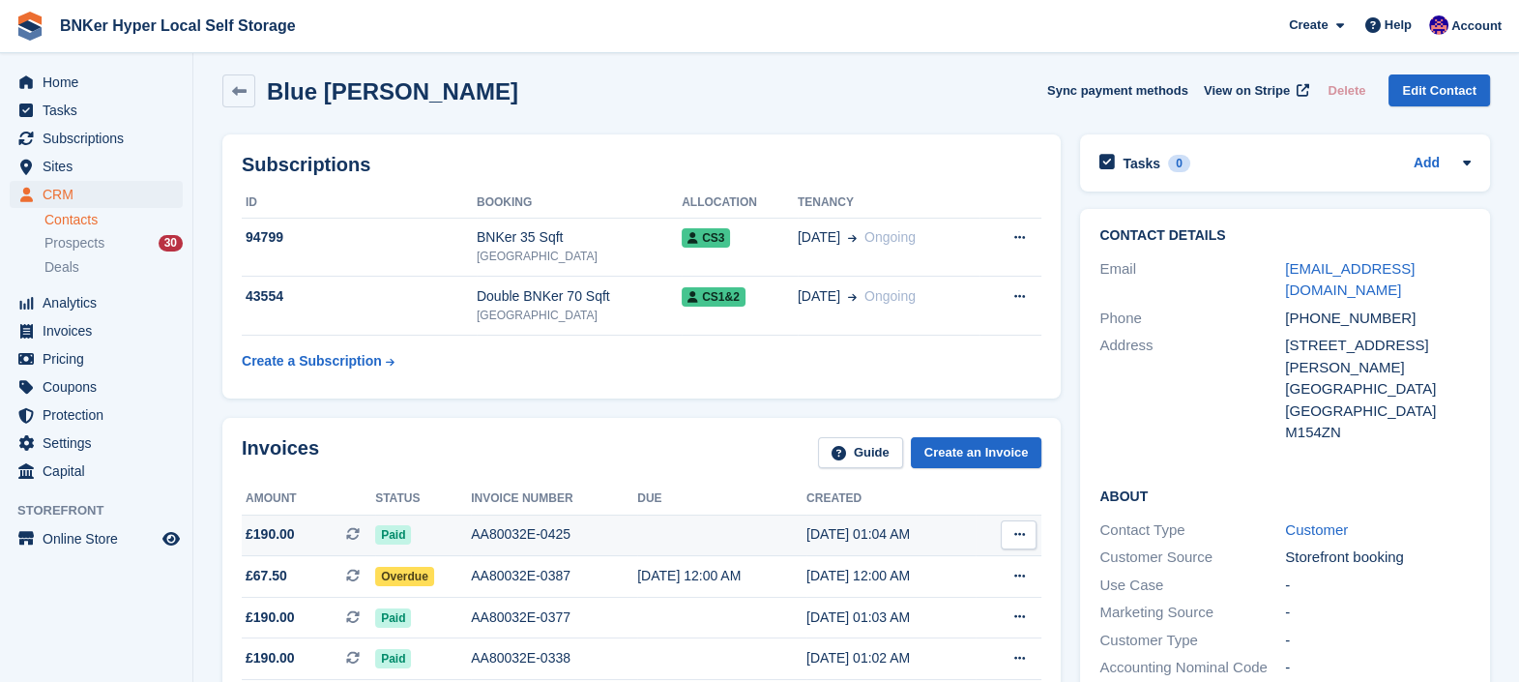
click at [852, 537] on div "[DATE] 01:04 AM" at bounding box center [890, 534] width 169 height 20
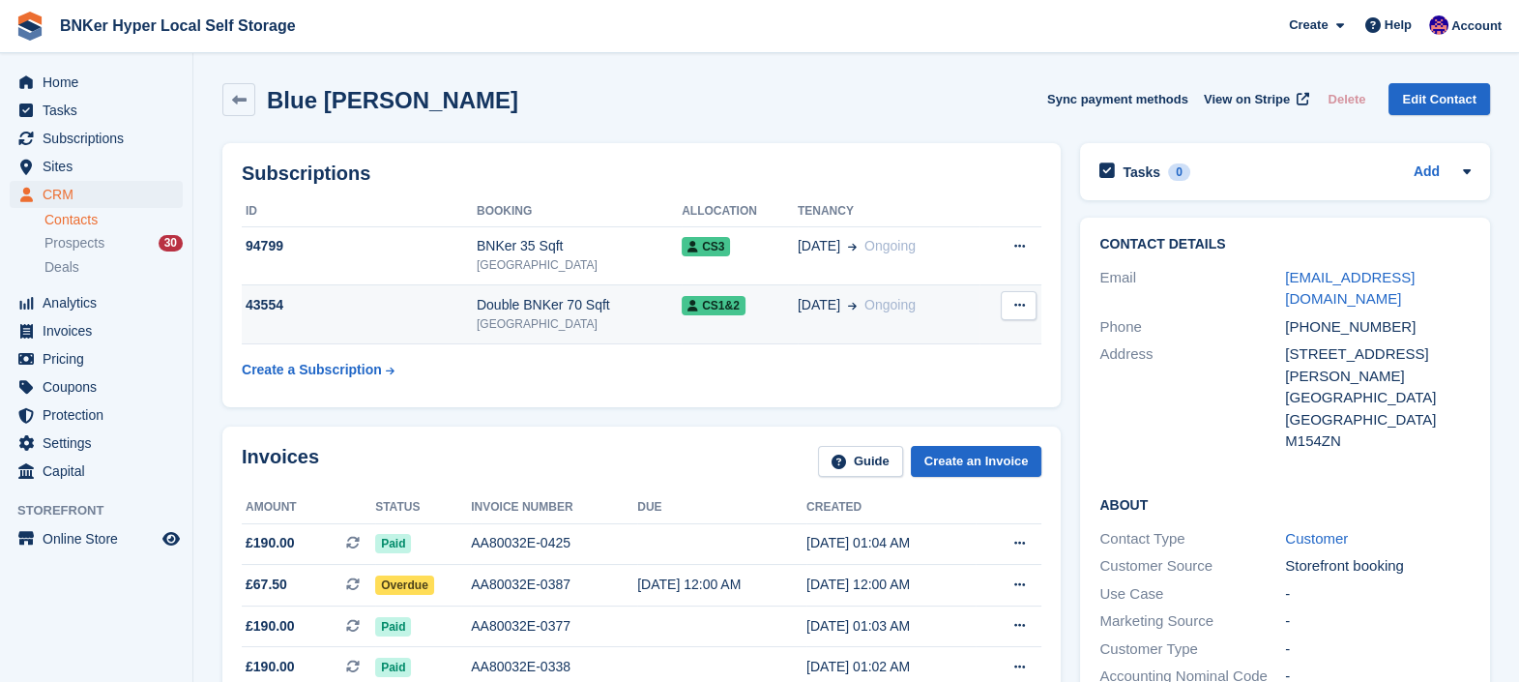
click at [670, 305] on div "Double BNKer 70 Sqft" at bounding box center [579, 305] width 205 height 20
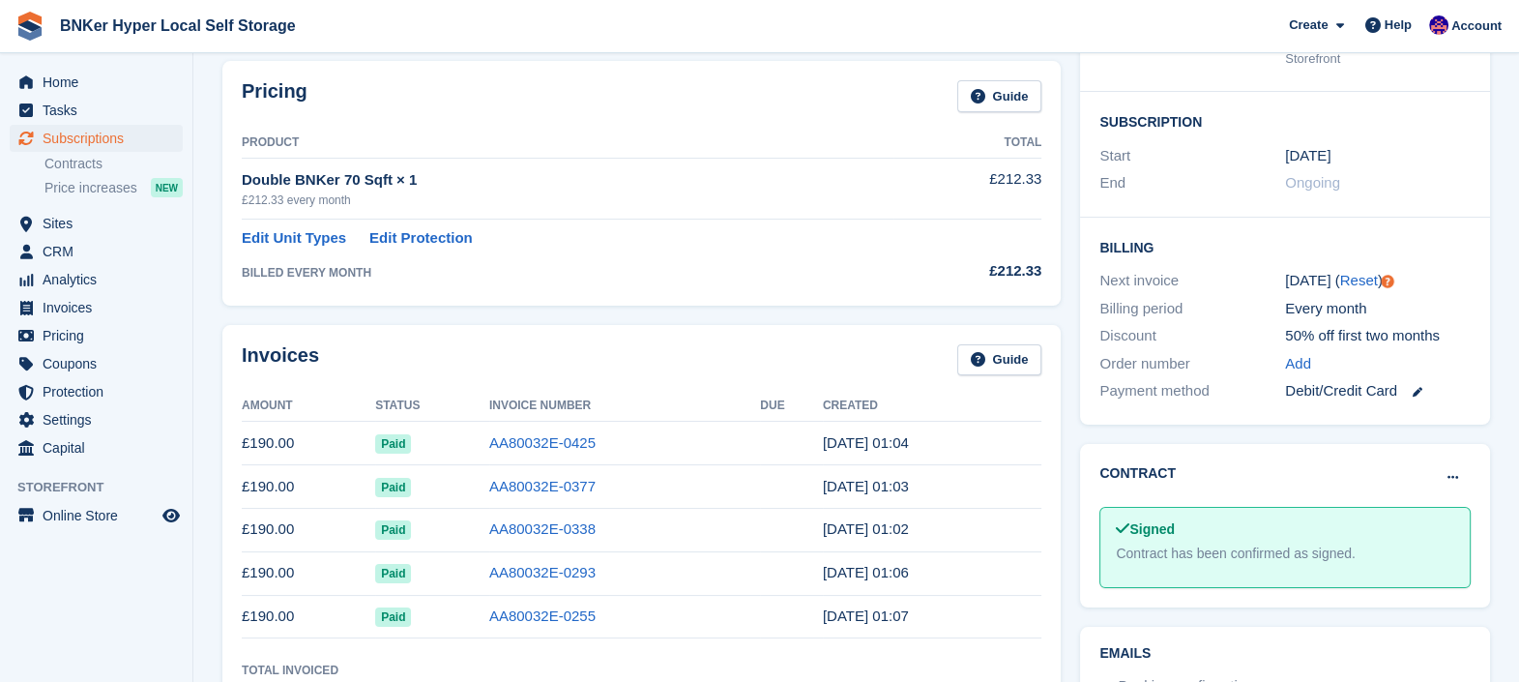
scroll to position [296, 0]
click at [1250, 490] on div "Contract [PERSON_NAME] as pending [PERSON_NAME] as N/A" at bounding box center [1284, 477] width 371 height 32
click at [1412, 395] on link at bounding box center [1409, 389] width 25 height 22
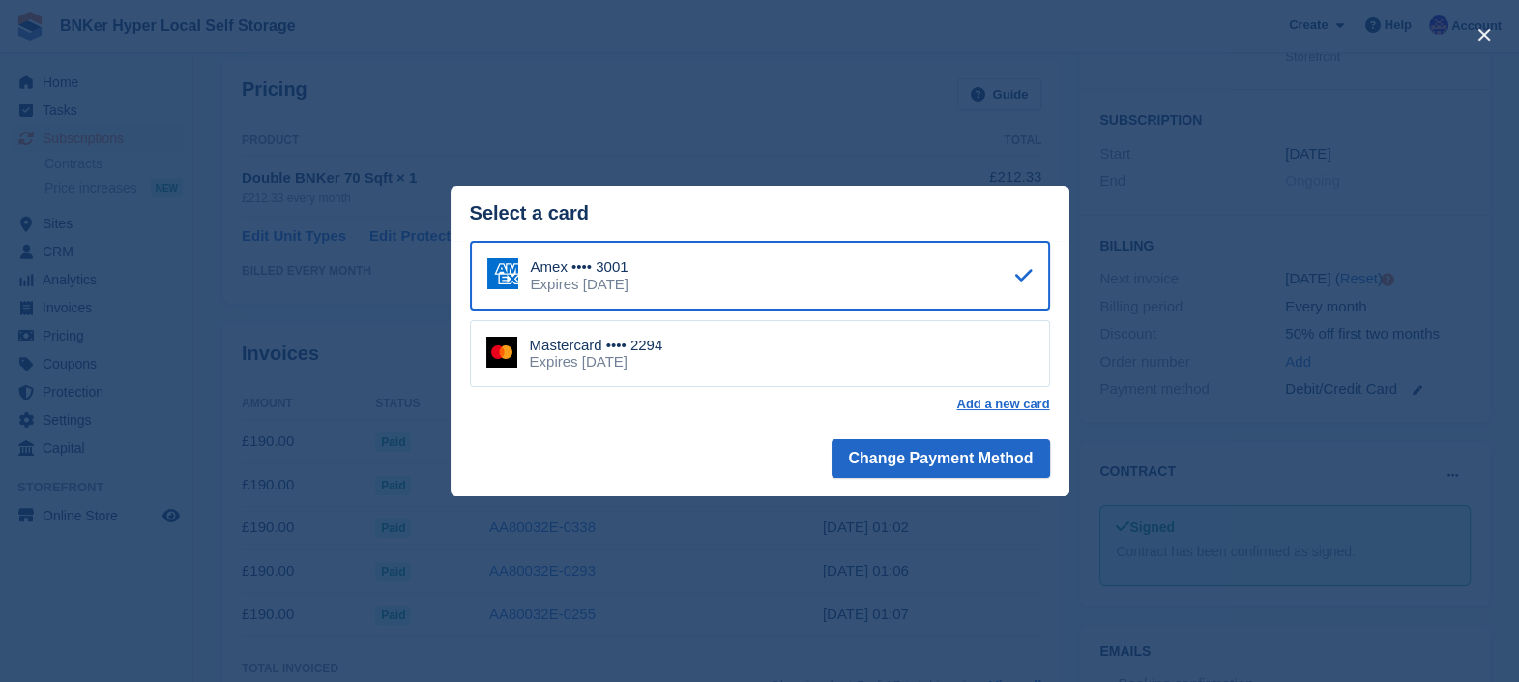
click at [699, 113] on div "close" at bounding box center [759, 341] width 1519 height 682
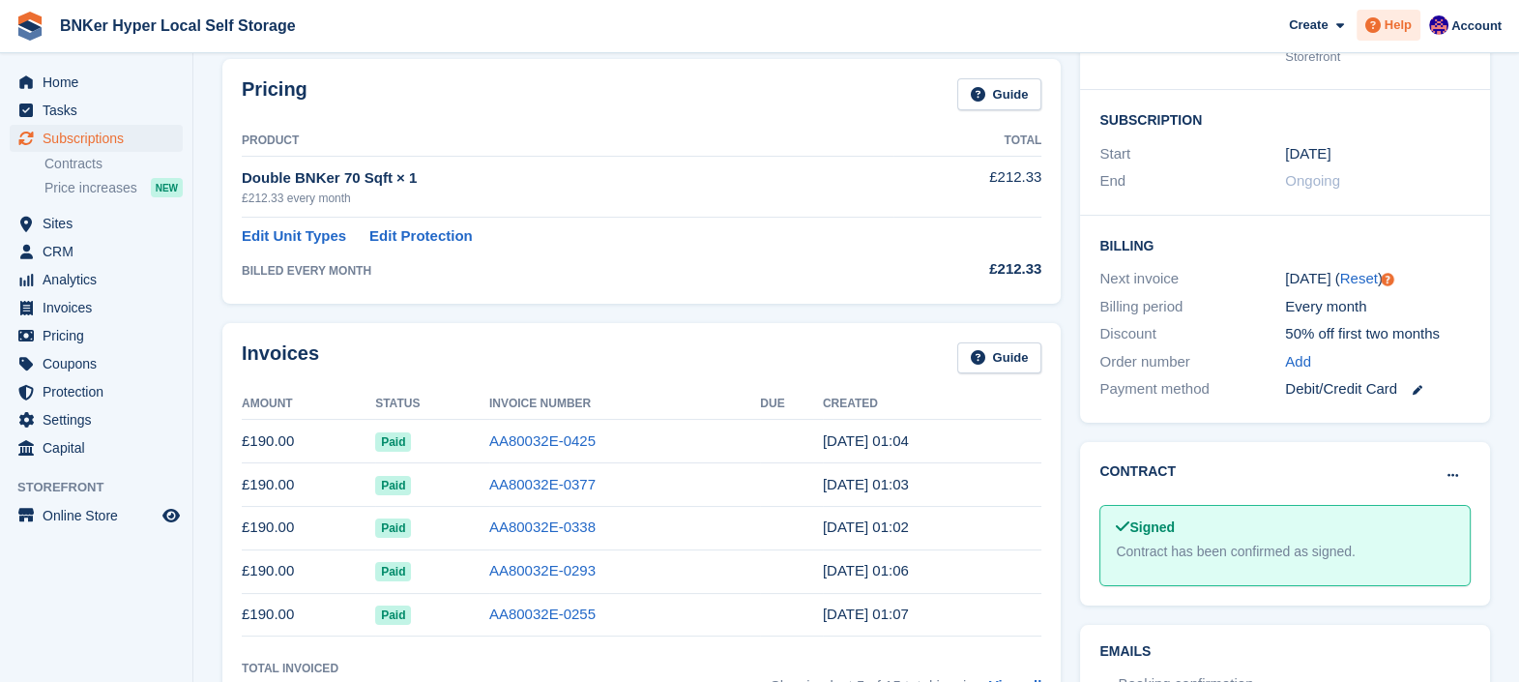
click at [1398, 24] on span "Help" at bounding box center [1397, 24] width 27 height 19
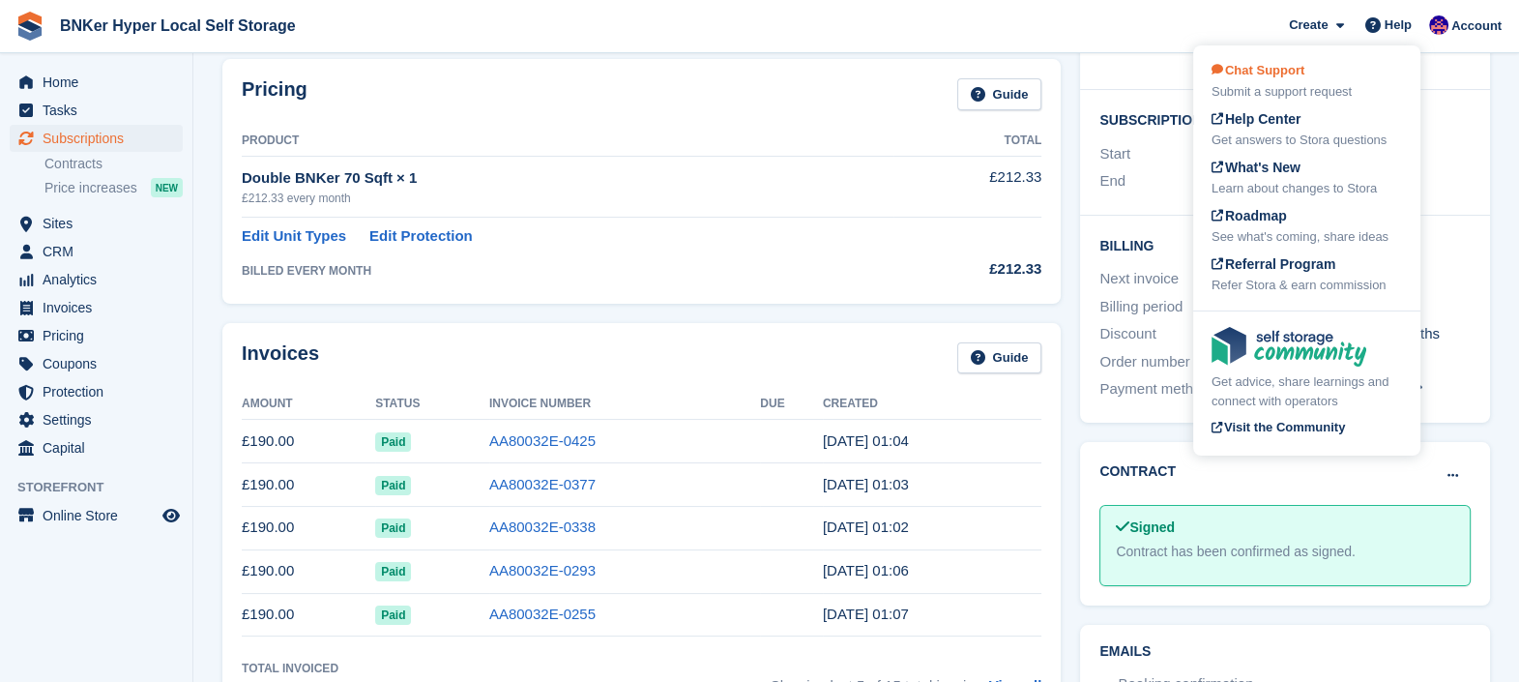
click at [1286, 75] on span "Chat Support" at bounding box center [1257, 70] width 93 height 15
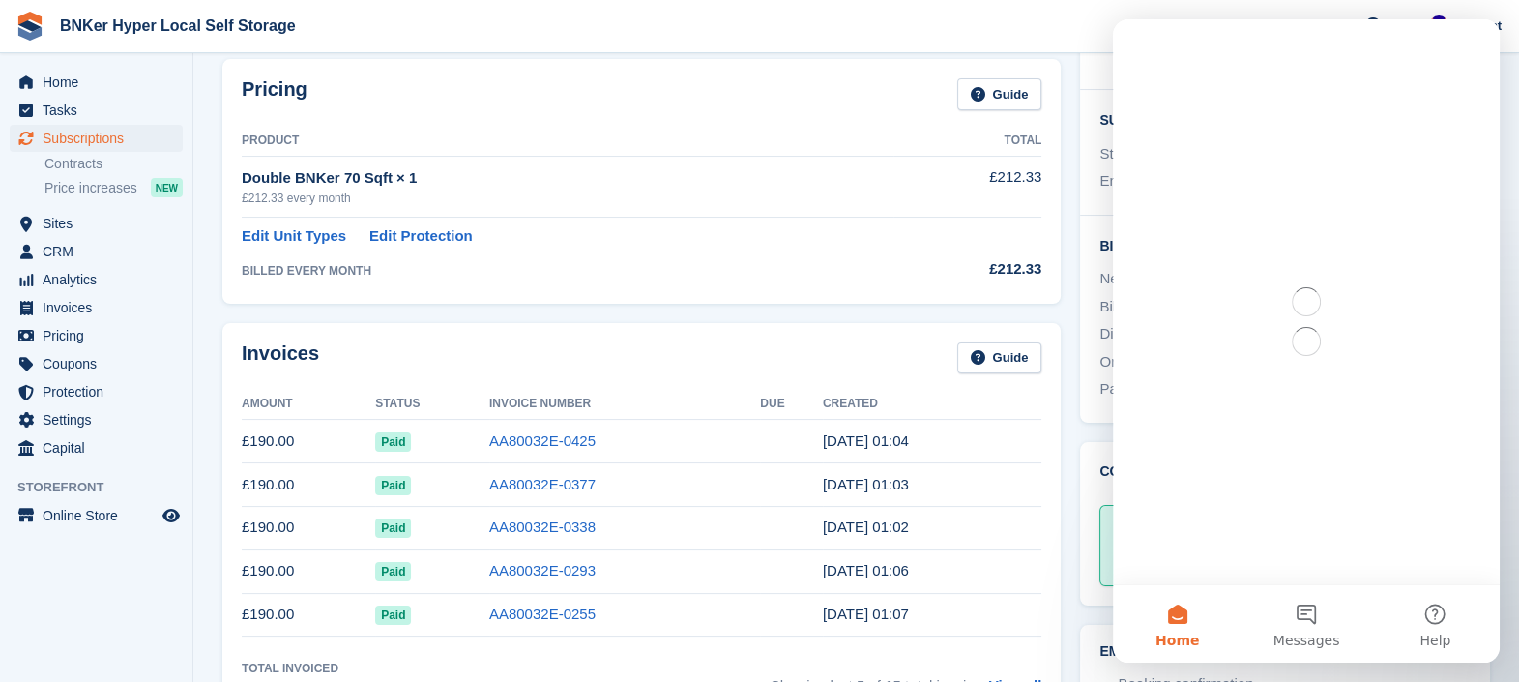
scroll to position [0, 0]
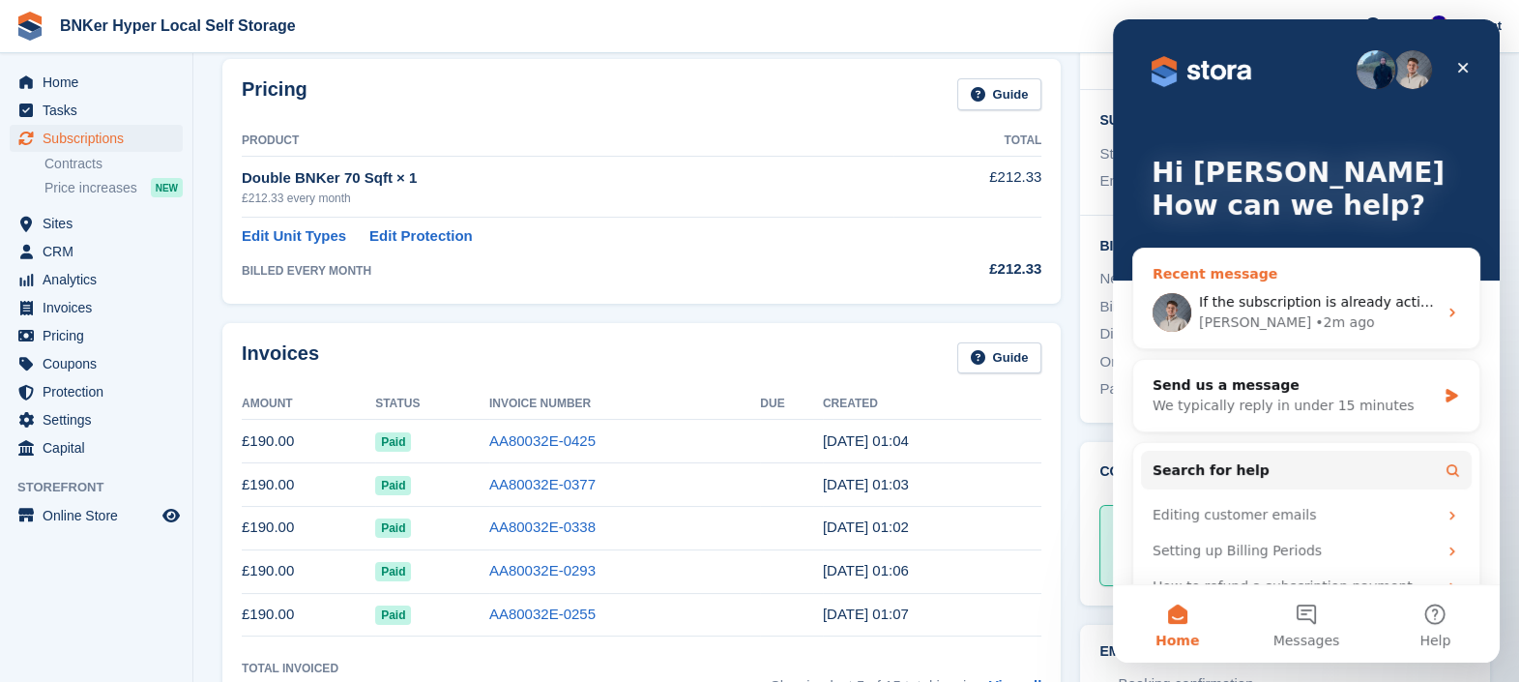
click at [1315, 316] on div "• 2m ago" at bounding box center [1344, 322] width 59 height 20
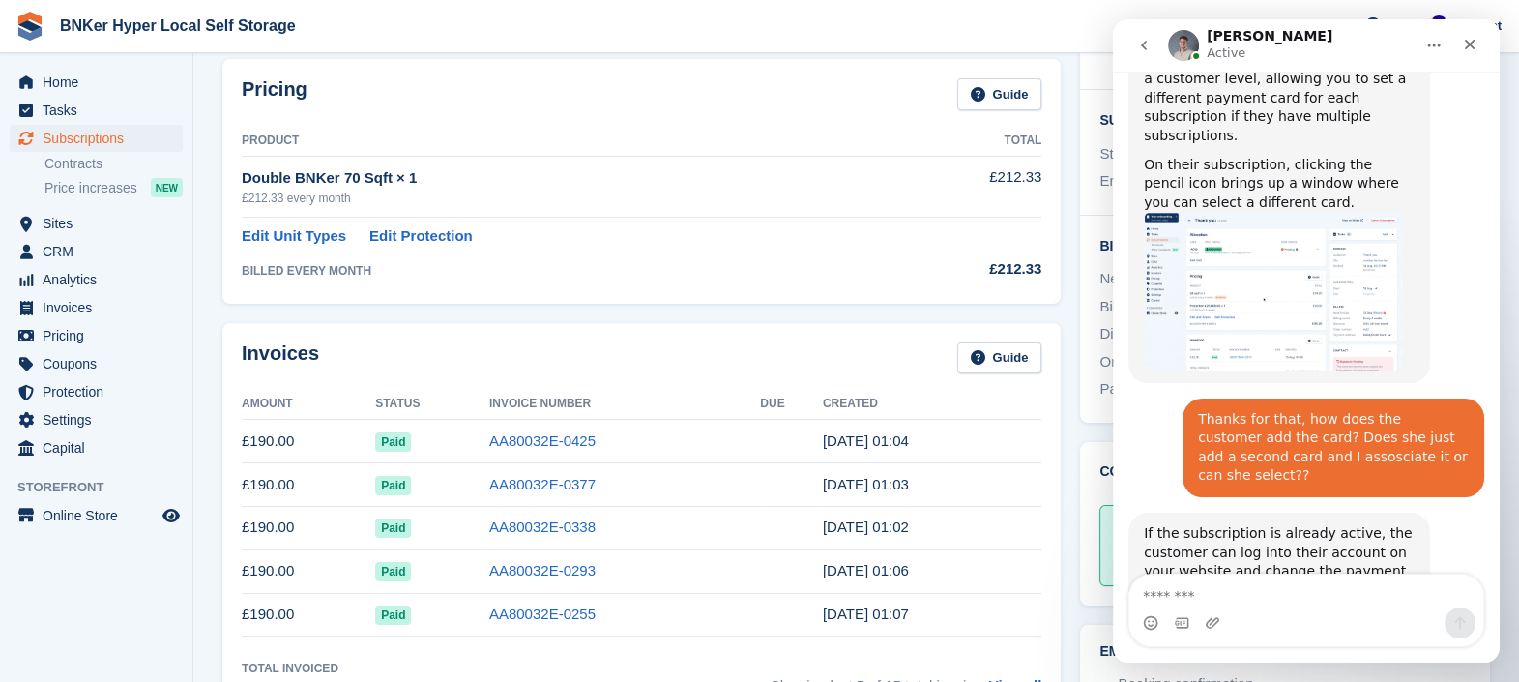
scroll to position [1218, 0]
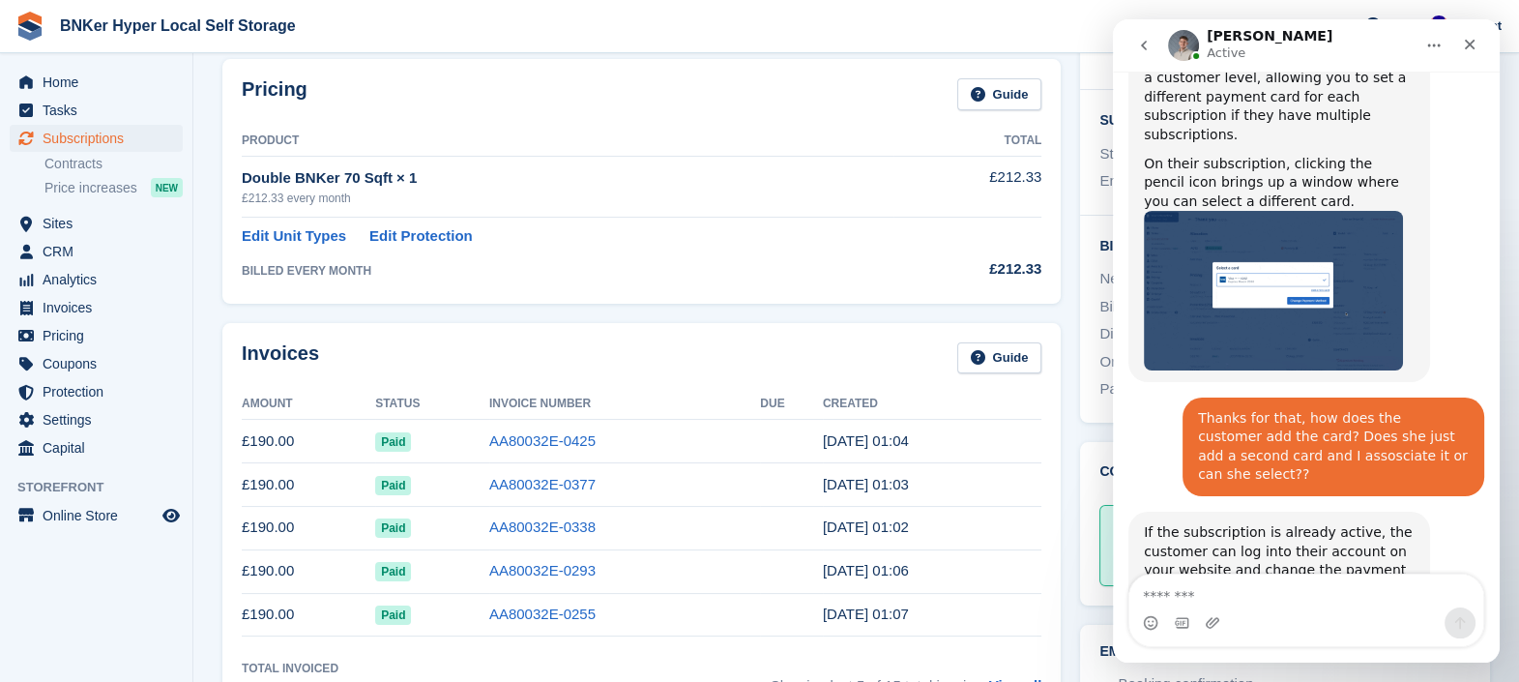
click at [1225, 601] on textarea "Message…" at bounding box center [1306, 590] width 354 height 33
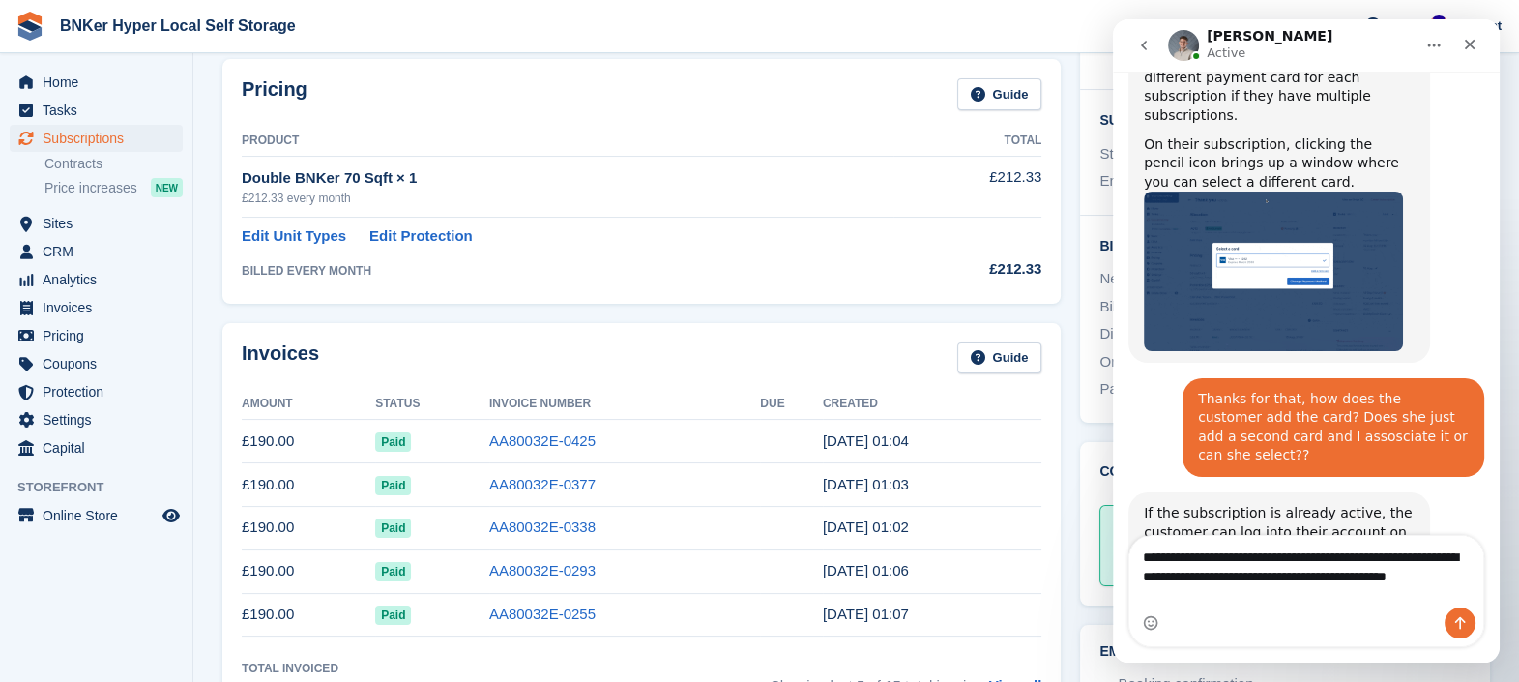
scroll to position [1257, 0]
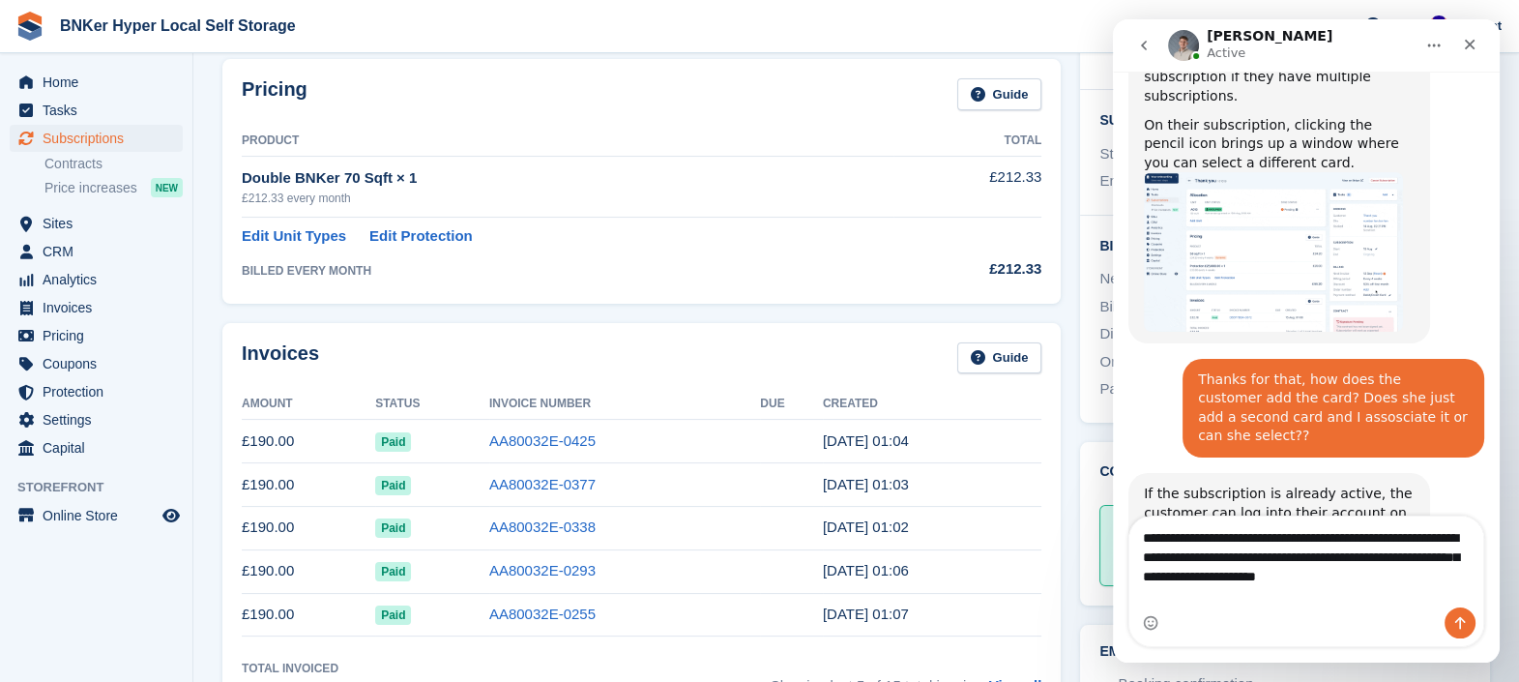
type textarea "**********"
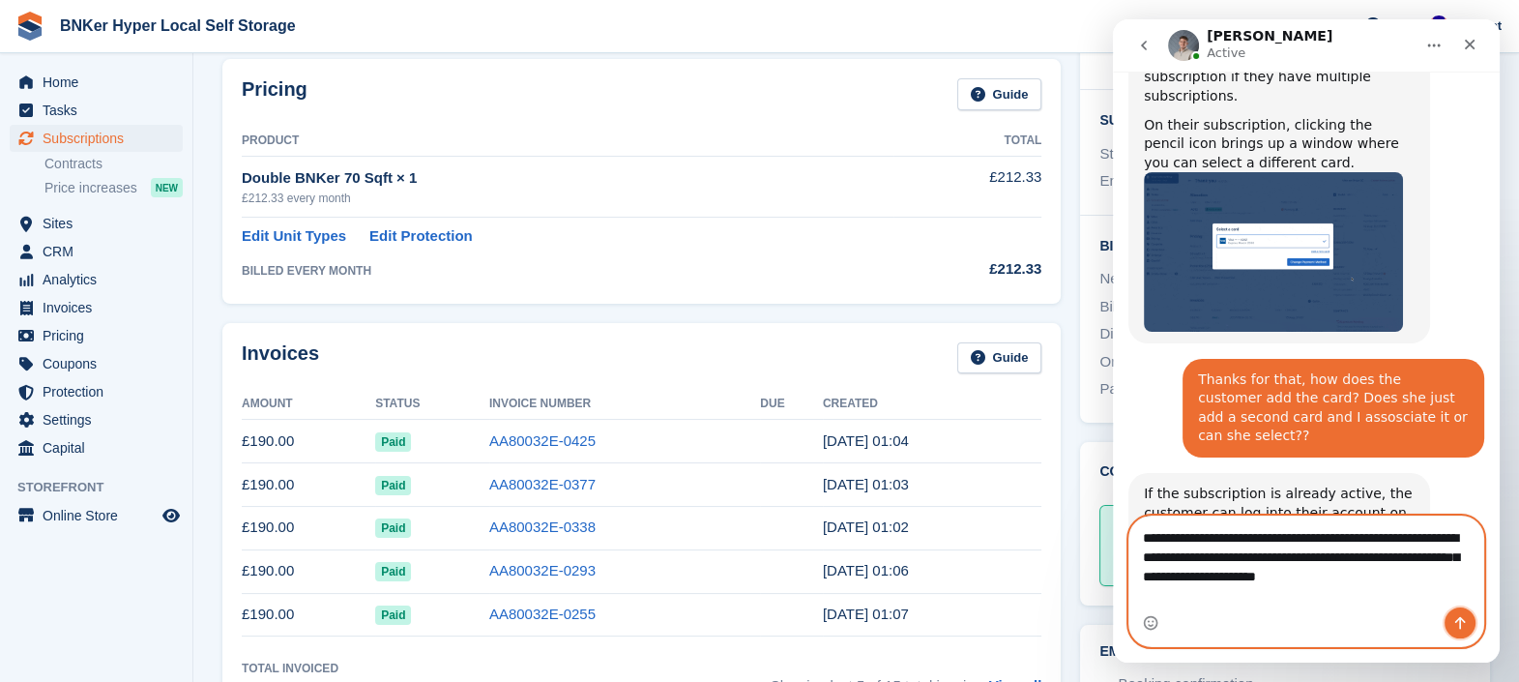
click at [1468, 627] on button "Send a message…" at bounding box center [1459, 622] width 31 height 31
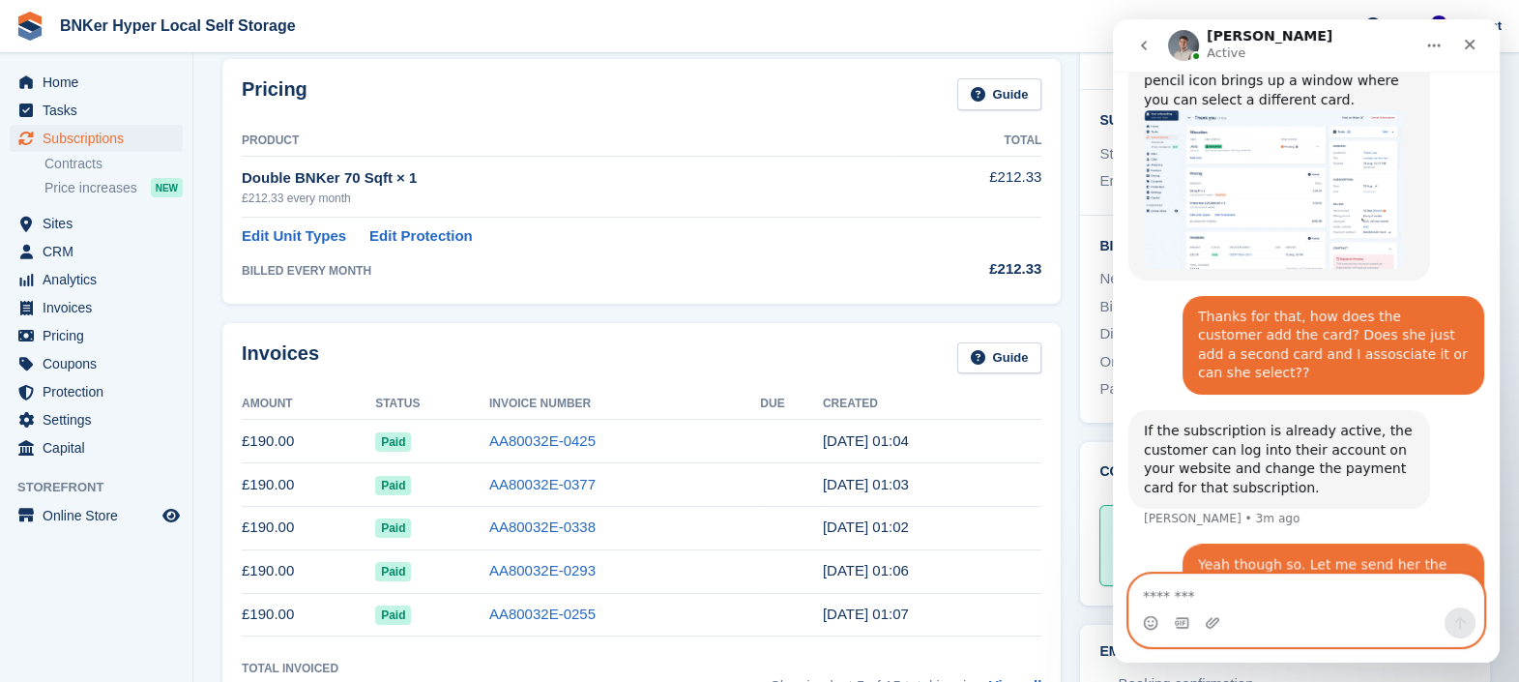
scroll to position [1332, 0]
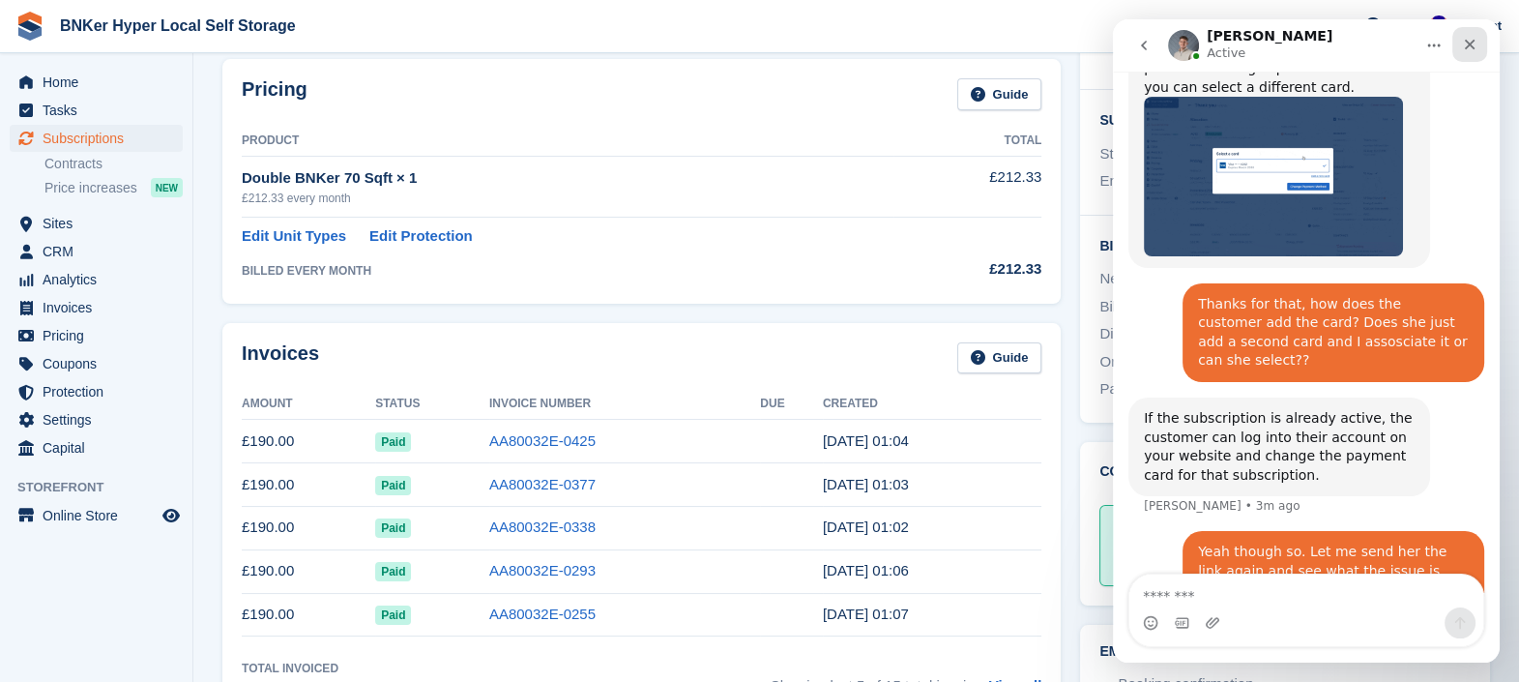
click at [1467, 49] on icon "Close" at bounding box center [1469, 44] width 15 height 15
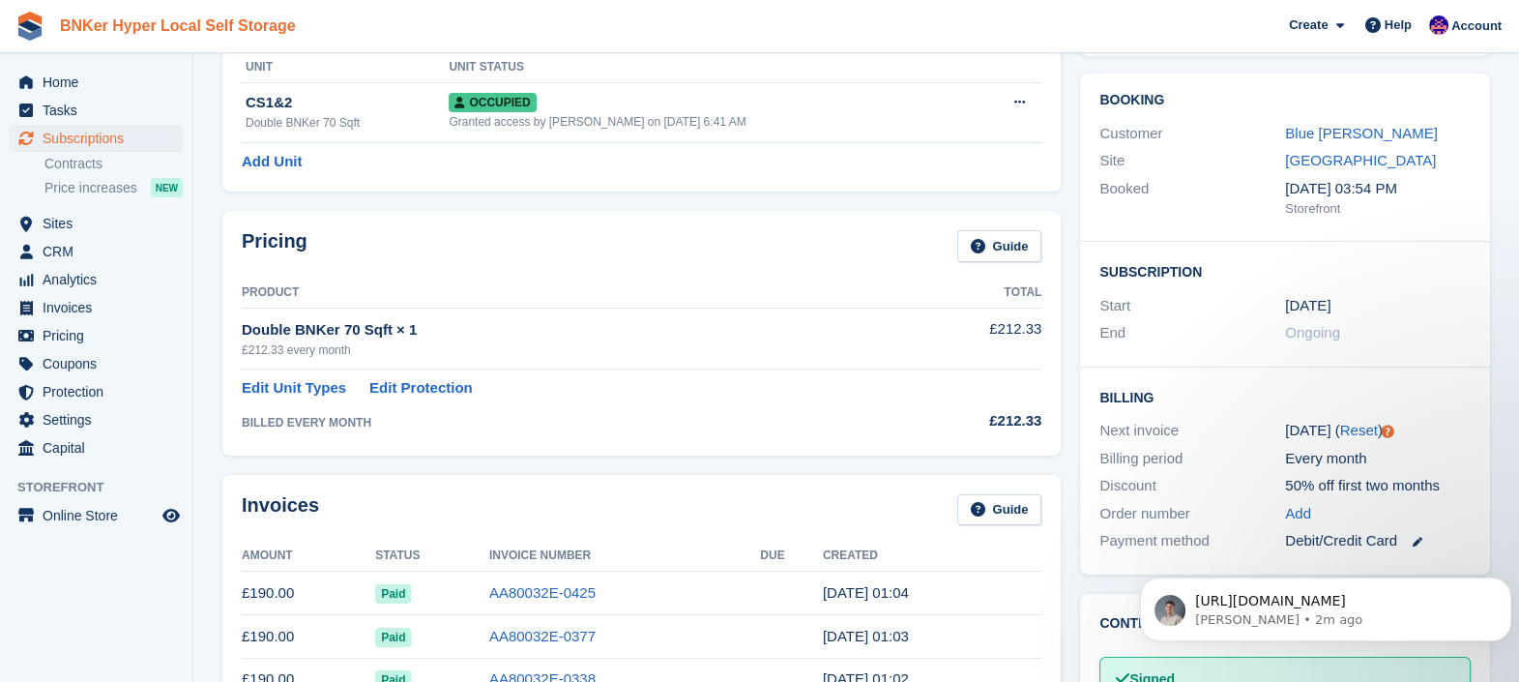
scroll to position [1576, 0]
click at [1289, 602] on p "https://app.tango.us/app/workflow/Update-Payment-Details-in-Customer-portal-604…" at bounding box center [1341, 601] width 292 height 19
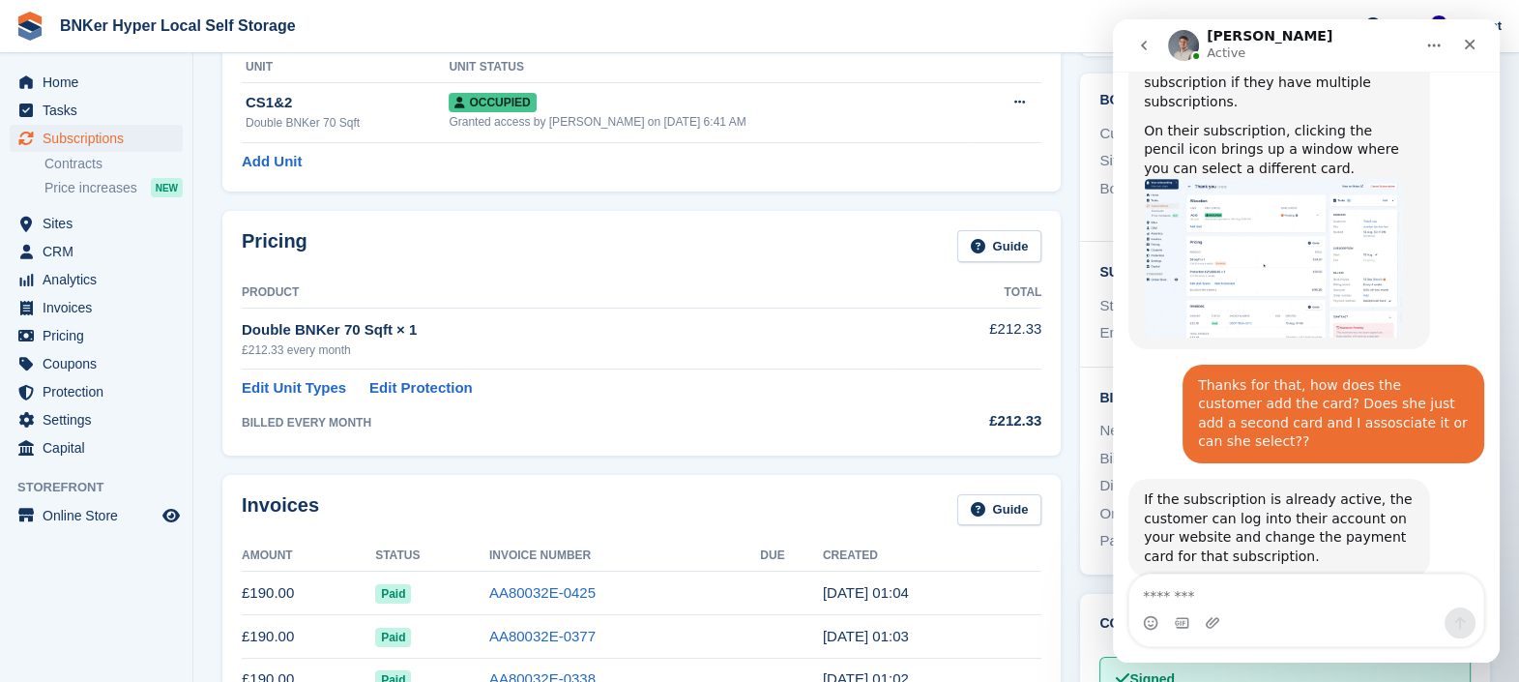
scroll to position [1608, 0]
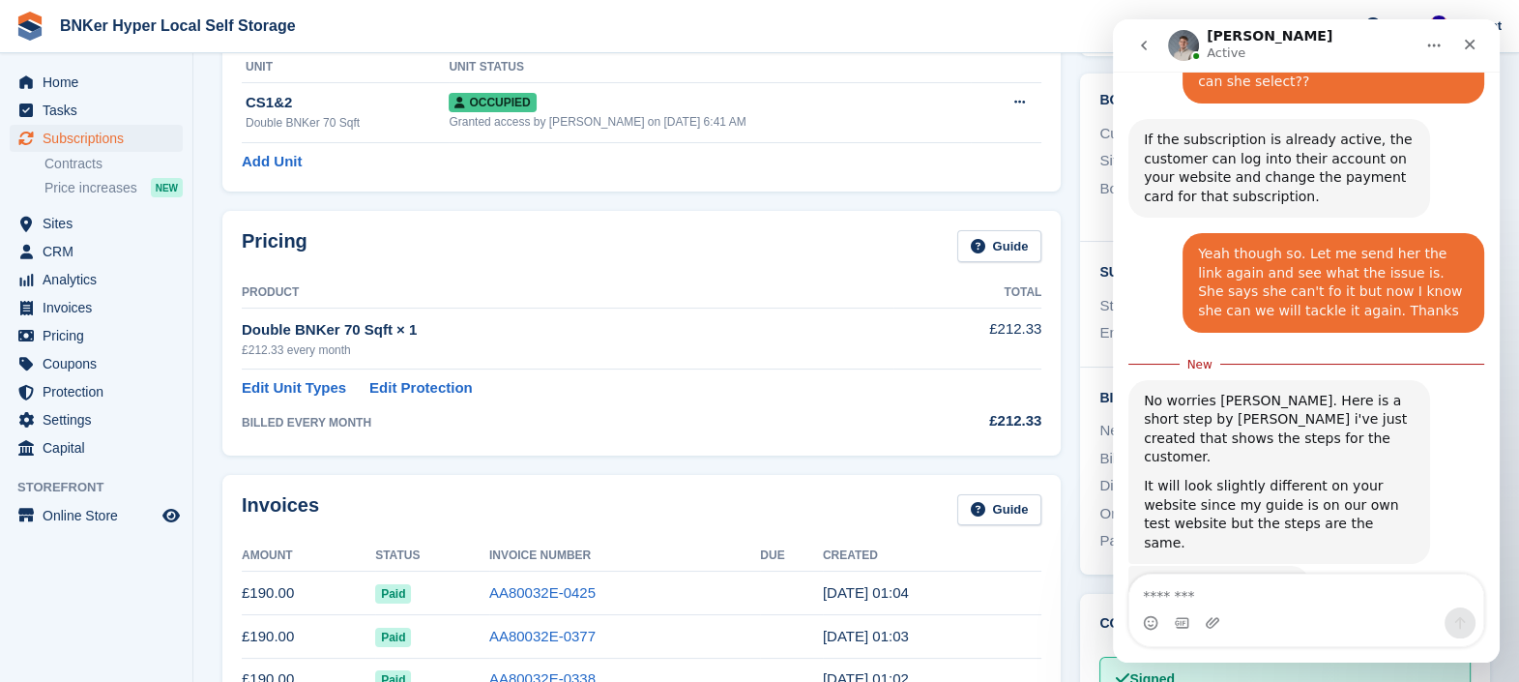
click at [1238, 578] on link "https://app.tango.us/app/workflow/Update-Payment-Details-in-Customer-portal-604…" at bounding box center [1219, 585] width 151 height 15
drag, startPoint x: 1165, startPoint y: 633, endPoint x: 1165, endPoint y: 622, distance: 11.6
click at [1165, 633] on div "Intercom messenger" at bounding box center [1306, 622] width 354 height 31
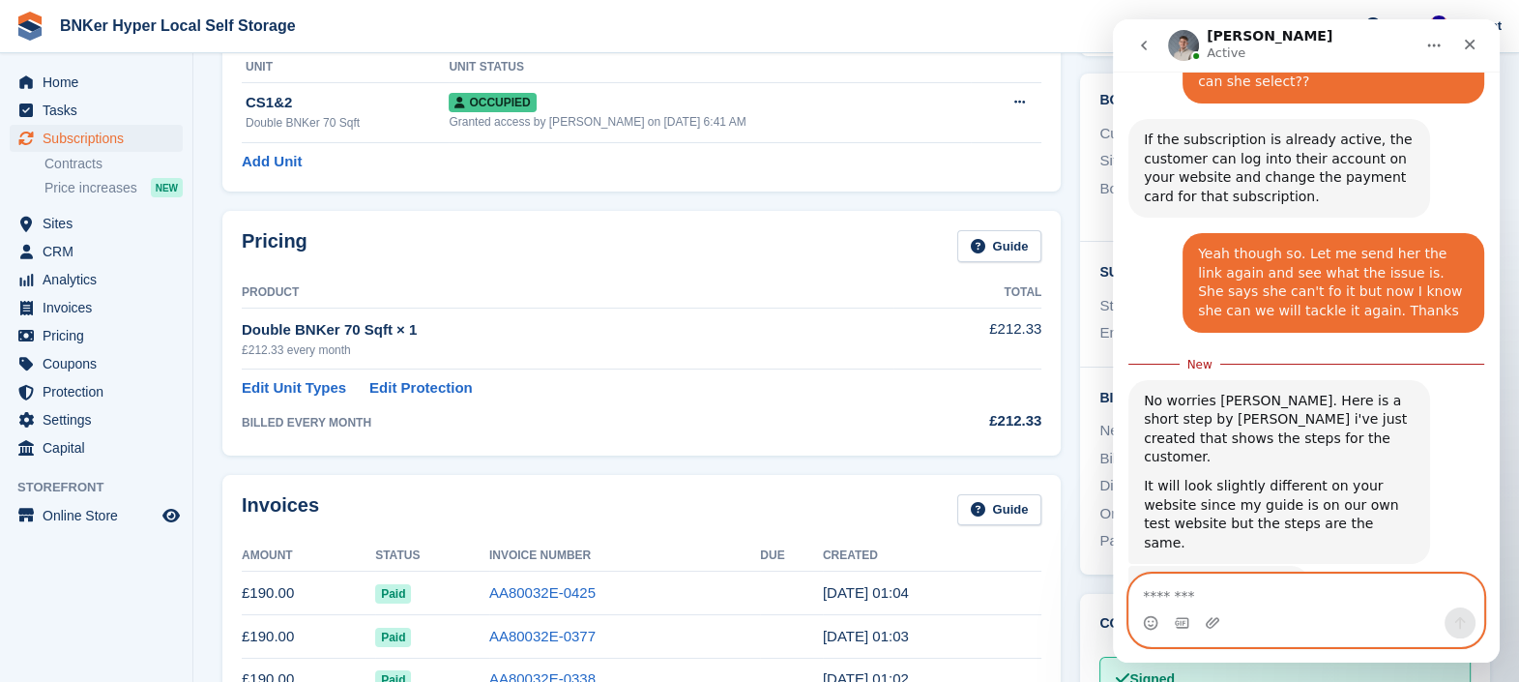
click at [1169, 597] on textarea "Message…" at bounding box center [1306, 590] width 354 height 33
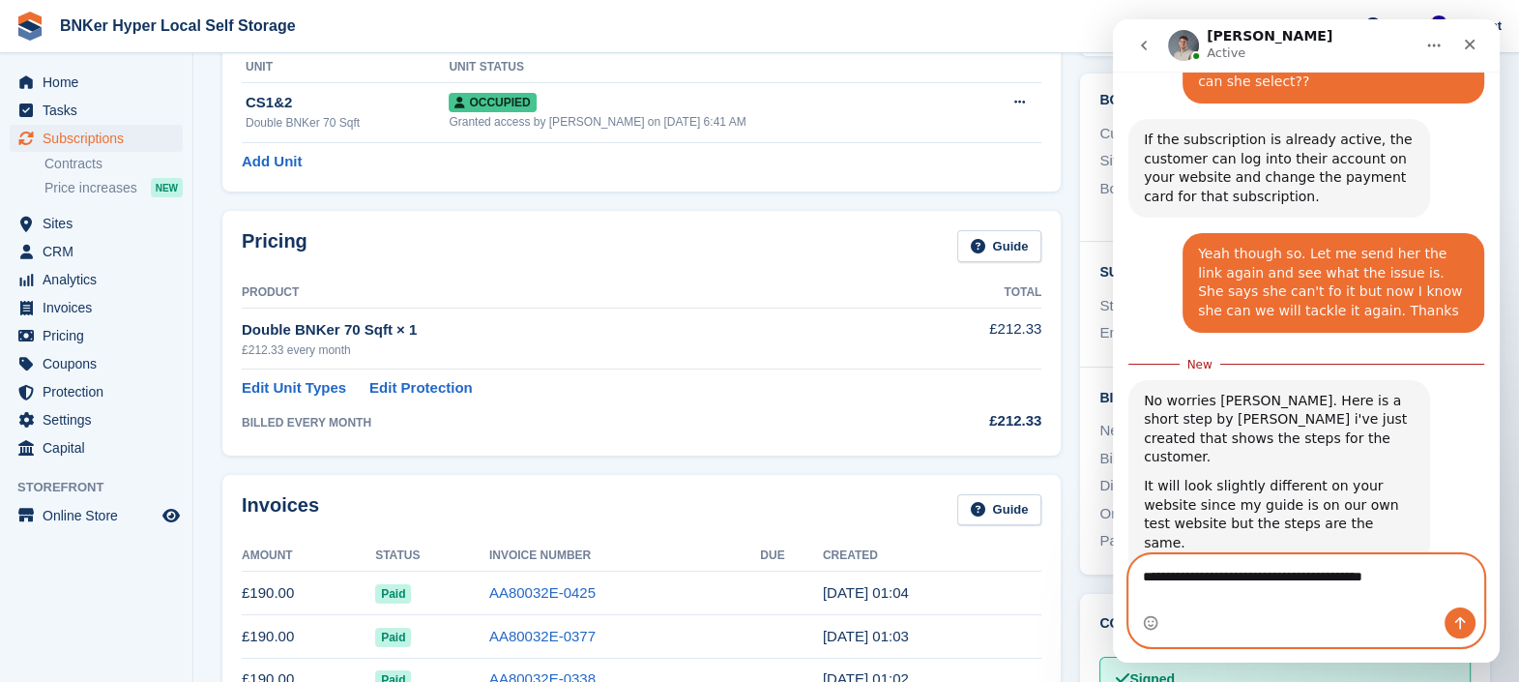
type textarea "**********"
click at [1456, 626] on icon "Send a message…" at bounding box center [1459, 622] width 15 height 15
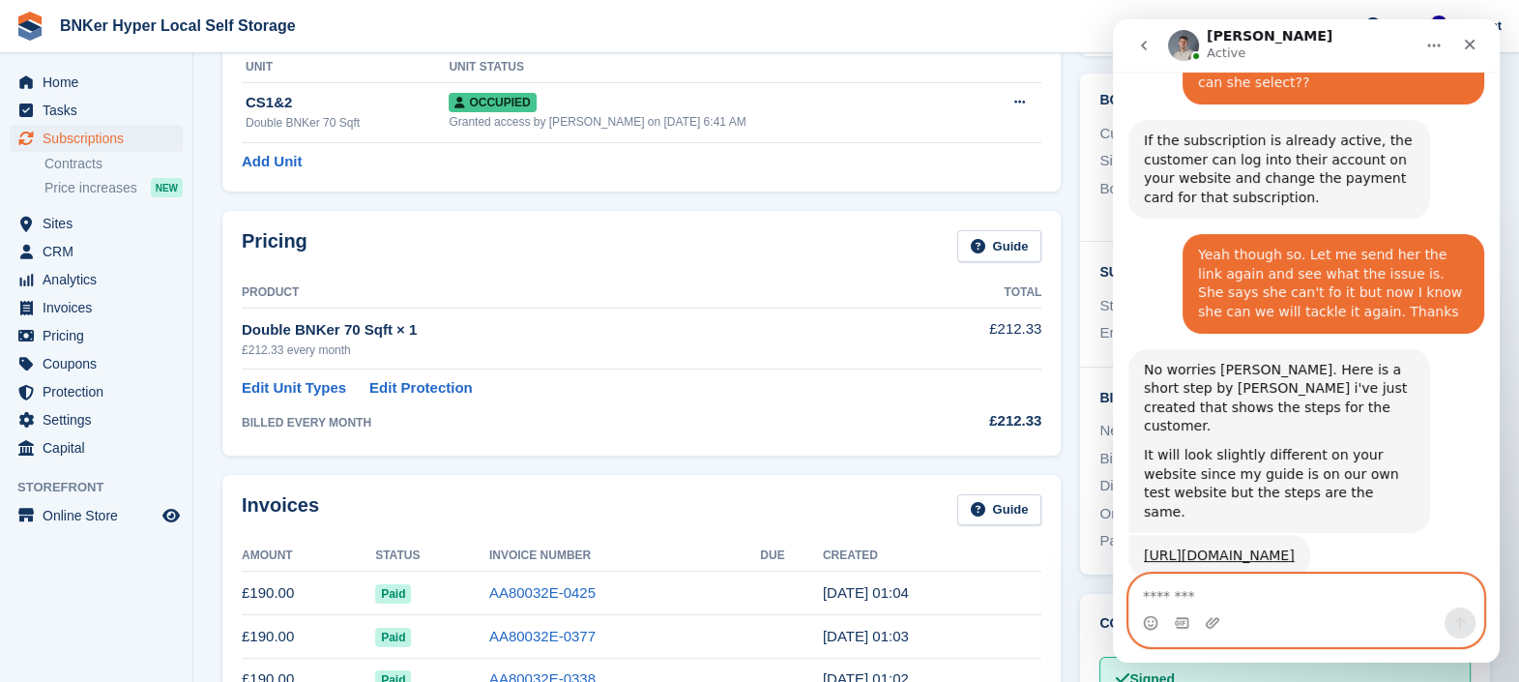
scroll to position [1633, 0]
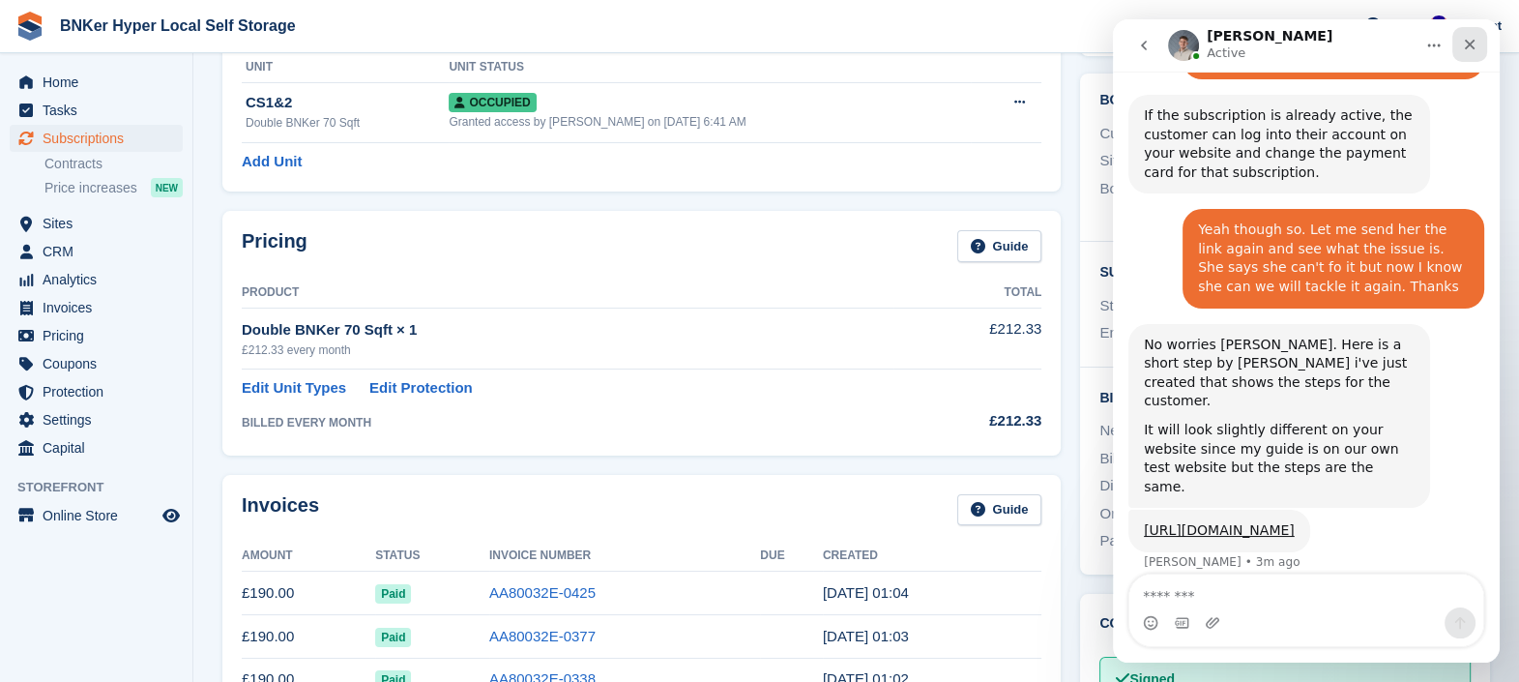
click at [1472, 44] on icon "Close" at bounding box center [1469, 44] width 15 height 15
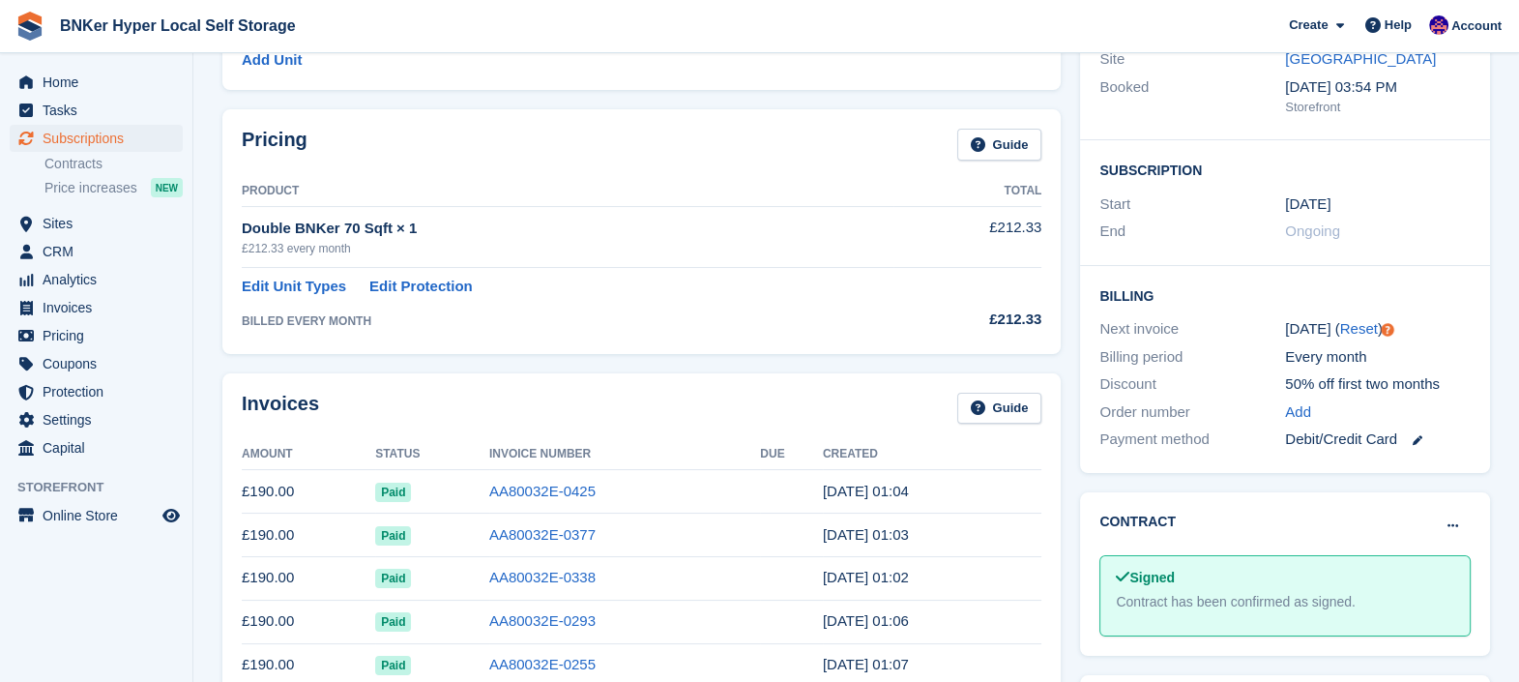
scroll to position [246, 0]
click at [1350, 328] on link "Reset" at bounding box center [1359, 328] width 38 height 16
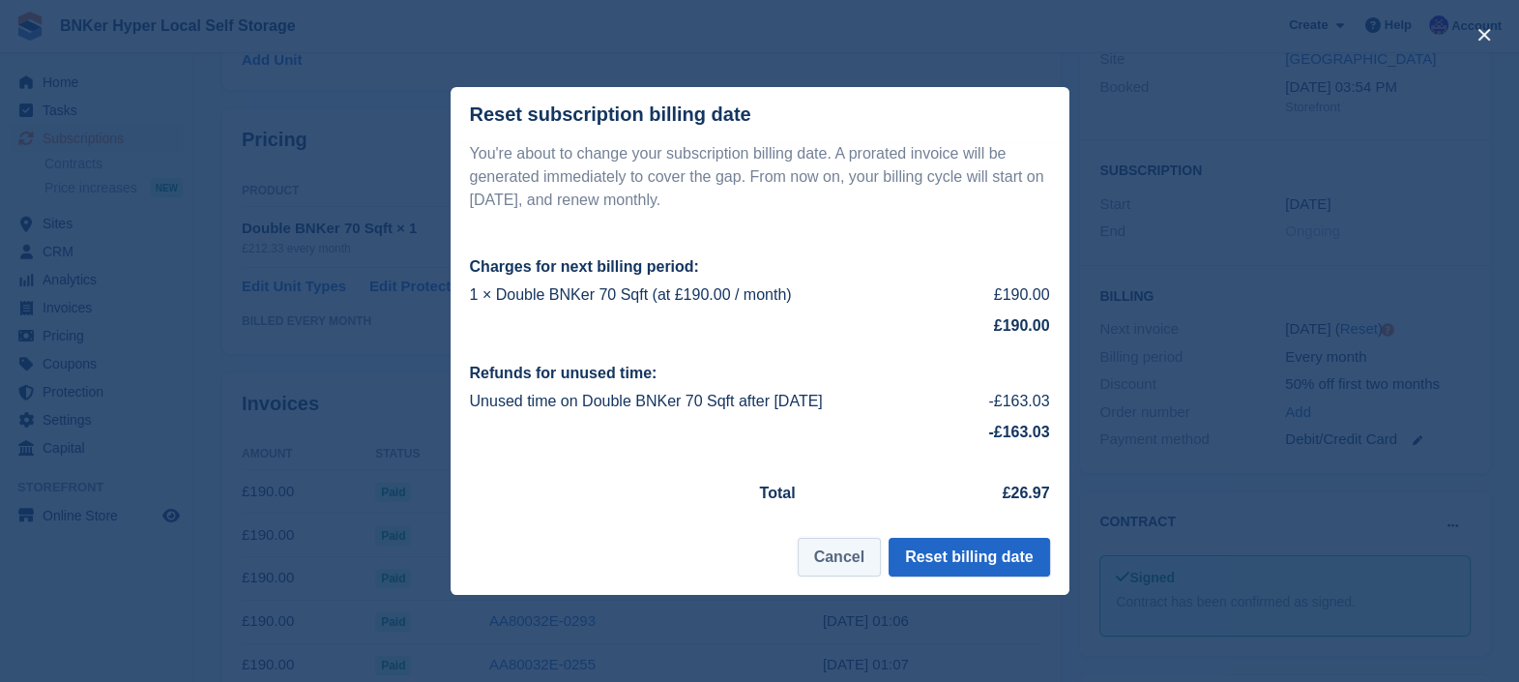
click at [858, 555] on button "Cancel" at bounding box center [839, 557] width 83 height 39
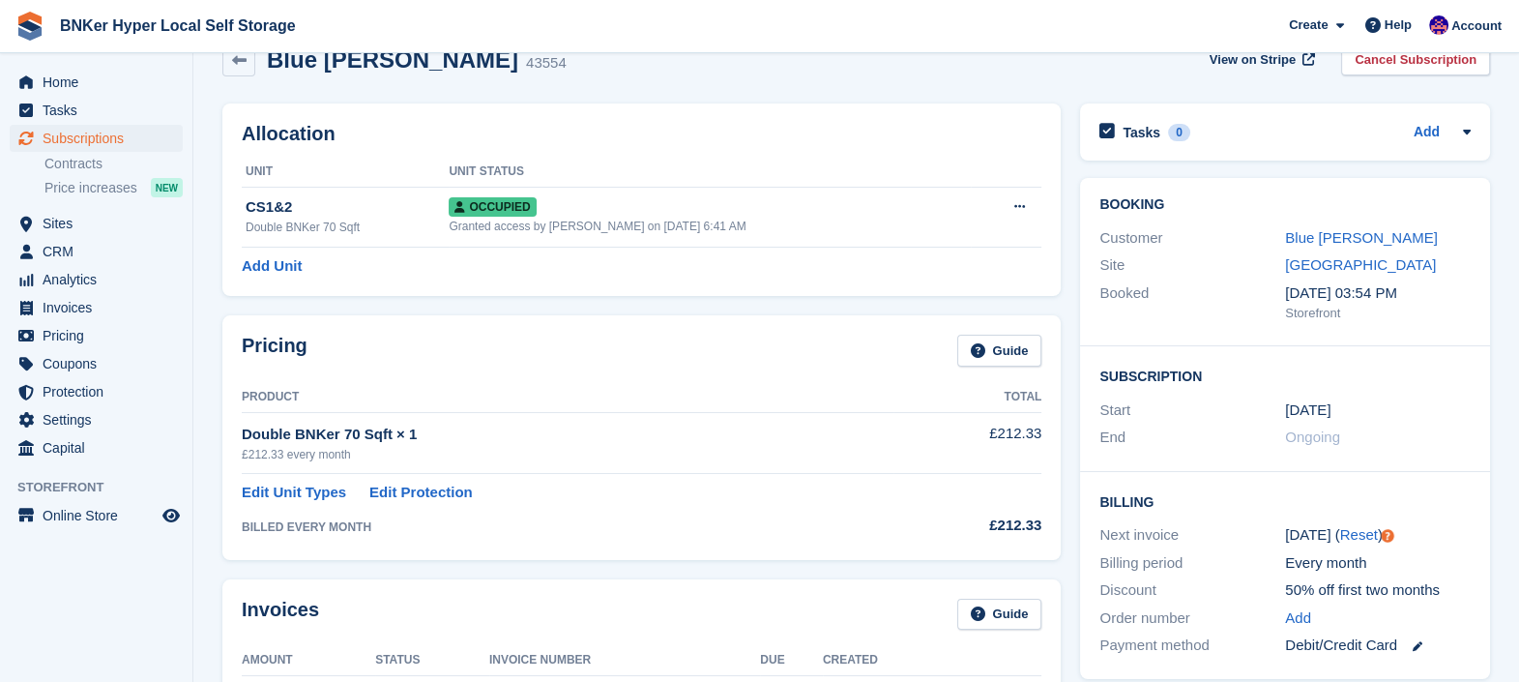
scroll to position [0, 0]
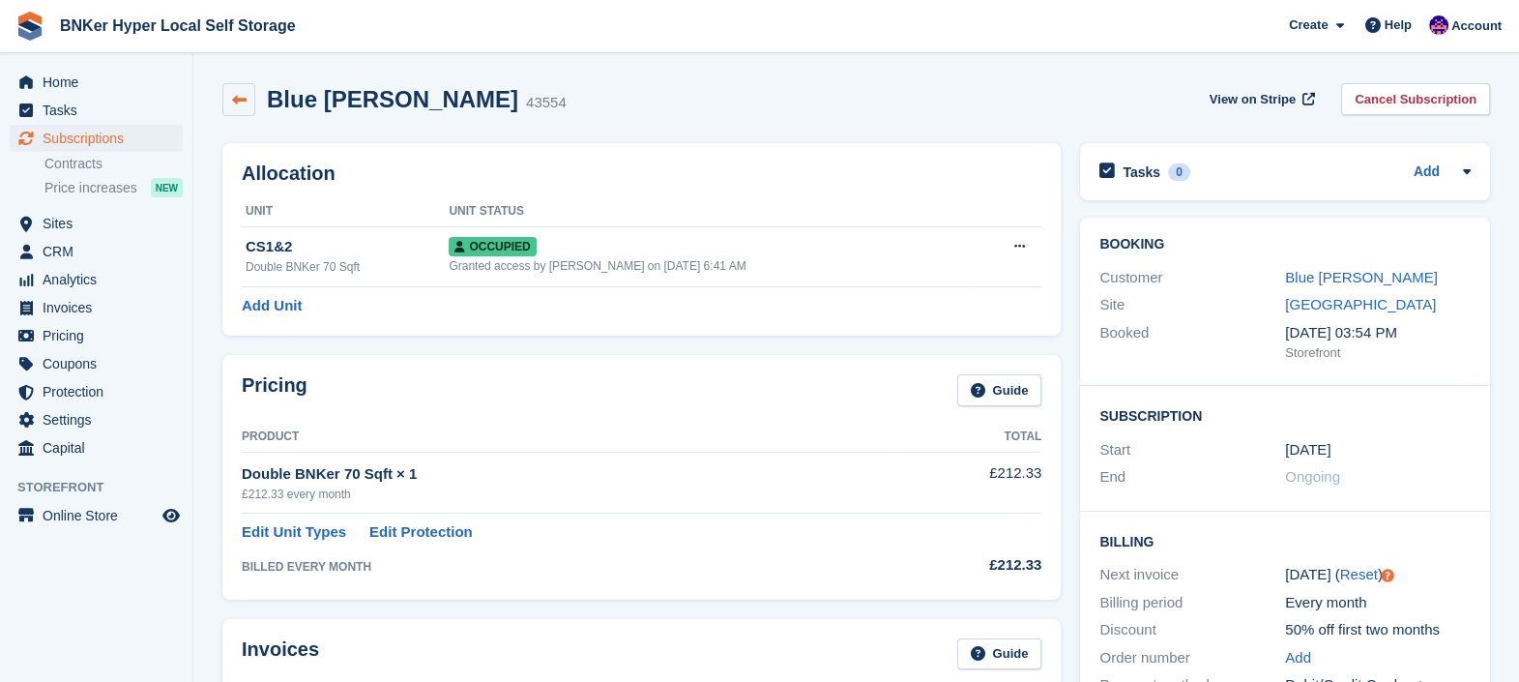
click at [239, 93] on icon at bounding box center [239, 100] width 15 height 15
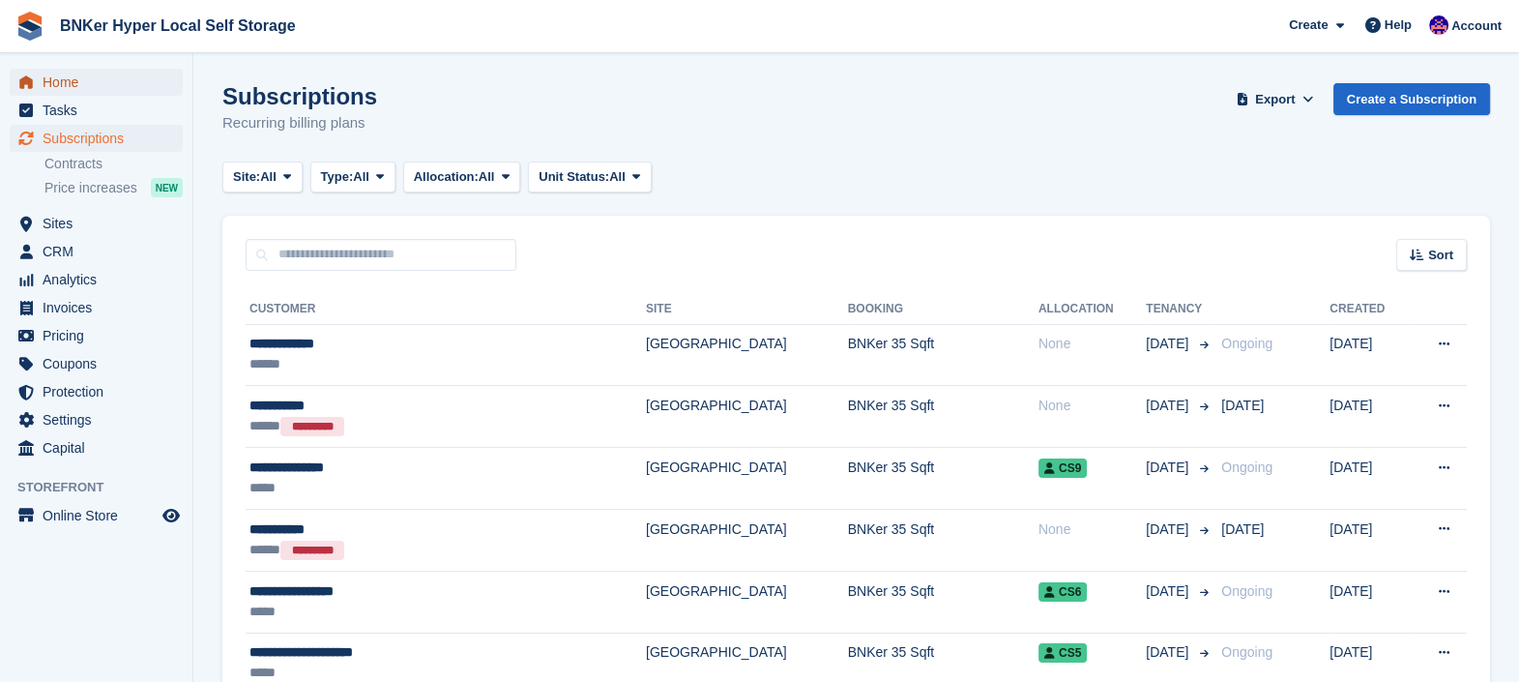
click at [57, 75] on span "Home" at bounding box center [101, 82] width 116 height 27
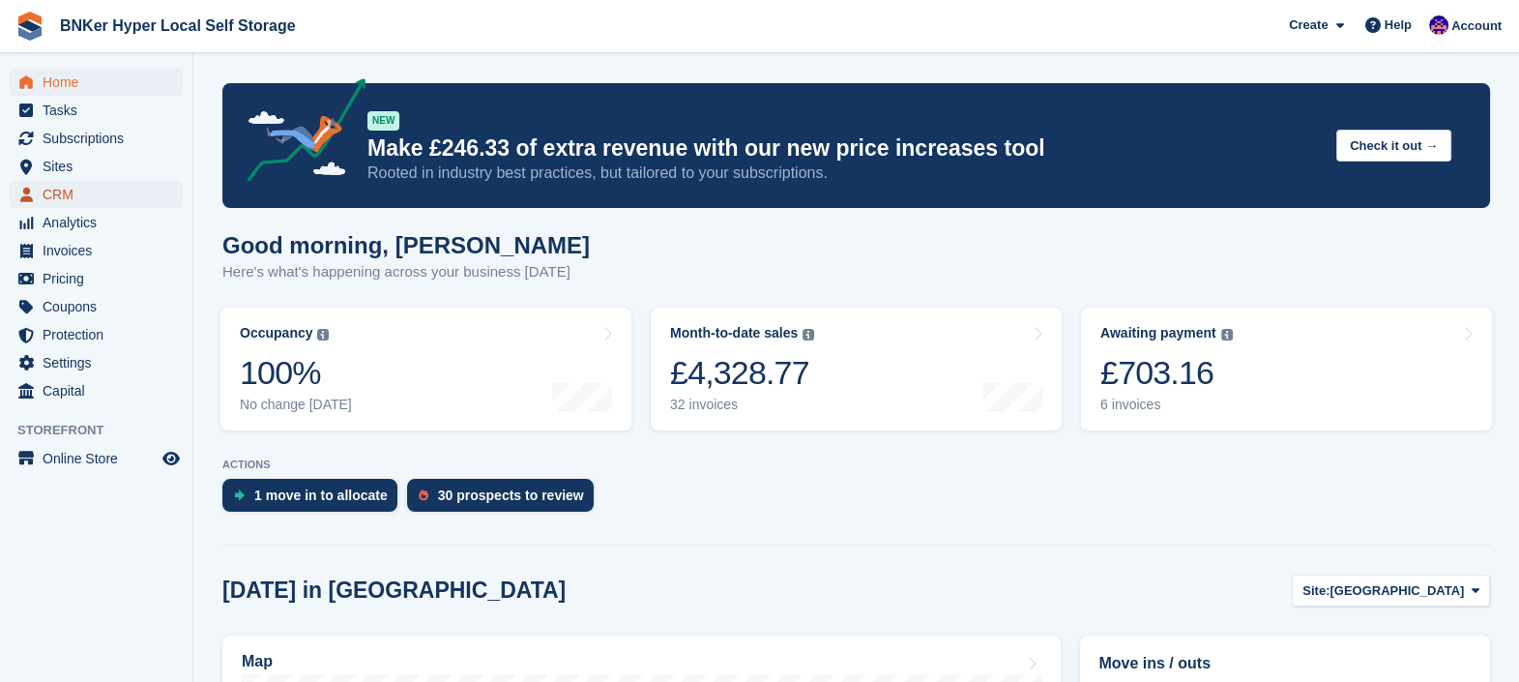
click at [69, 193] on span "CRM" at bounding box center [101, 194] width 116 height 27
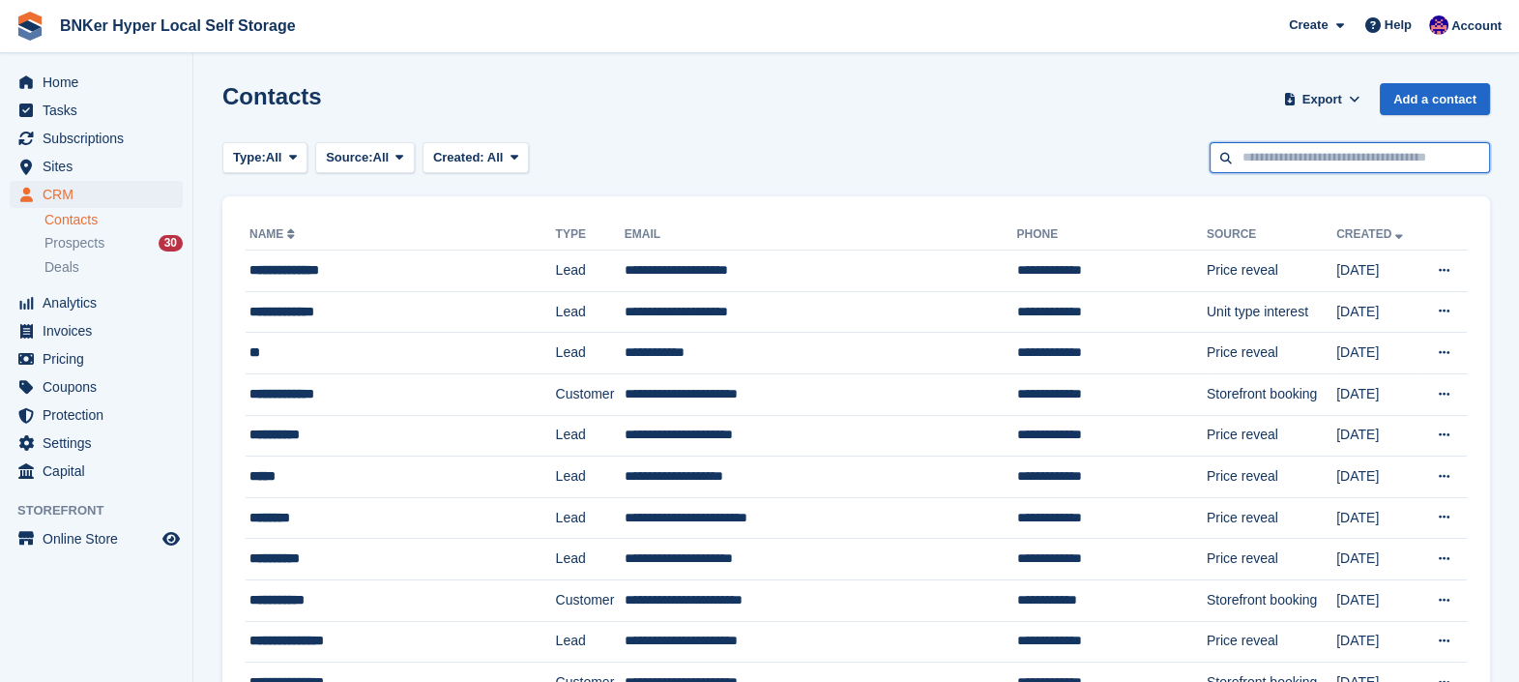
click at [1273, 155] on input "text" at bounding box center [1349, 158] width 280 height 32
type input "****"
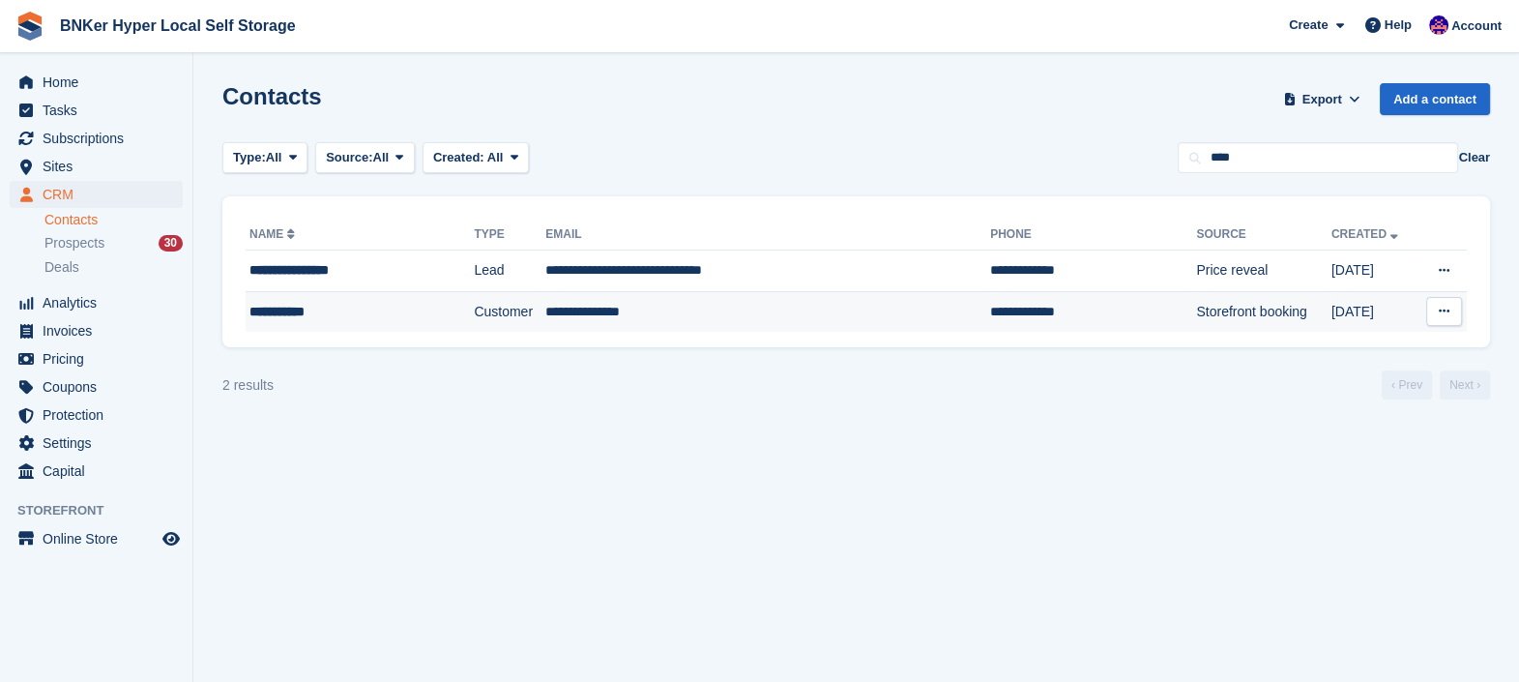
click at [280, 326] on td "**********" at bounding box center [360, 311] width 228 height 41
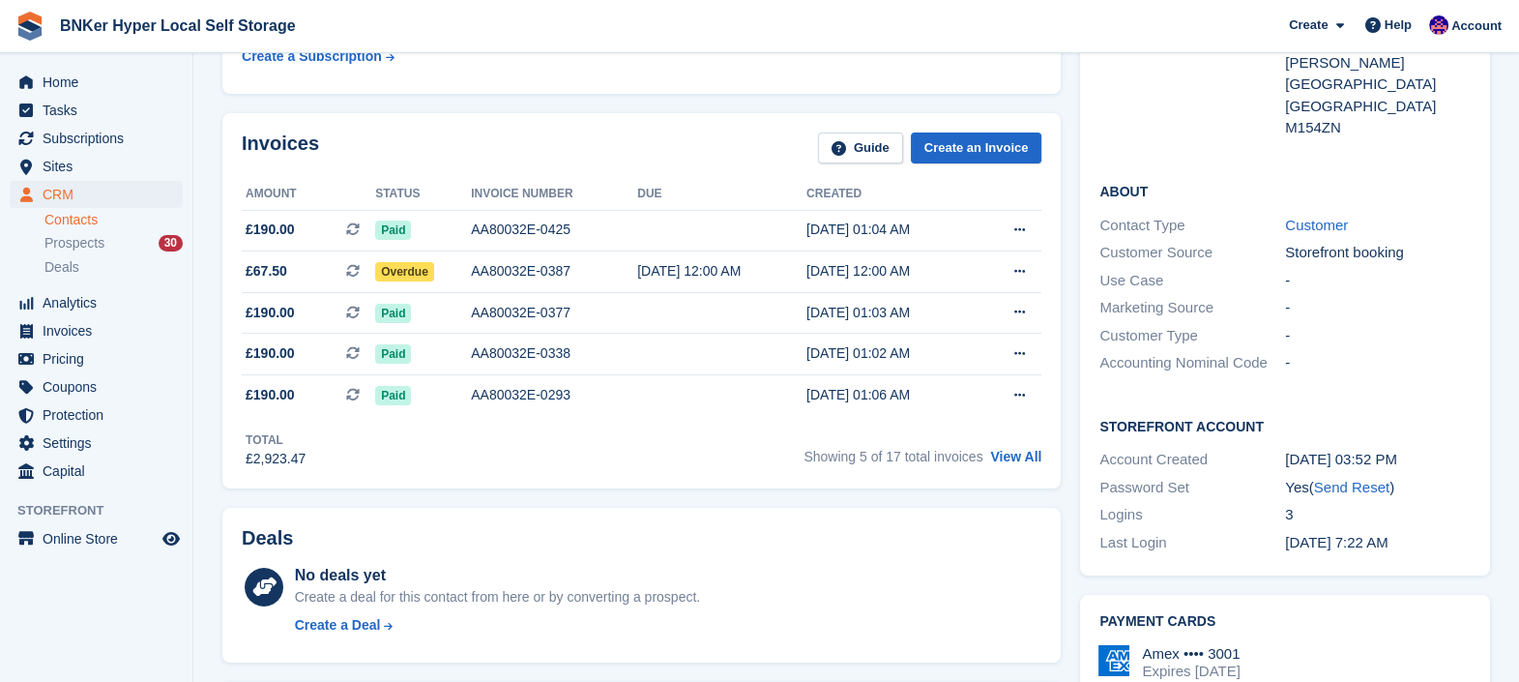
scroll to position [314, 0]
click at [1349, 478] on link "Send Reset" at bounding box center [1351, 486] width 75 height 16
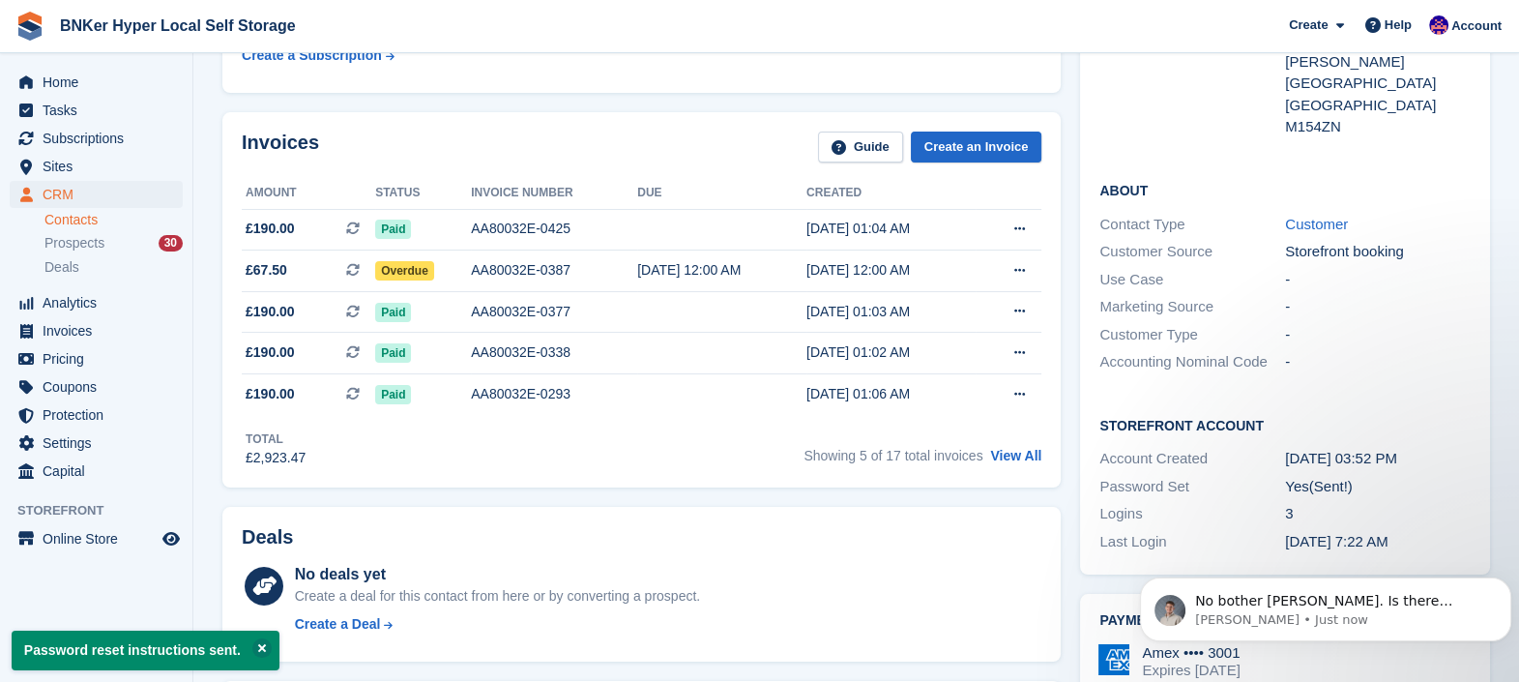
scroll to position [0, 0]
click at [1412, 476] on div "Yes (Sent!)" at bounding box center [1378, 487] width 186 height 22
click at [1326, 604] on p "No bother David. Is there anything else I can help with this morning?" at bounding box center [1341, 601] width 292 height 19
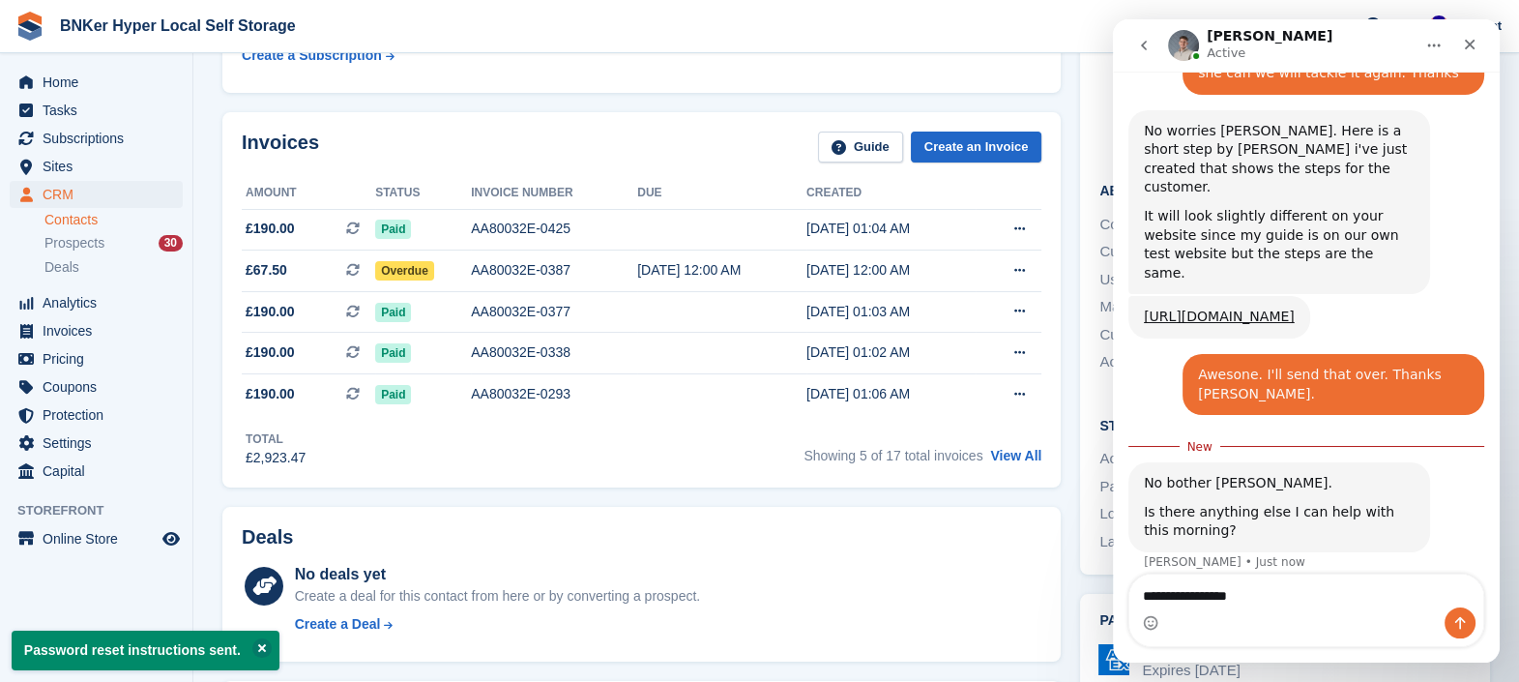
scroll to position [1770, 0]
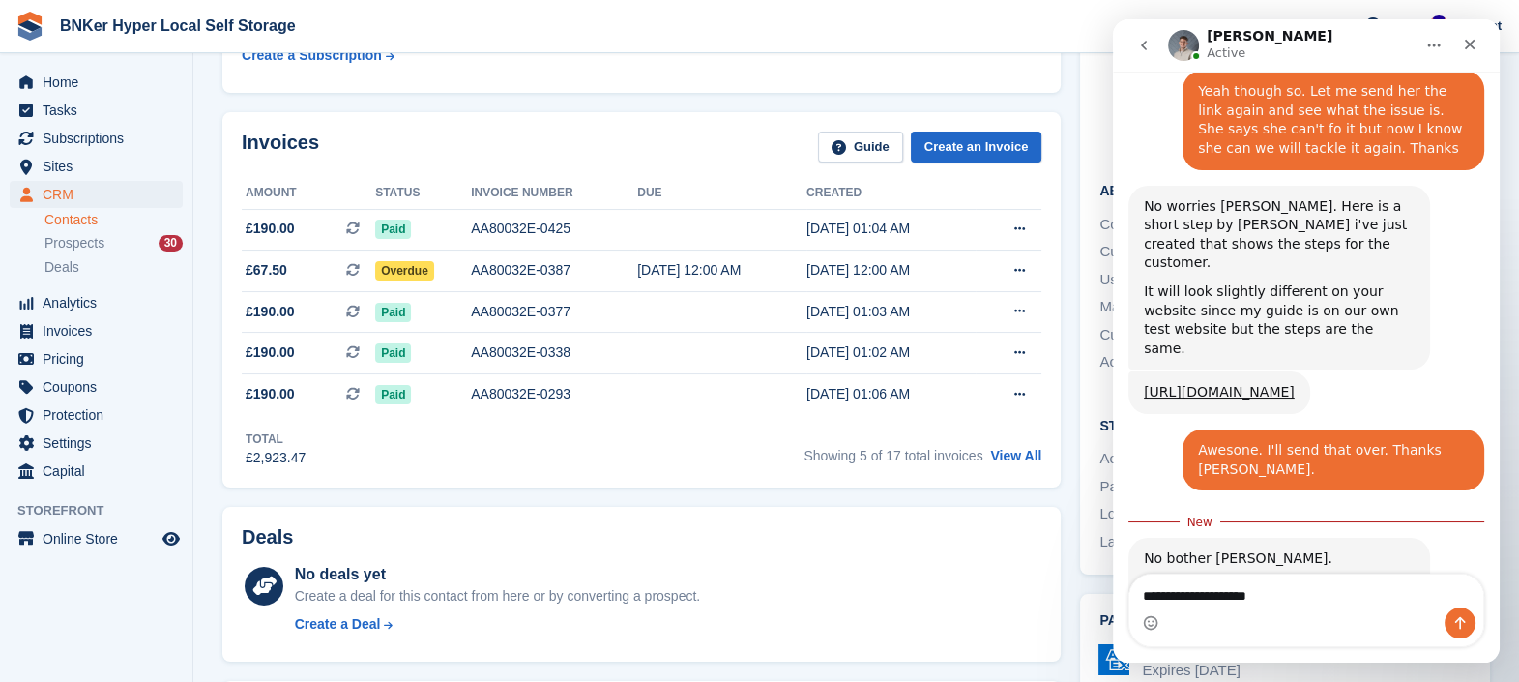
type textarea "**********"
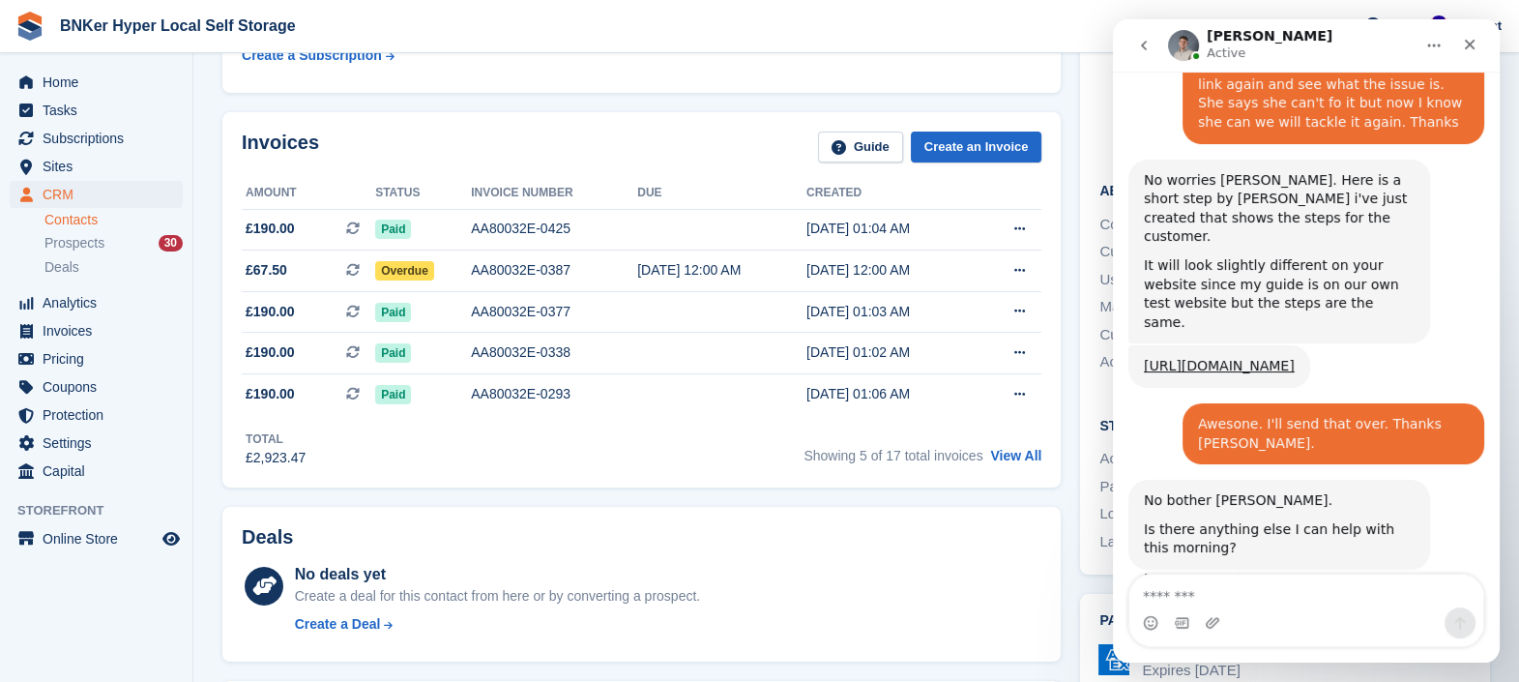
scroll to position [2, 0]
type textarea "******"
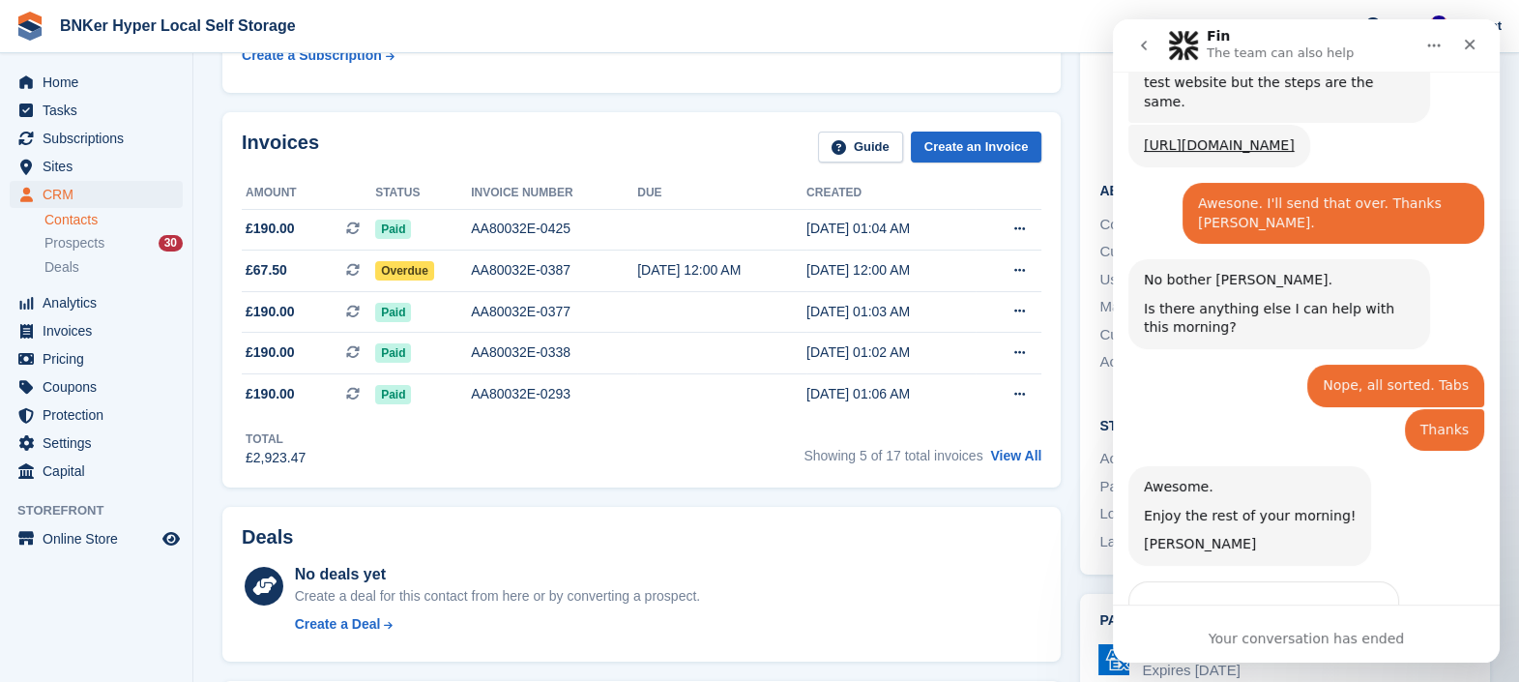
scroll to position [2054, 0]
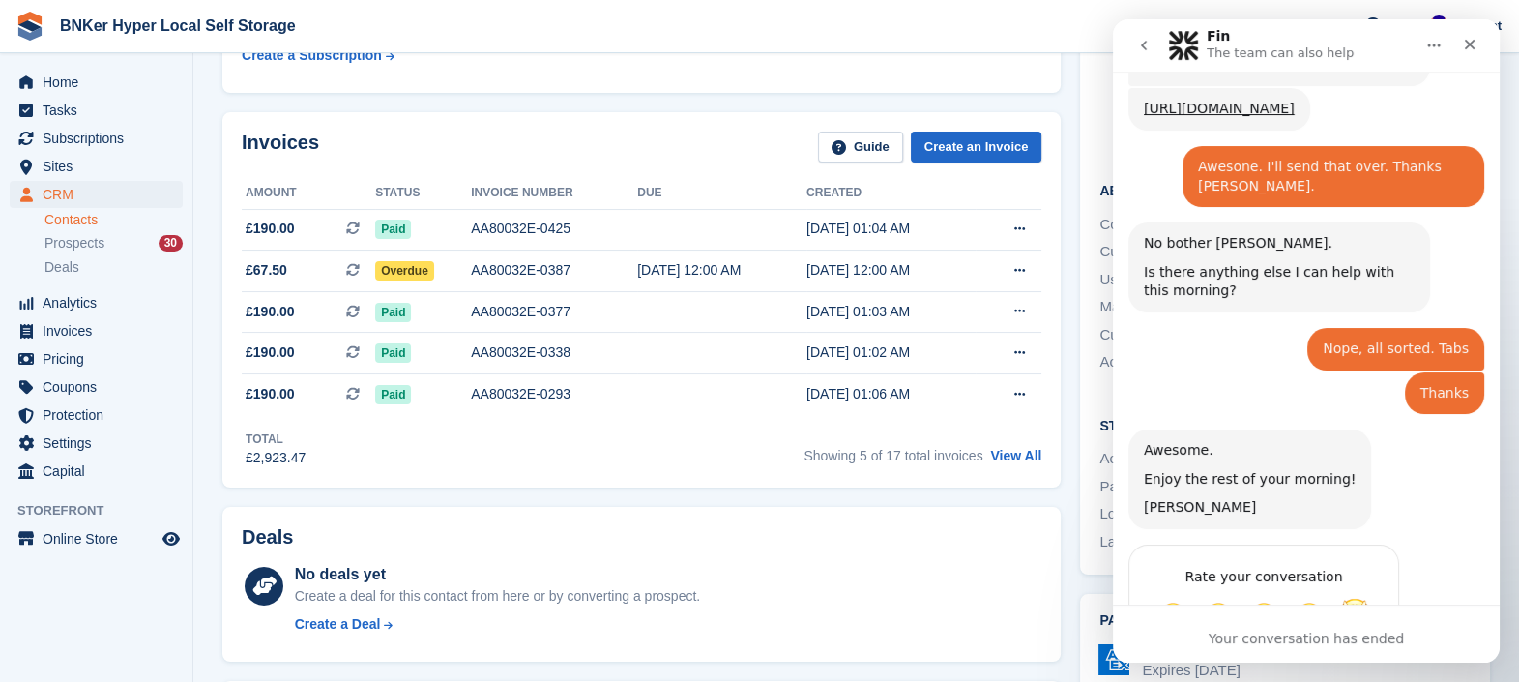
click at [1361, 597] on span "Amazing" at bounding box center [1354, 614] width 35 height 35
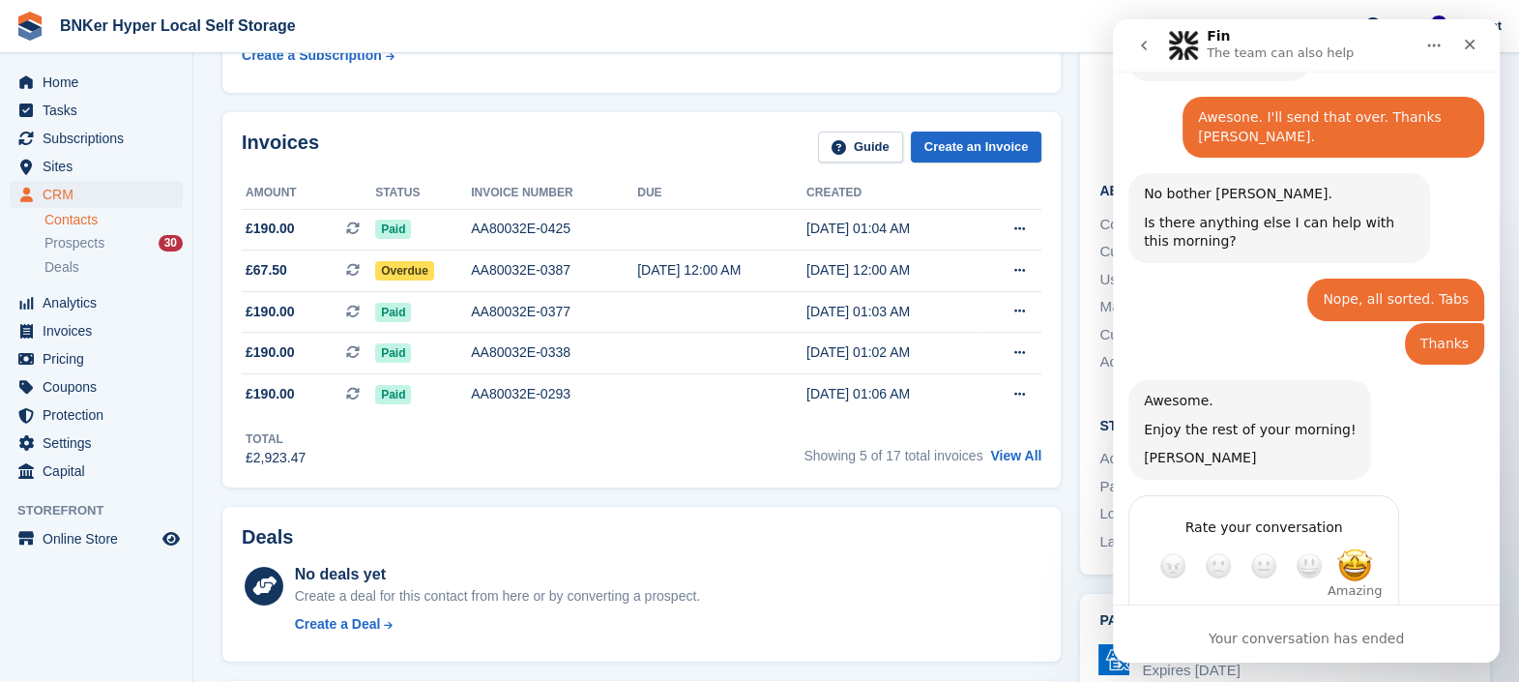
scroll to position [2106, 0]
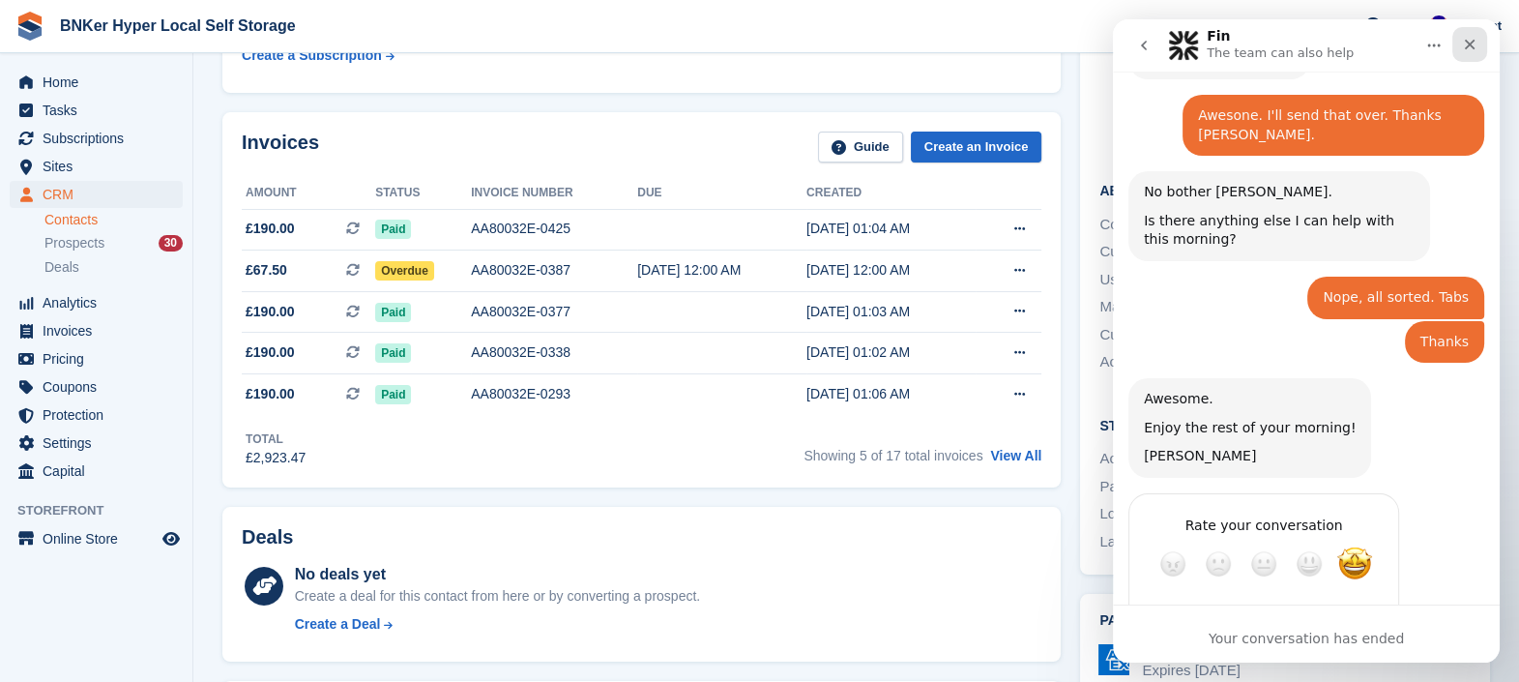
click at [1471, 44] on icon "Close" at bounding box center [1469, 44] width 15 height 15
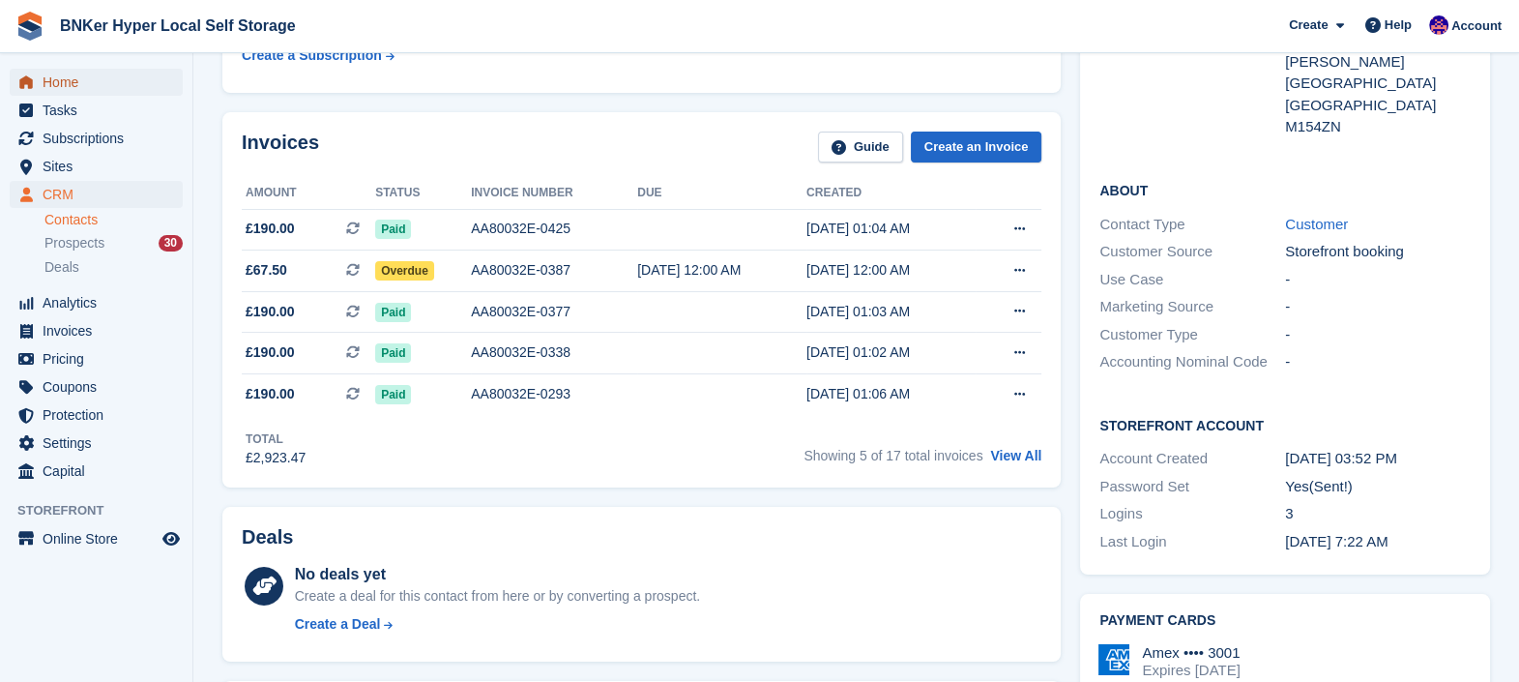
click at [45, 87] on span "Home" at bounding box center [101, 82] width 116 height 27
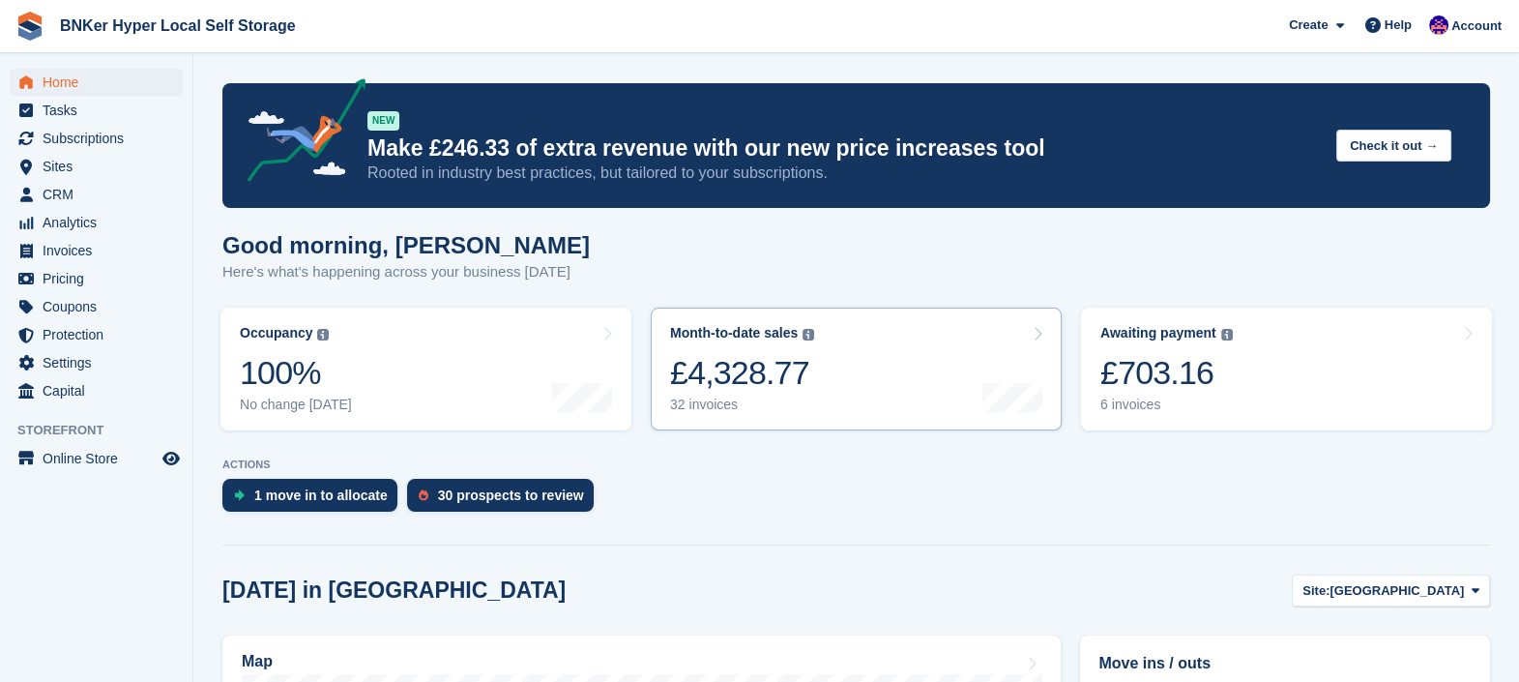
click at [847, 381] on link "Month-to-date sales The sum of all finalised invoices generated this month to d…" at bounding box center [856, 368] width 411 height 123
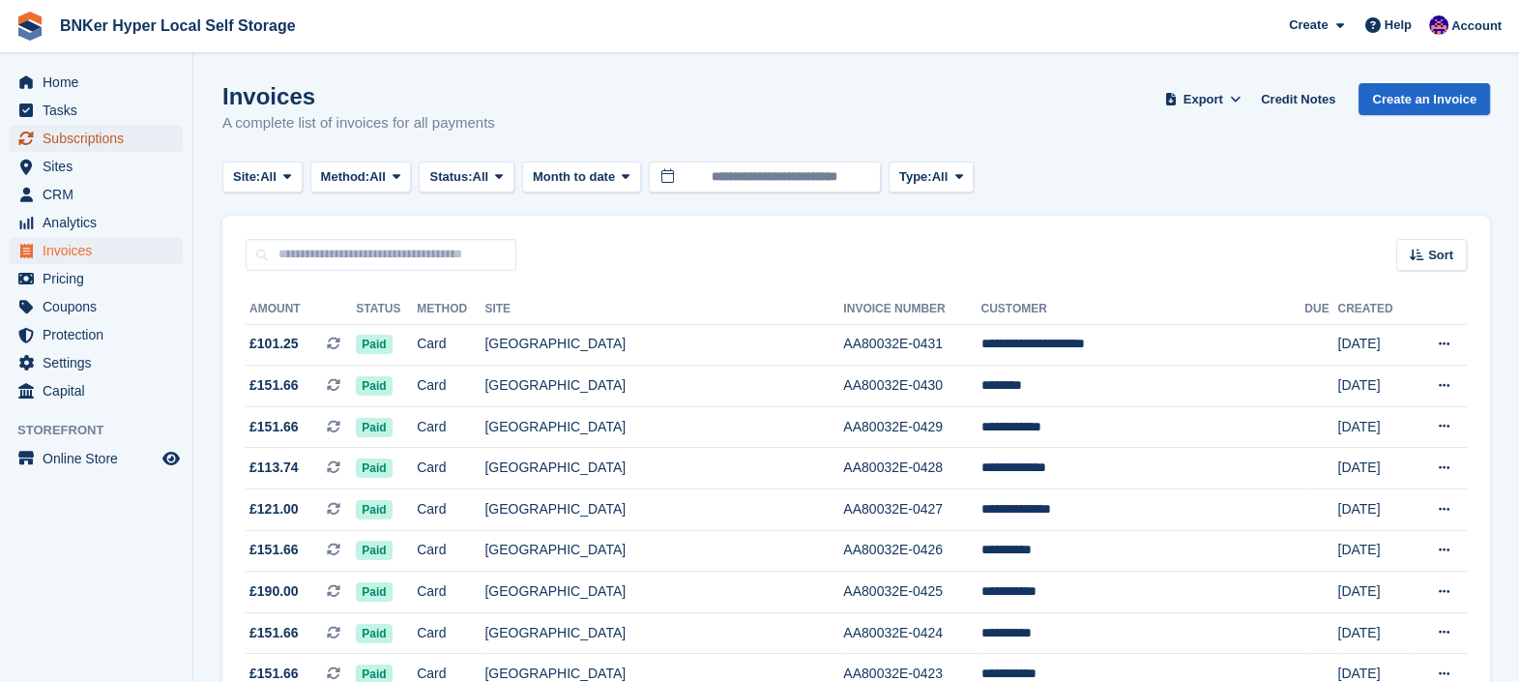
click at [104, 140] on span "Subscriptions" at bounding box center [101, 138] width 116 height 27
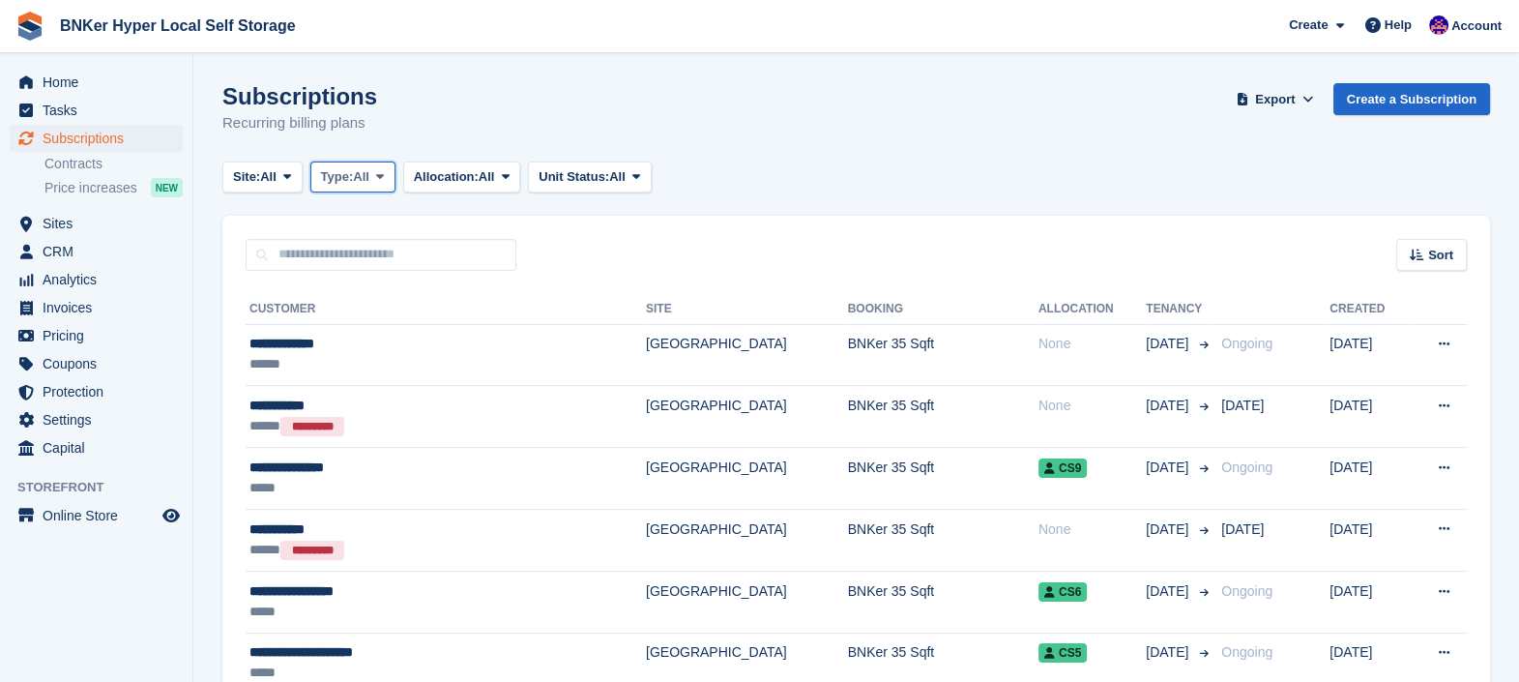
click at [377, 185] on button "Type: All" at bounding box center [352, 177] width 85 height 32
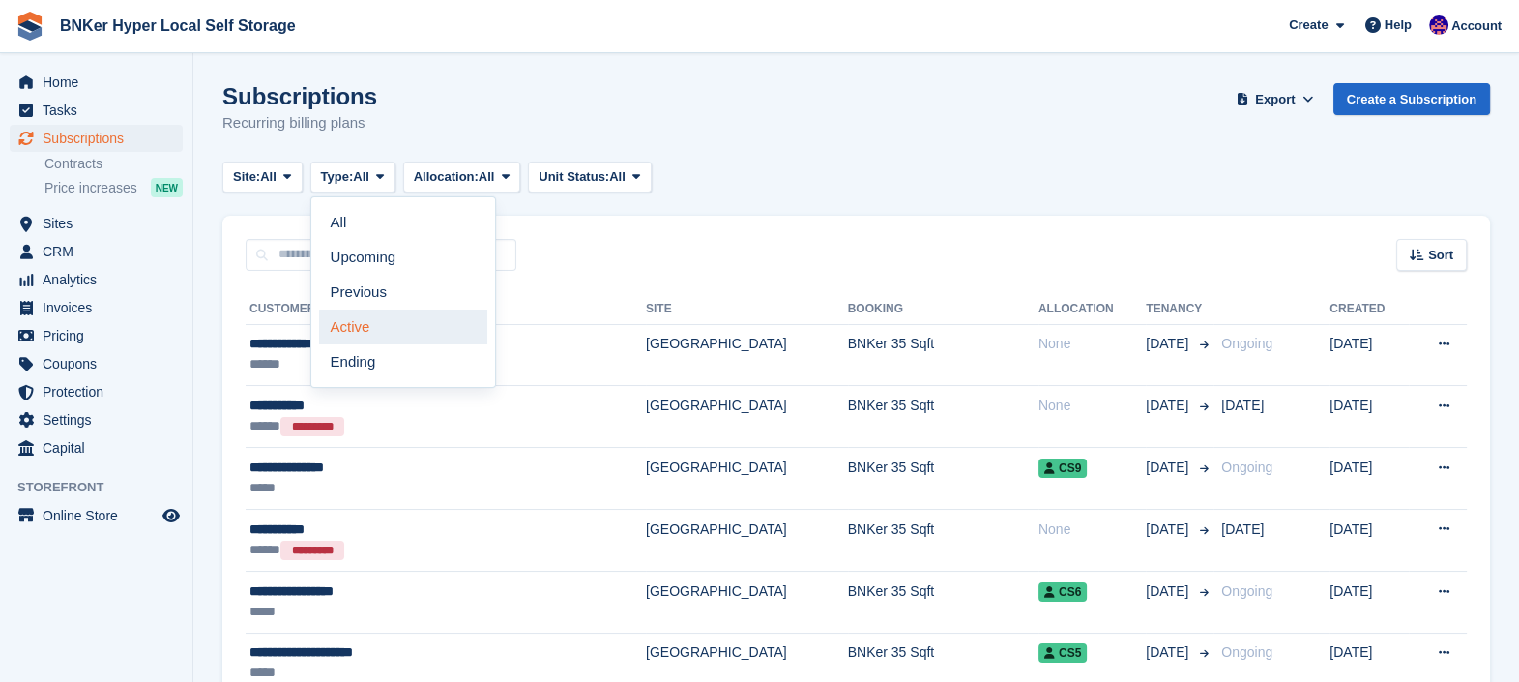
click at [387, 318] on link "Active" at bounding box center [403, 326] width 168 height 35
